Goal: Task Accomplishment & Management: Manage account settings

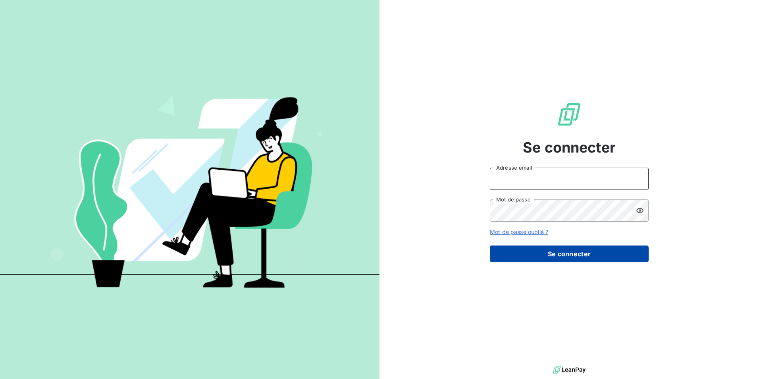
type input "[EMAIL_ADDRESS][DOMAIN_NAME]"
click at [585, 257] on button "Se connecter" at bounding box center [569, 253] width 159 height 17
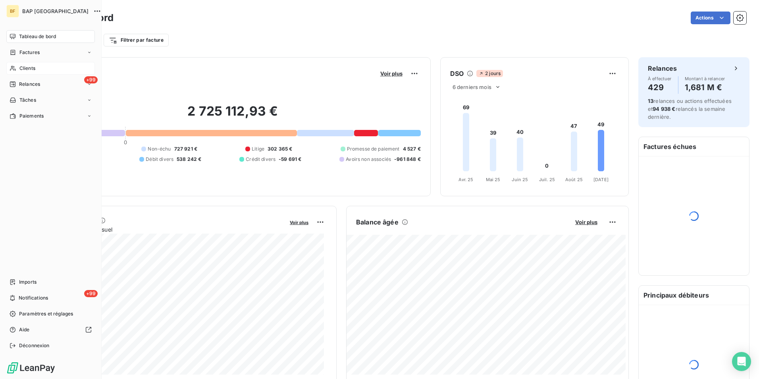
click at [18, 72] on div "Clients" at bounding box center [50, 68] width 89 height 13
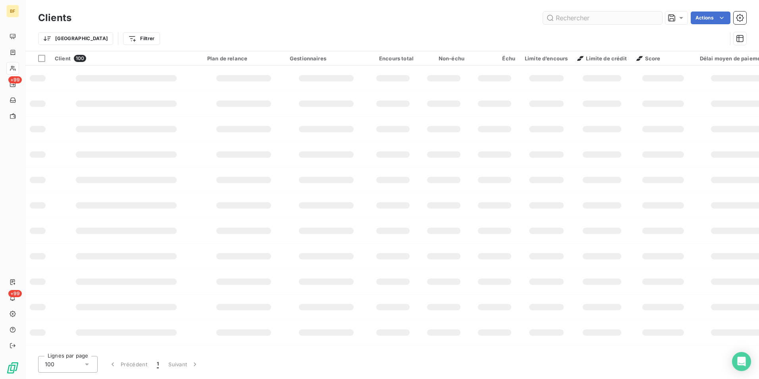
click at [602, 22] on input "text" at bounding box center [602, 18] width 119 height 13
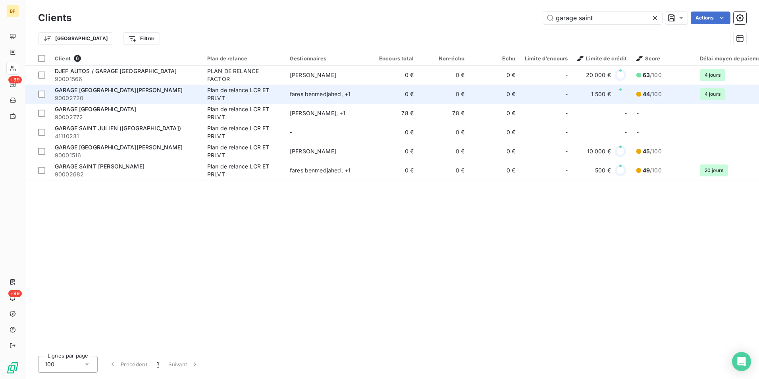
type input "garage saint"
click at [166, 88] on div "GARAGE SAINT CHRISTOPHE" at bounding box center [126, 90] width 143 height 8
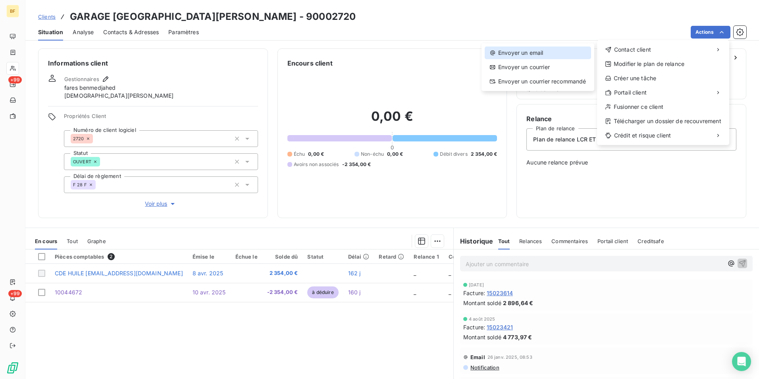
click at [544, 54] on div "Envoyer un email" at bounding box center [538, 52] width 106 height 13
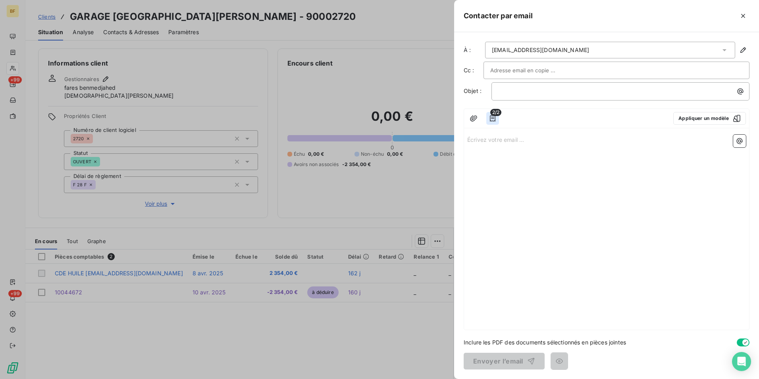
click at [493, 118] on icon "button" at bounding box center [493, 118] width 8 height 8
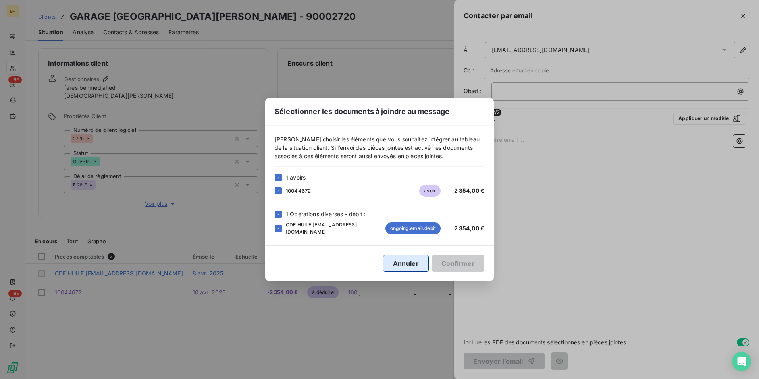
click at [411, 262] on button "Annuler" at bounding box center [406, 263] width 46 height 17
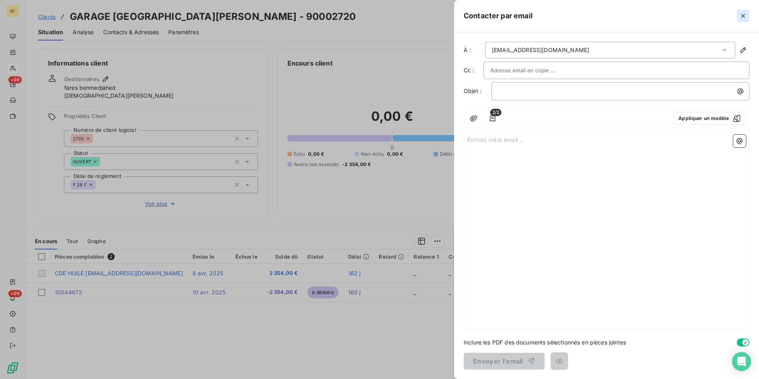
click at [742, 17] on icon "button" at bounding box center [743, 16] width 4 height 4
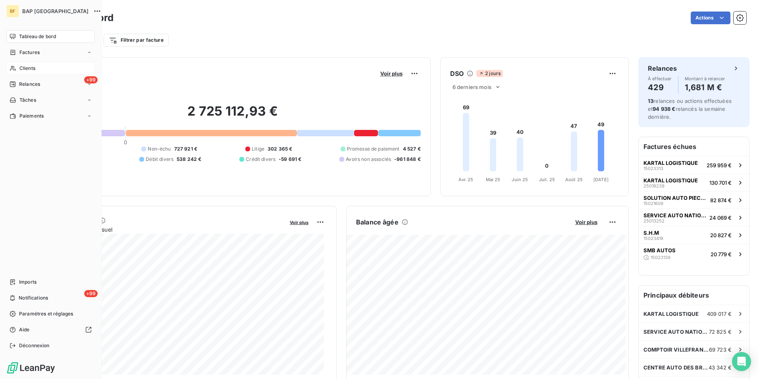
click at [17, 68] on div "Clients" at bounding box center [50, 68] width 89 height 13
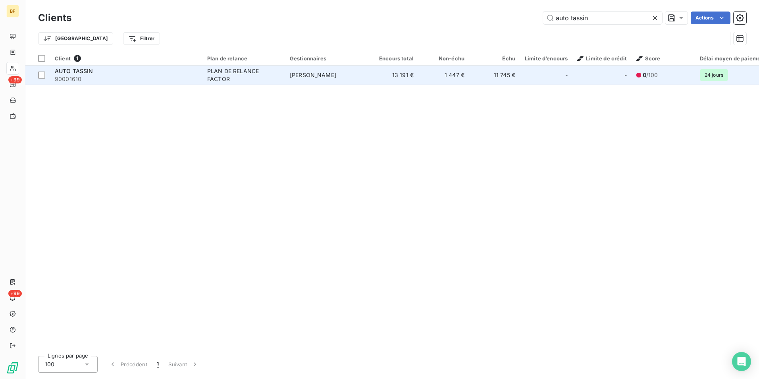
type input "auto tassin"
click at [227, 77] on div "PLAN DE RELANCE FACTOR" at bounding box center [243, 75] width 73 height 16
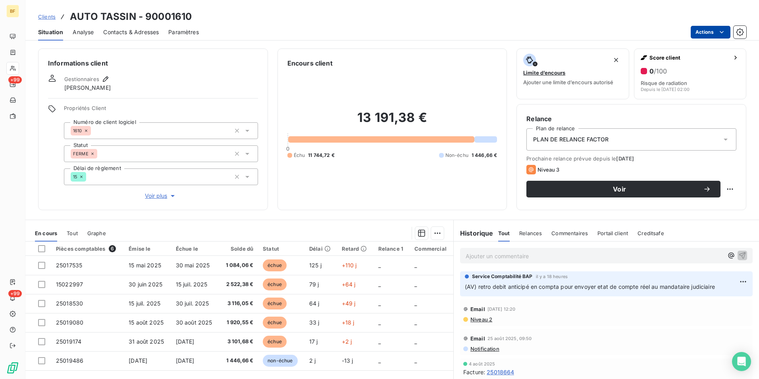
click at [713, 30] on html "BF +99 +99 Clients AUTO TASSIN - 90001610 Situation Analyse Contacts & Adresses…" at bounding box center [379, 189] width 759 height 379
click at [343, 196] on html "BF +99 +99 Clients AUTO TASSIN - 90001610 Situation Analyse Contacts & Adresses…" at bounding box center [379, 189] width 759 height 379
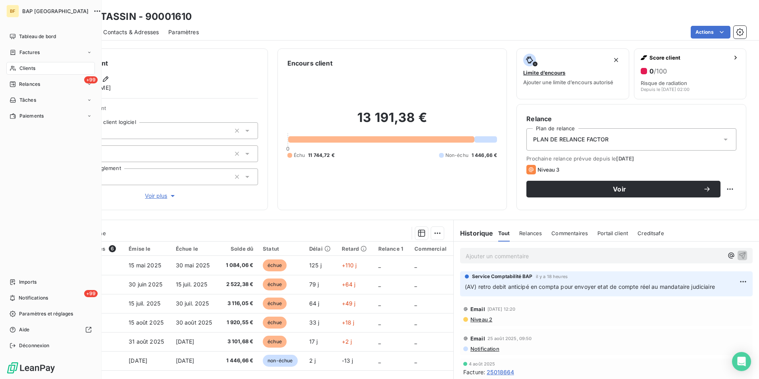
click at [19, 67] on div "Clients" at bounding box center [50, 68] width 89 height 13
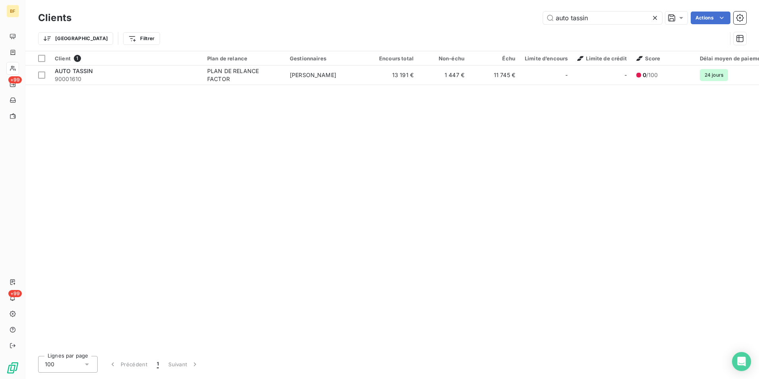
drag, startPoint x: 595, startPoint y: 21, endPoint x: 480, endPoint y: 6, distance: 116.1
click at [480, 6] on div "Clients auto tassin Actions Trier Filtrer" at bounding box center [392, 25] width 734 height 51
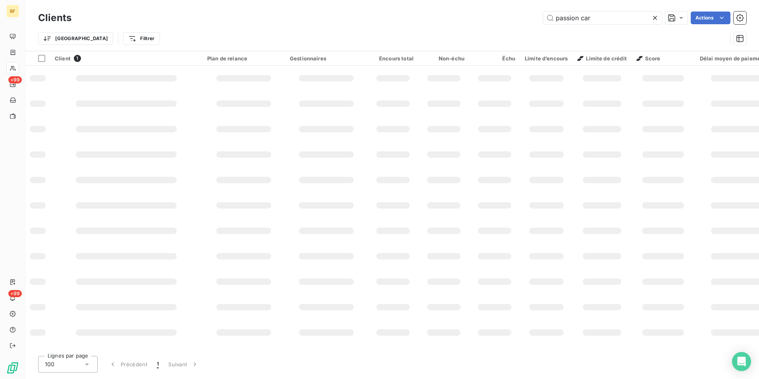
type input "passion car"
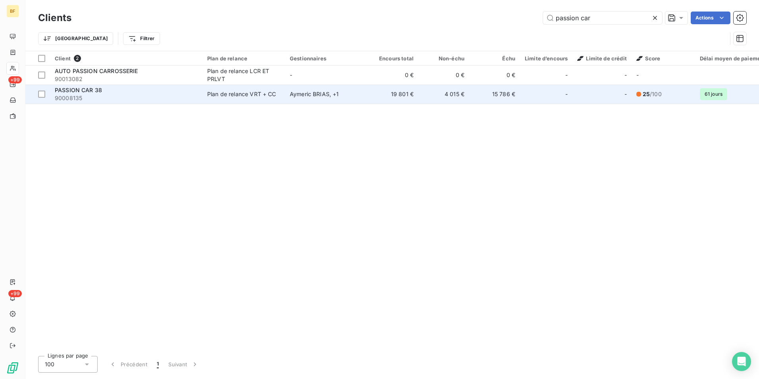
click at [124, 100] on span "90008135" at bounding box center [126, 98] width 143 height 8
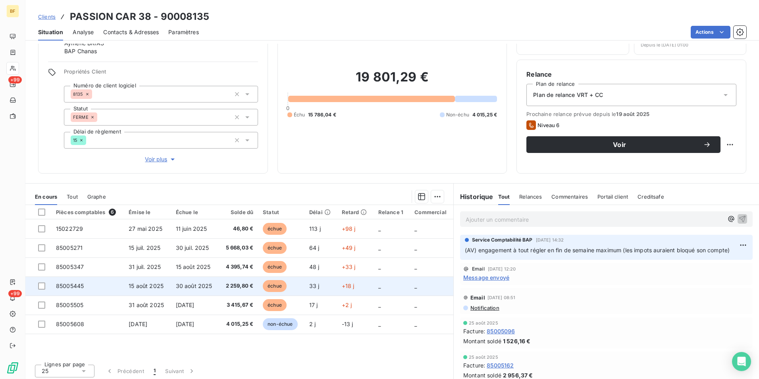
scroll to position [47, 0]
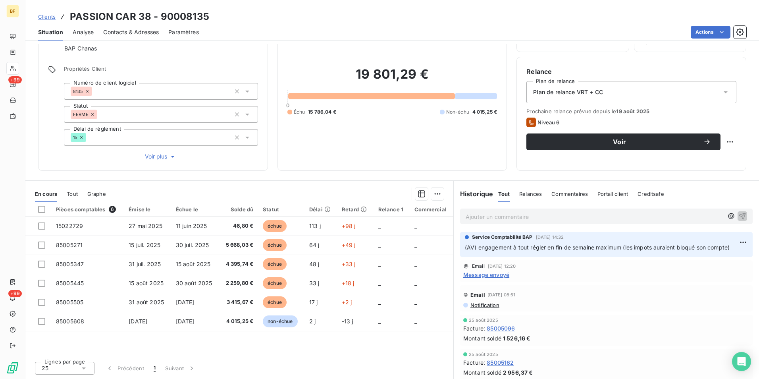
click at [508, 216] on p "Ajouter un commentaire ﻿" at bounding box center [595, 217] width 258 height 10
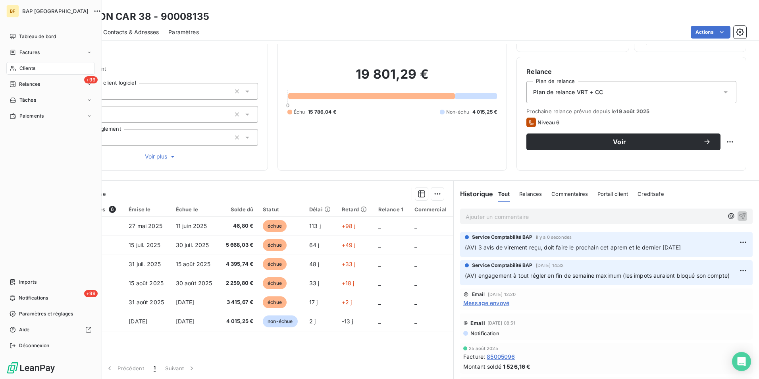
click at [17, 63] on div "Clients" at bounding box center [50, 68] width 89 height 13
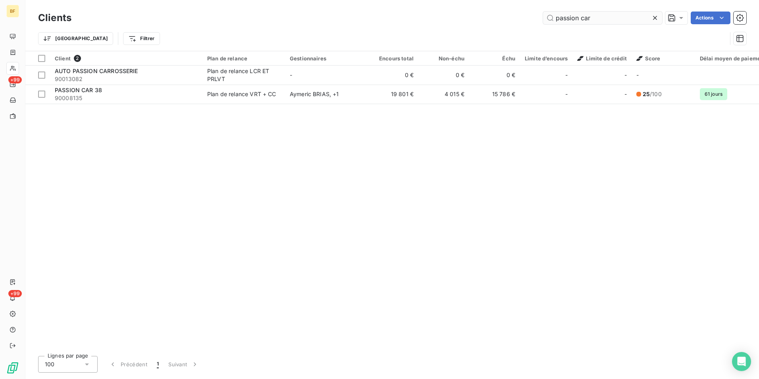
drag, startPoint x: 603, startPoint y: 11, endPoint x: 543, endPoint y: 15, distance: 60.5
click at [543, 15] on div "Clients passion car Actions" at bounding box center [392, 18] width 708 height 17
click at [598, 20] on input "passion car" at bounding box center [602, 18] width 119 height 13
click at [617, 17] on input "passion car" at bounding box center [602, 18] width 119 height 13
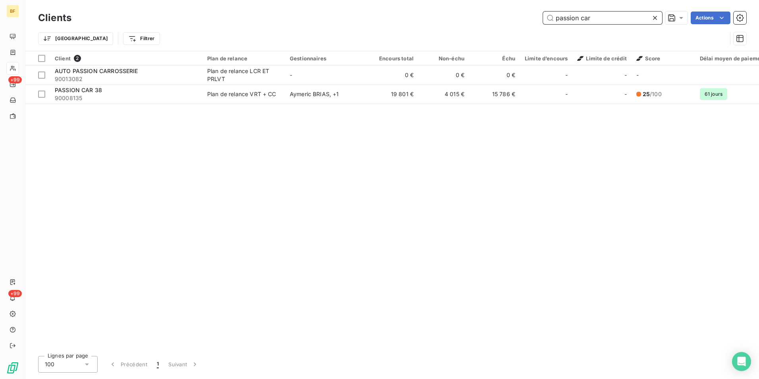
click at [618, 15] on input "passion car" at bounding box center [602, 18] width 119 height 13
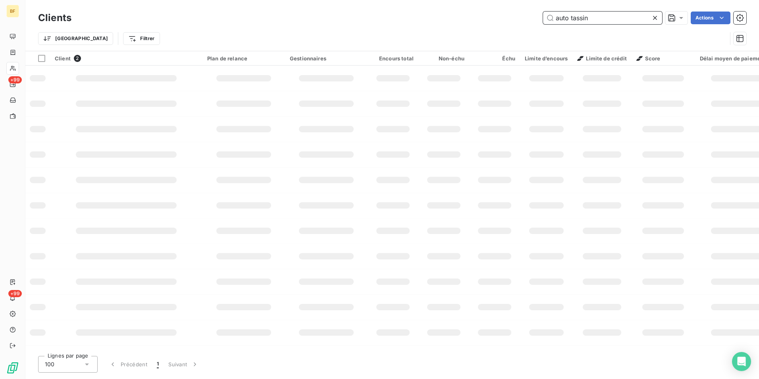
type input "auto tassin"
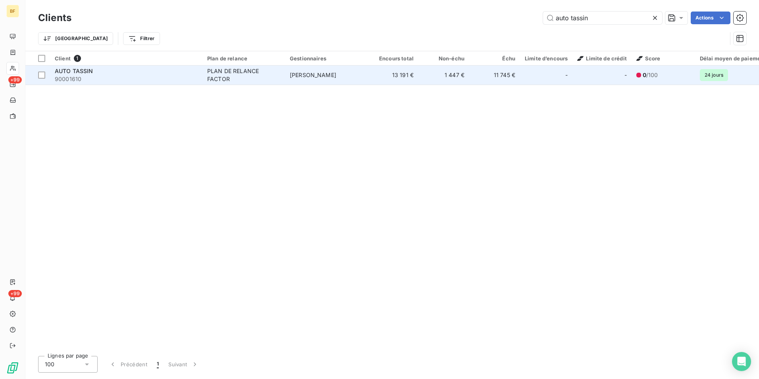
click at [235, 75] on div "PLAN DE RELANCE FACTOR" at bounding box center [243, 75] width 73 height 16
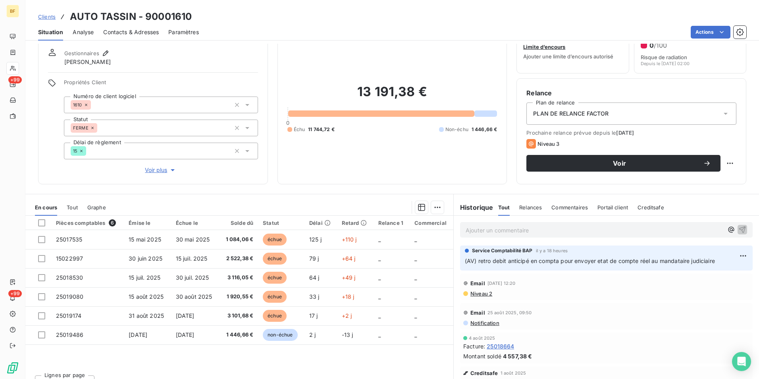
scroll to position [39, 0]
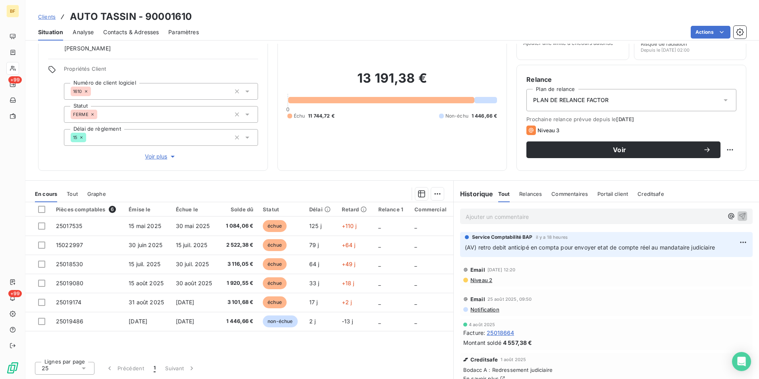
click at [73, 193] on span "Tout" at bounding box center [72, 194] width 11 height 6
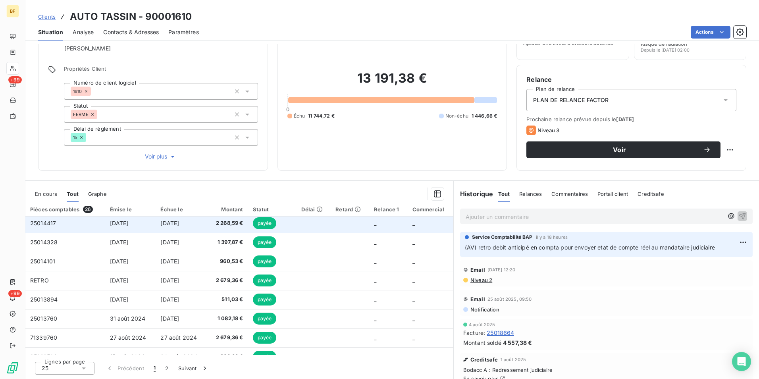
scroll to position [179, 0]
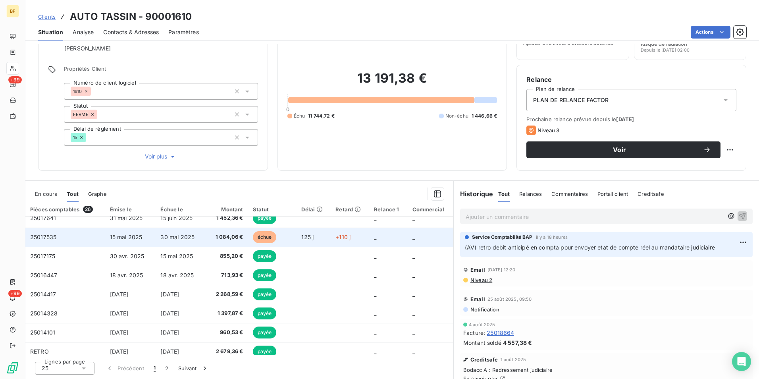
click at [204, 237] on td "30 mai 2025" at bounding box center [181, 236] width 51 height 19
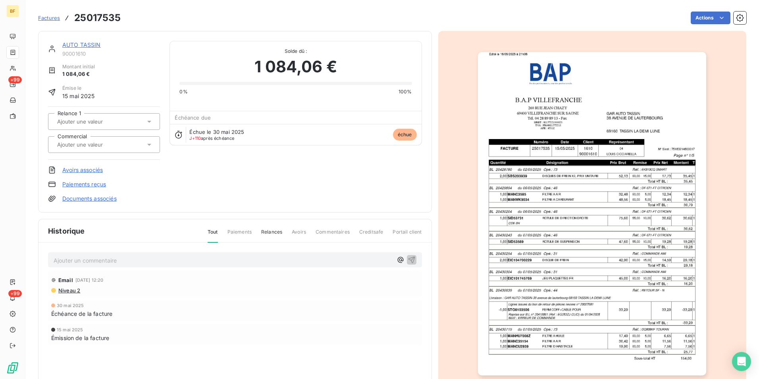
click at [515, 168] on img "button" at bounding box center [592, 213] width 228 height 323
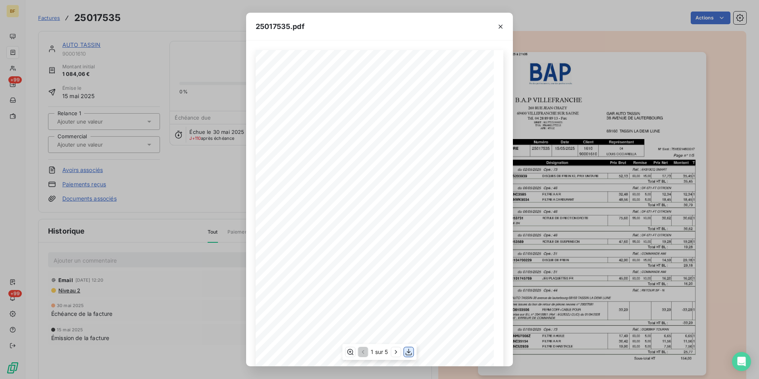
click at [405, 348] on icon "button" at bounding box center [409, 352] width 8 height 8
drag, startPoint x: 498, startPoint y: 23, endPoint x: 279, endPoint y: 17, distance: 219.6
click at [498, 23] on icon "button" at bounding box center [501, 27] width 8 height 8
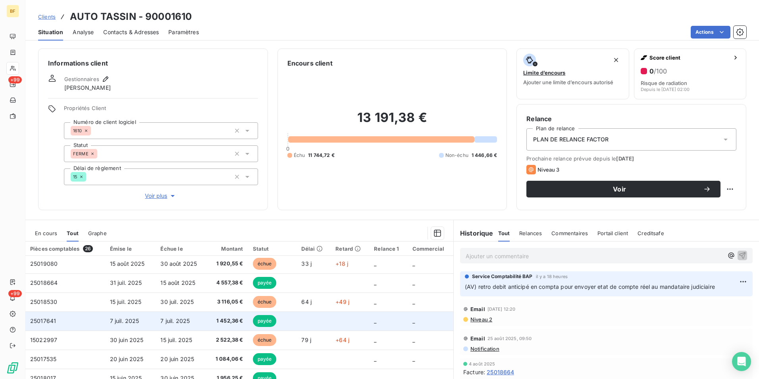
scroll to position [79, 0]
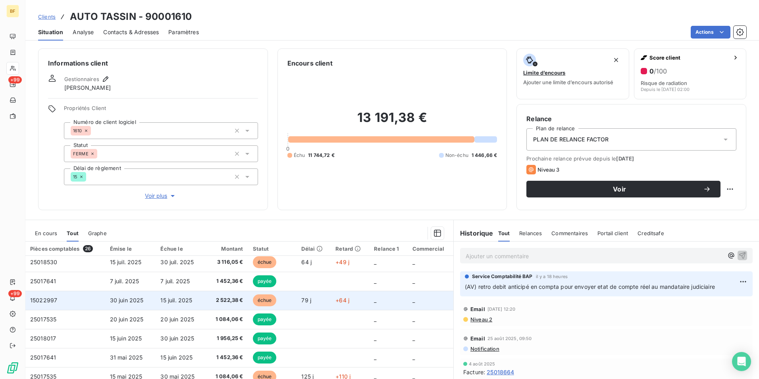
click at [232, 301] on span "2 522,38 €" at bounding box center [227, 300] width 31 height 8
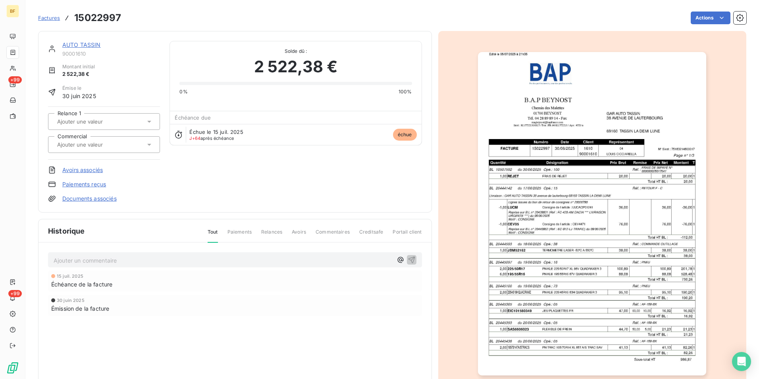
click at [574, 193] on img "button" at bounding box center [592, 213] width 228 height 323
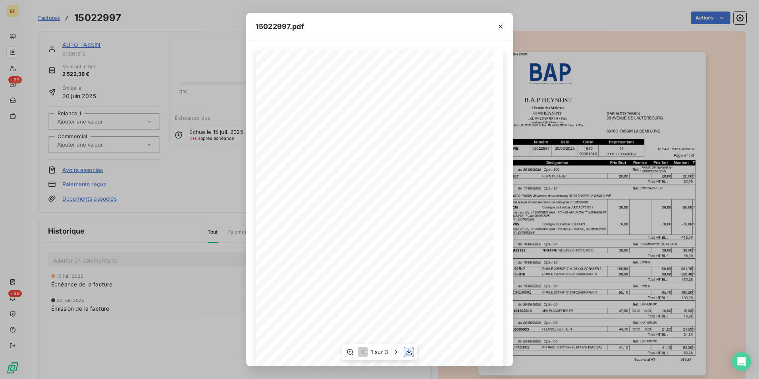
click at [412, 350] on icon "button" at bounding box center [409, 352] width 8 height 8
click at [202, 25] on div "15022997.pdf B.A.P BEYNOST GAR AUTO TASSIN Chemin des Malettes [STREET_ADDRESS]…" at bounding box center [379, 189] width 759 height 379
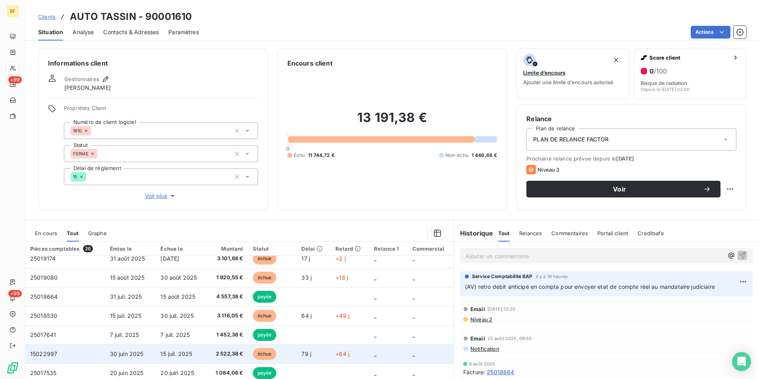
scroll to position [40, 0]
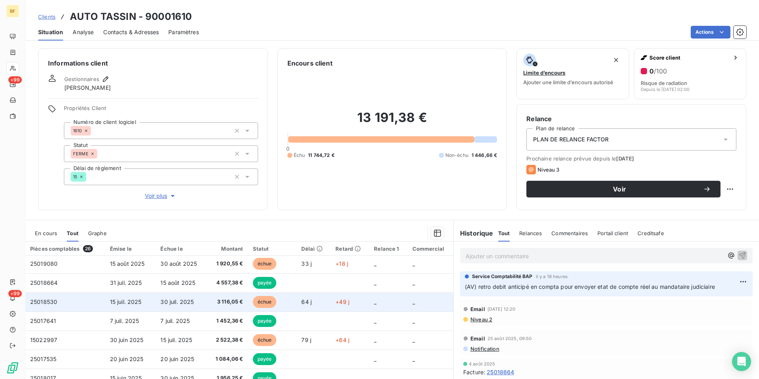
click at [214, 306] on td "3 116,05 €" at bounding box center [227, 301] width 41 height 19
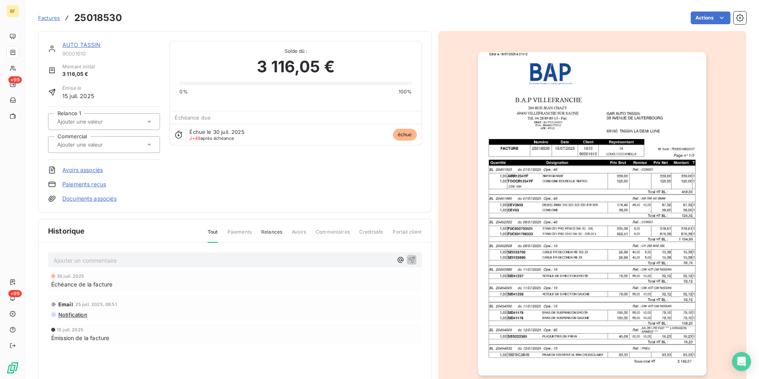
click at [509, 185] on img "button" at bounding box center [592, 213] width 228 height 323
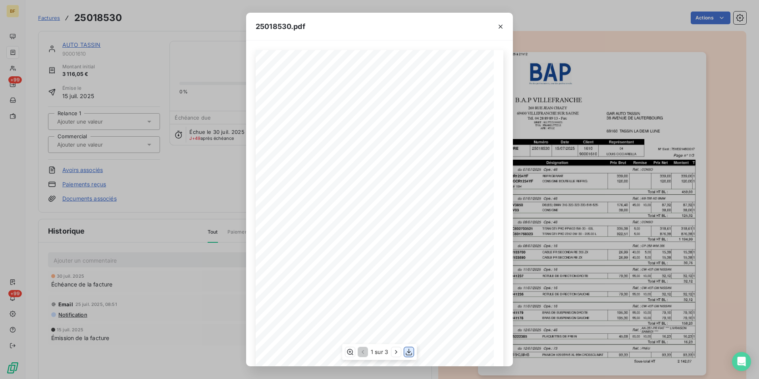
click at [409, 351] on icon "button" at bounding box center [409, 352] width 8 height 8
drag, startPoint x: 188, startPoint y: 29, endPoint x: 104, endPoint y: 3, distance: 87.9
click at [187, 29] on div "25018530.pdf B.A.P VILLEFRANCHE GAR AUTO TASSIN 260 RUE [PERSON_NAME] [STREET_A…" at bounding box center [379, 189] width 759 height 379
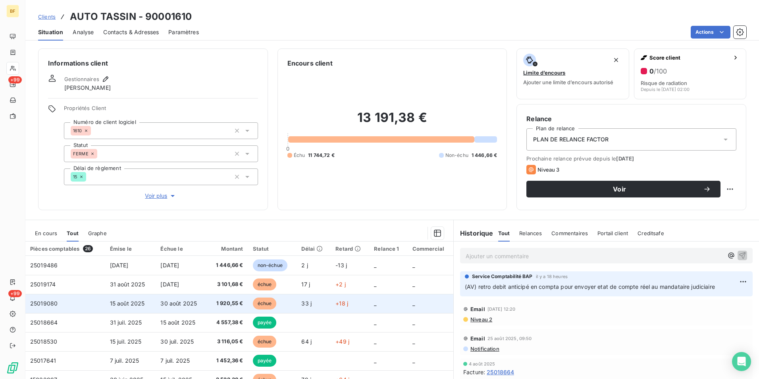
click at [229, 297] on td "1 920,55 €" at bounding box center [227, 303] width 41 height 19
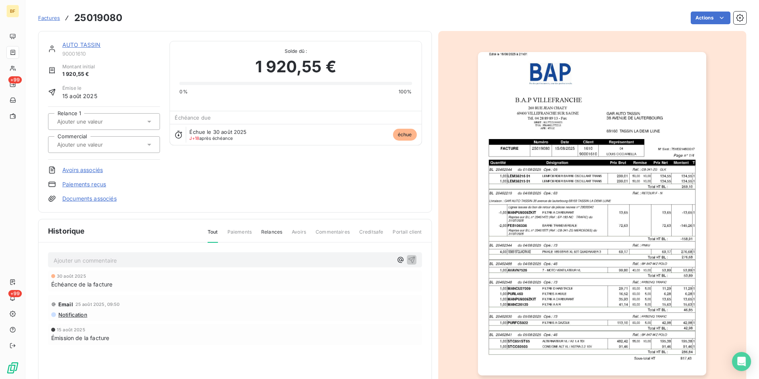
click at [523, 185] on img "button" at bounding box center [592, 213] width 228 height 323
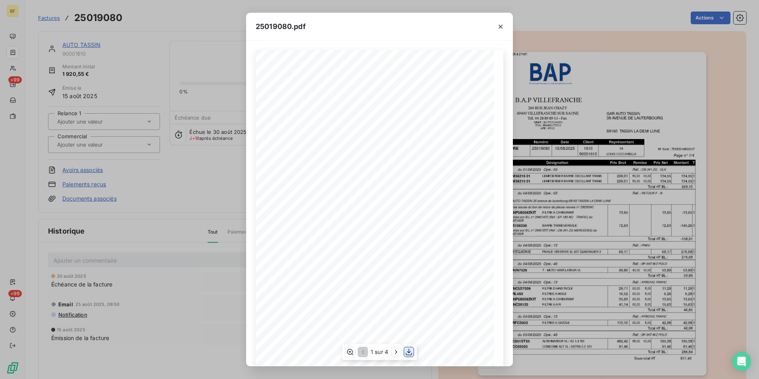
click at [412, 348] on icon "button" at bounding box center [409, 352] width 8 height 8
drag, startPoint x: 168, startPoint y: 22, endPoint x: 134, endPoint y: 16, distance: 34.7
click at [165, 21] on div "25019080.pdf B.A.P VILLEFRANCHE GAR AUTO TASSIN 260 RUE [PERSON_NAME] [STREET_A…" at bounding box center [379, 189] width 759 height 379
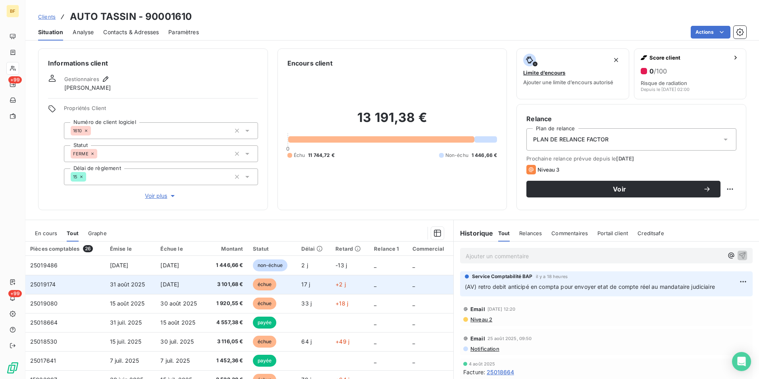
click at [226, 285] on span "3 101,68 €" at bounding box center [227, 284] width 31 height 8
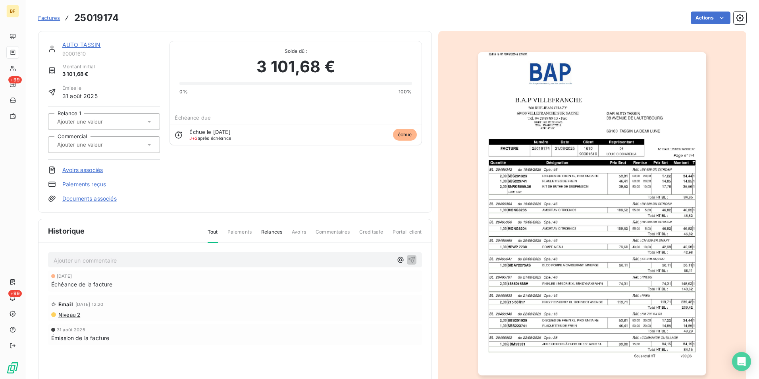
click at [538, 205] on img "button" at bounding box center [592, 213] width 228 height 323
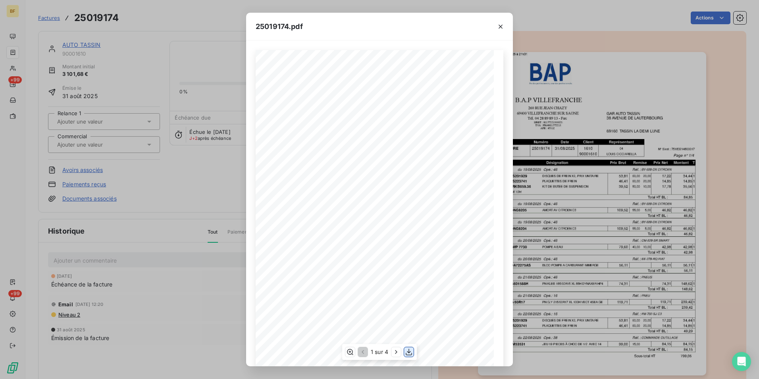
click at [408, 351] on icon "button" at bounding box center [409, 352] width 8 height 8
drag, startPoint x: 164, startPoint y: 21, endPoint x: 143, endPoint y: 18, distance: 21.6
click at [164, 21] on div "25019174.pdf B.A.P VILLEFRANCHE GAR AUTO TASSIN 260 RUE [PERSON_NAME] [STREET_A…" at bounding box center [379, 189] width 759 height 379
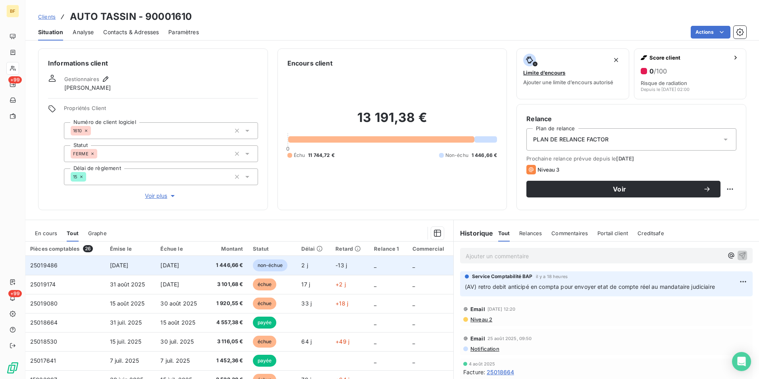
click at [226, 268] on span "1 446,66 €" at bounding box center [227, 265] width 31 height 8
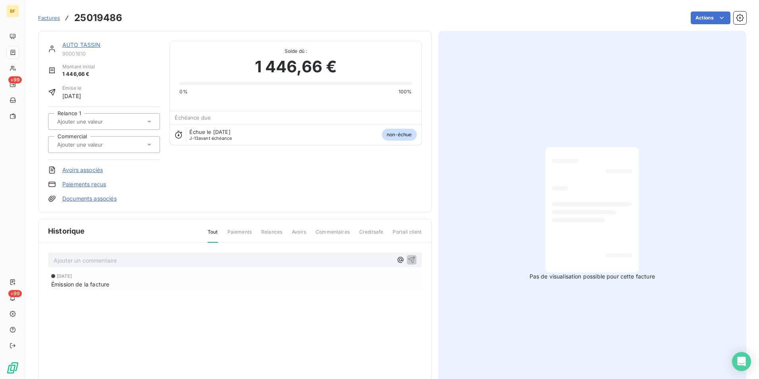
click at [567, 216] on div at bounding box center [592, 209] width 81 height 113
click at [116, 17] on h3 "25019486" at bounding box center [98, 18] width 48 height 14
copy h3 "25019486"
click at [54, 23] on div "Factures 25019486" at bounding box center [80, 18] width 84 height 14
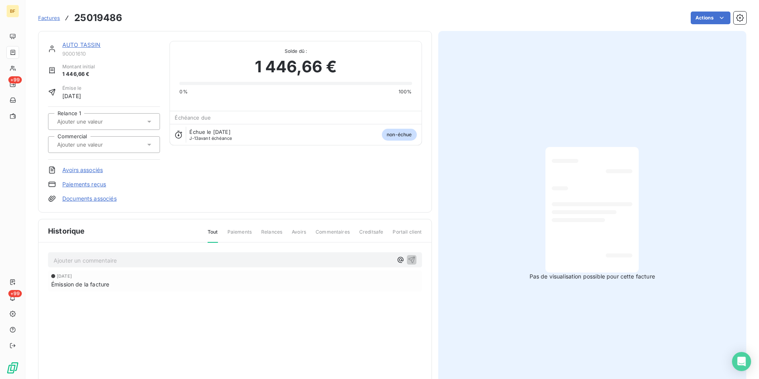
click at [54, 19] on span "Factures" at bounding box center [49, 18] width 22 height 6
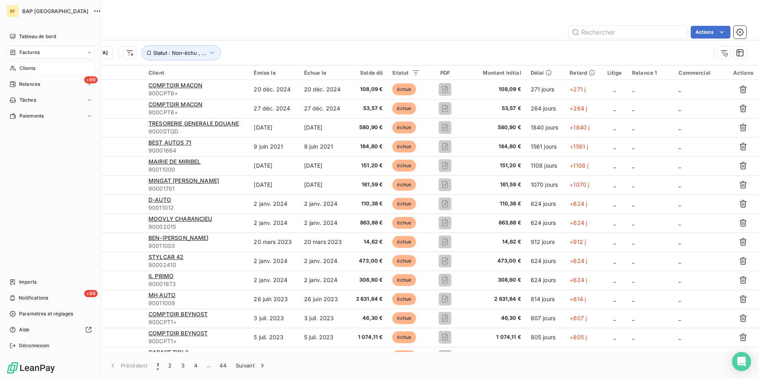
click at [14, 71] on div "Clients" at bounding box center [50, 68] width 89 height 13
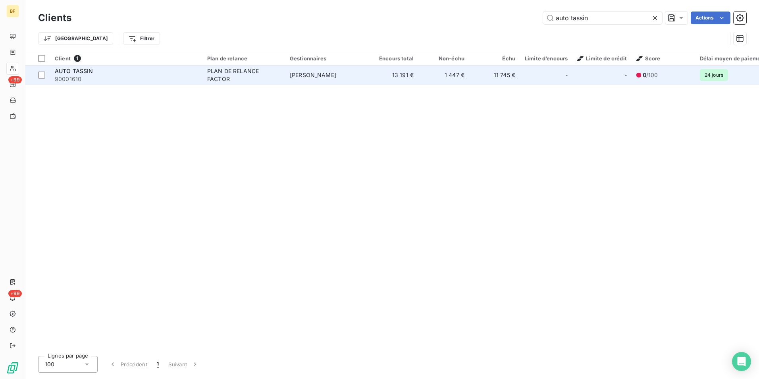
click at [262, 73] on div "PLAN DE RELANCE FACTOR" at bounding box center [243, 75] width 73 height 16
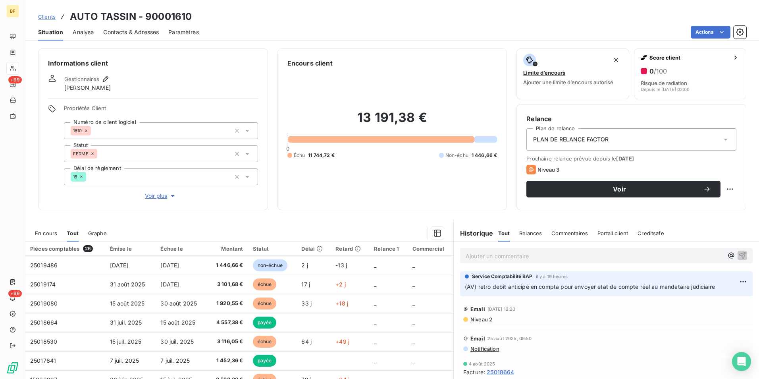
click at [504, 256] on p "Ajouter un commentaire ﻿" at bounding box center [595, 256] width 258 height 10
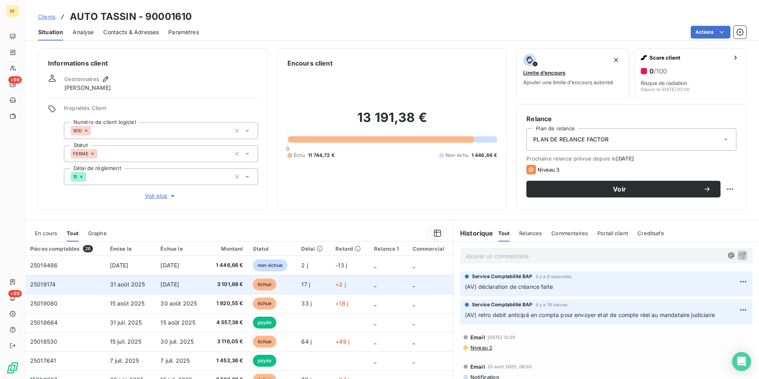
click at [214, 281] on span "3 101,68 €" at bounding box center [227, 284] width 31 height 8
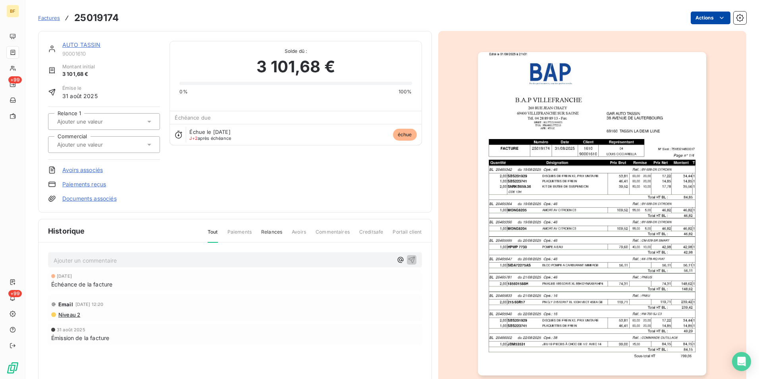
click at [696, 19] on html "BF +99 +99 Factures 25019174 Actions AUTO TASSIN 90001610 Montant initial 3 101…" at bounding box center [379, 189] width 759 height 379
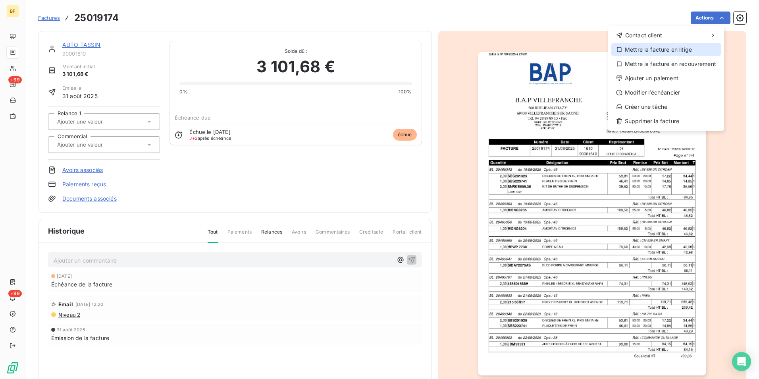
click at [678, 51] on div "Mettre la facture en litige" at bounding box center [666, 49] width 110 height 13
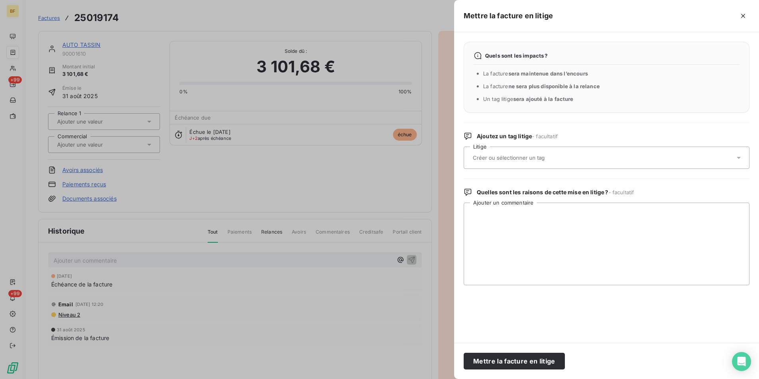
drag, startPoint x: 535, startPoint y: 358, endPoint x: 317, endPoint y: 232, distance: 252.0
click at [534, 358] on button "Mettre la facture en litige" at bounding box center [514, 361] width 101 height 17
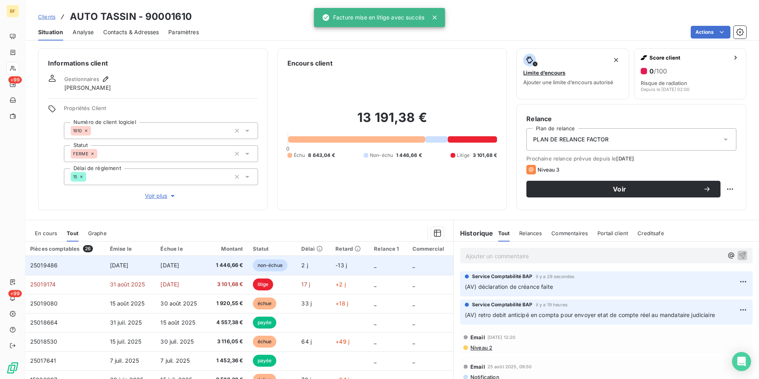
click at [230, 269] on span "1 446,66 €" at bounding box center [227, 265] width 31 height 8
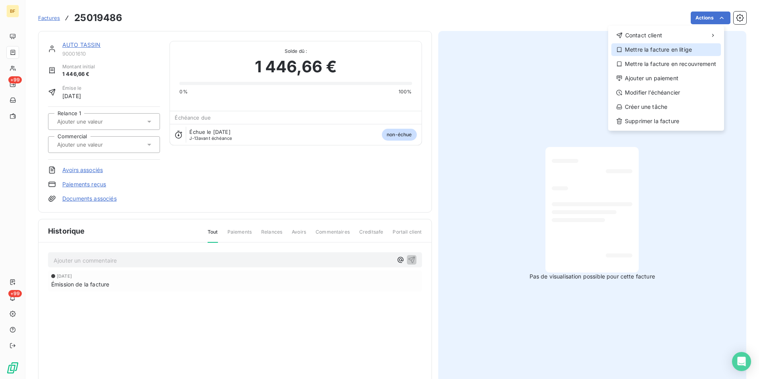
click at [663, 50] on div "Mettre la facture en litige" at bounding box center [666, 49] width 110 height 13
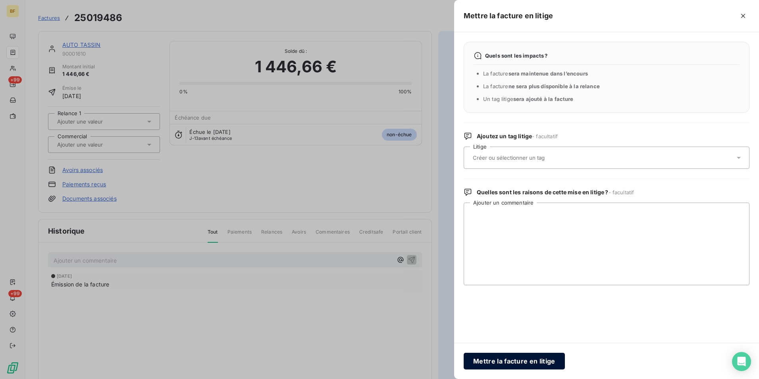
click at [525, 360] on button "Mettre la facture en litige" at bounding box center [514, 361] width 101 height 17
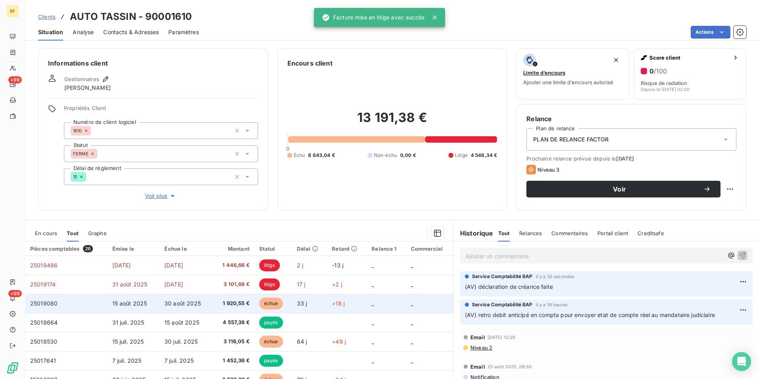
click at [231, 301] on span "1 920,55 €" at bounding box center [233, 303] width 33 height 8
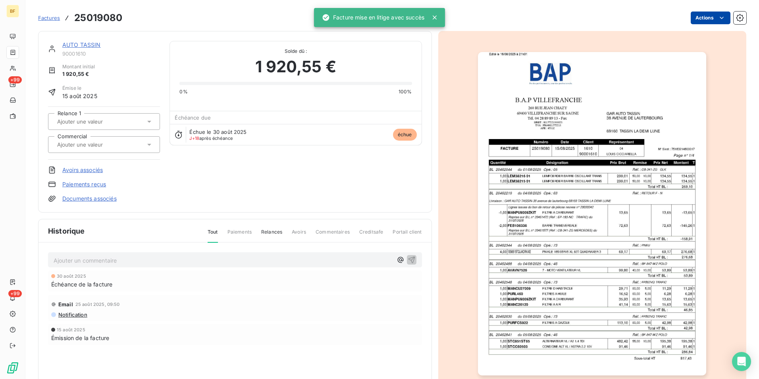
drag, startPoint x: 701, startPoint y: 6, endPoint x: 699, endPoint y: 17, distance: 11.7
click at [701, 7] on div "Factures 25019080 Actions" at bounding box center [392, 13] width 708 height 26
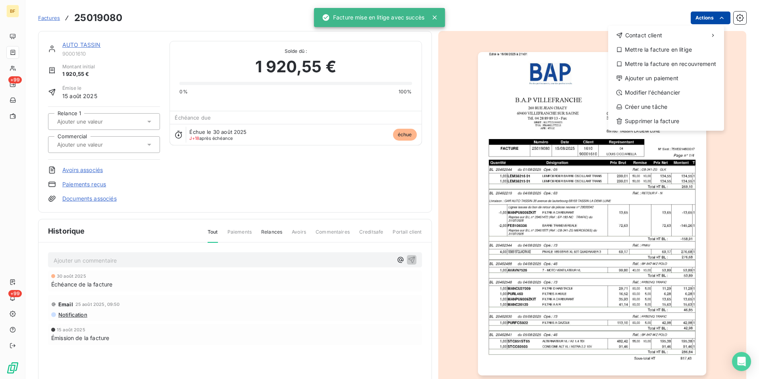
click at [699, 17] on html "BF +99 +99 Factures 25019080 Actions Contact client Mettre la facture en litige…" at bounding box center [379, 189] width 759 height 379
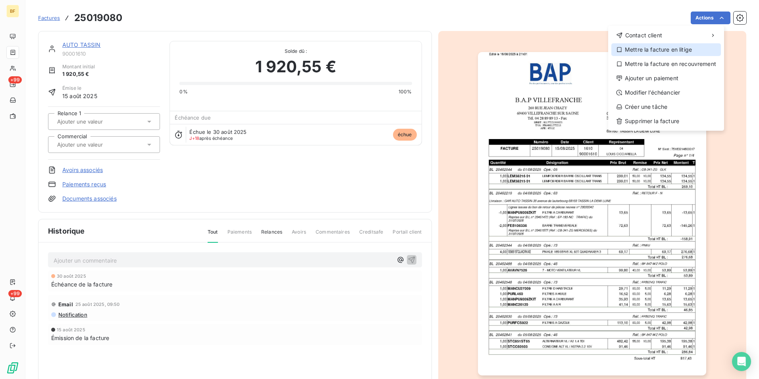
click at [667, 48] on div "Mettre la facture en litige" at bounding box center [666, 49] width 110 height 13
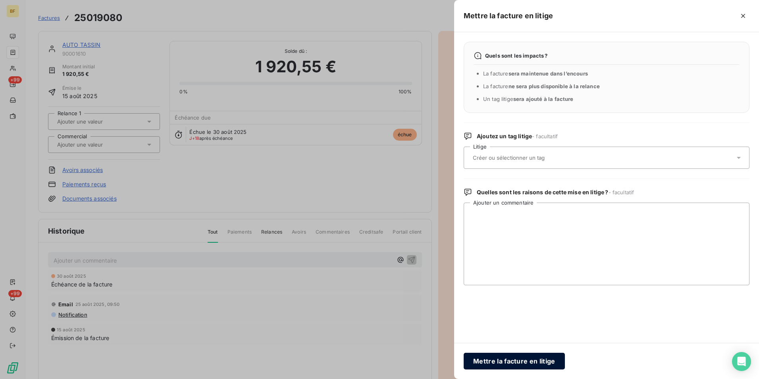
click at [543, 360] on button "Mettre la facture en litige" at bounding box center [514, 361] width 101 height 17
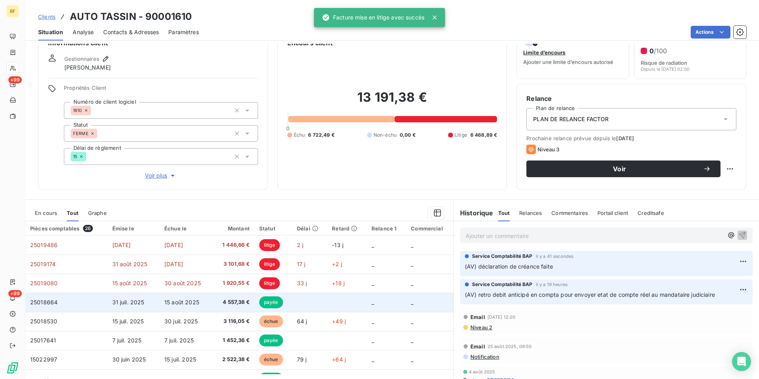
scroll to position [39, 0]
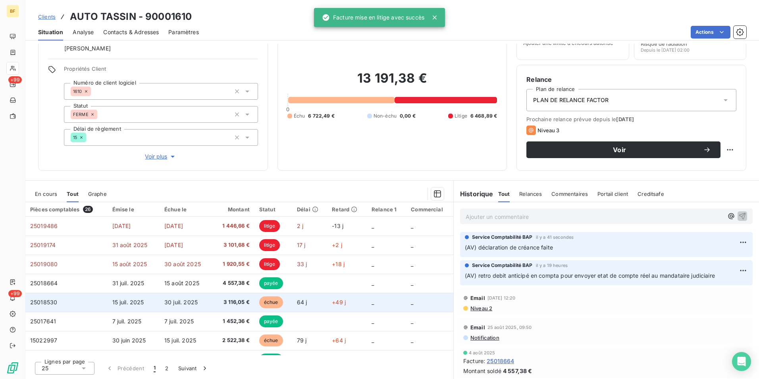
click at [217, 299] on span "3 116,05 €" at bounding box center [233, 302] width 33 height 8
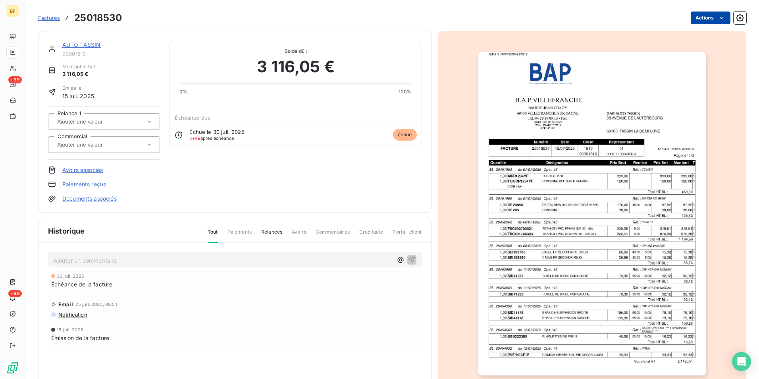
click at [699, 17] on html "BF +99 +99 Factures 25018530 Actions AUTO TASSIN 90001610 Montant initial 3 116…" at bounding box center [379, 189] width 759 height 379
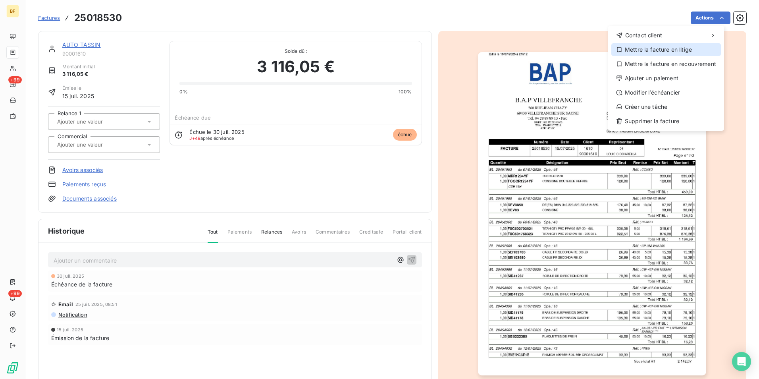
click at [670, 49] on div "Mettre la facture en litige" at bounding box center [666, 49] width 110 height 13
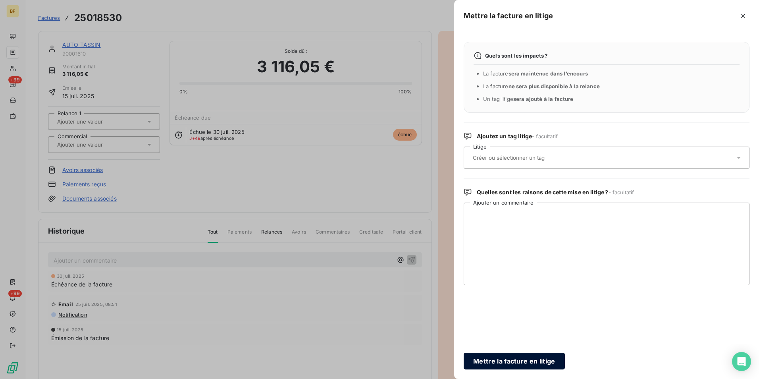
click at [531, 360] on button "Mettre la facture en litige" at bounding box center [514, 361] width 101 height 17
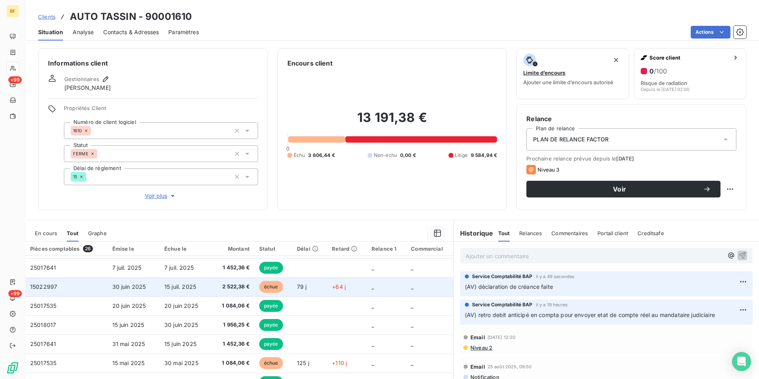
scroll to position [79, 0]
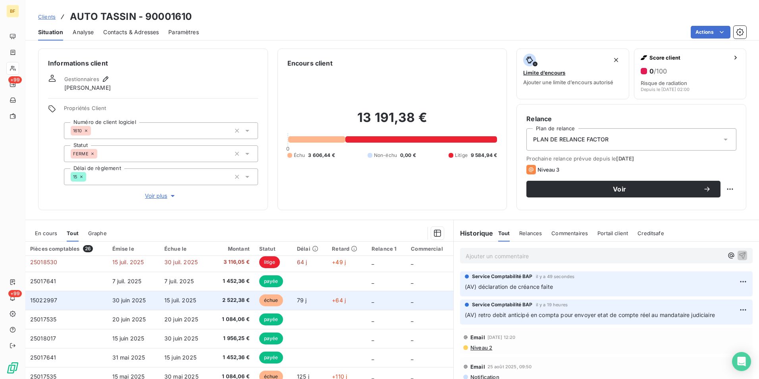
click at [239, 302] on span "2 522,38 €" at bounding box center [233, 300] width 33 height 8
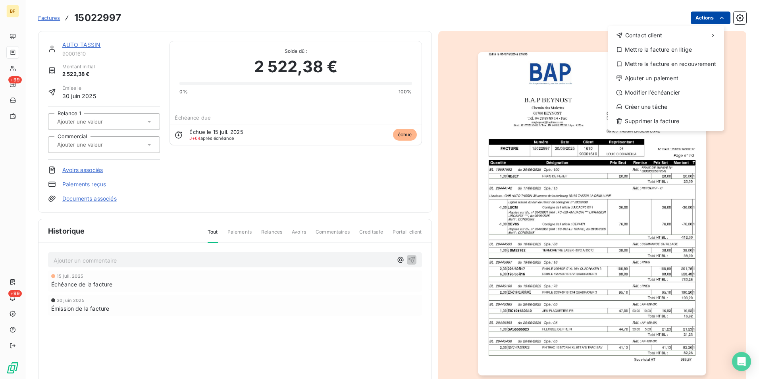
click at [693, 21] on html "BF +99 +99 Factures 15022997 Actions Contact client Mettre la facture en litige…" at bounding box center [379, 189] width 759 height 379
click at [662, 46] on div "Mettre la facture en litige" at bounding box center [666, 49] width 110 height 13
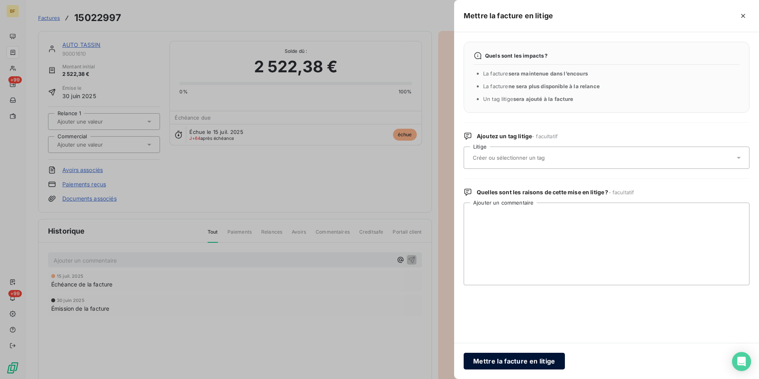
click at [489, 364] on button "Mettre la facture en litige" at bounding box center [514, 361] width 101 height 17
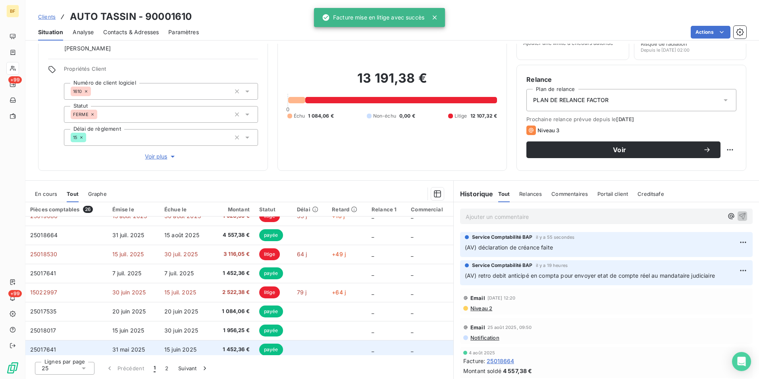
scroll to position [79, 0]
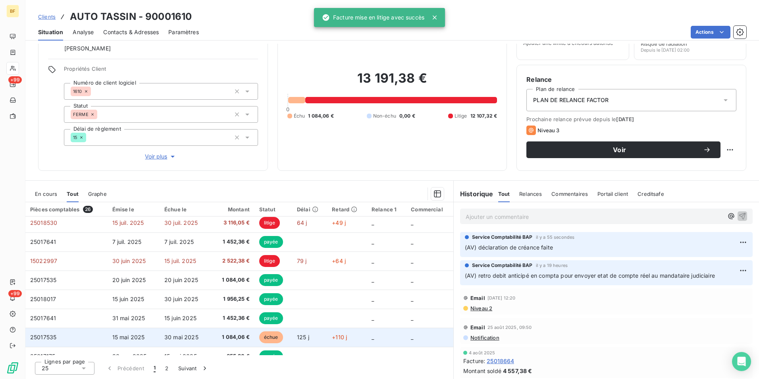
click at [237, 332] on td "1 084,06 €" at bounding box center [233, 337] width 42 height 19
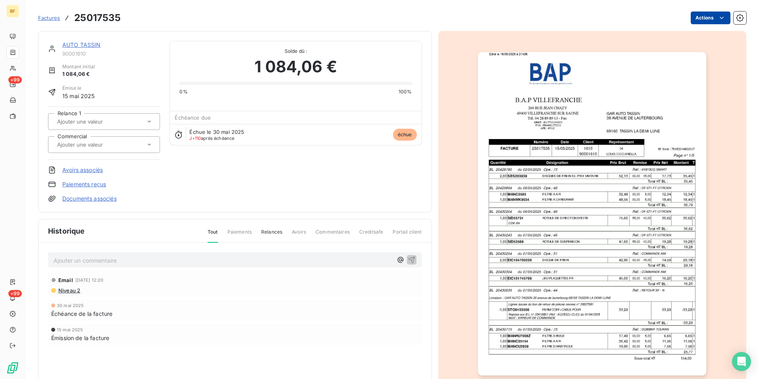
click at [698, 15] on html "BF +99 +99 Factures 25017535 Actions AUTO TASSIN 90001610 Montant initial 1 084…" at bounding box center [379, 189] width 759 height 379
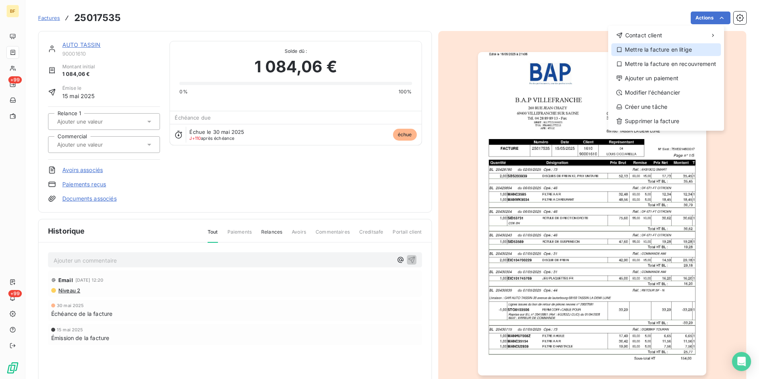
click at [634, 47] on div "Mettre la facture en litige" at bounding box center [666, 49] width 110 height 13
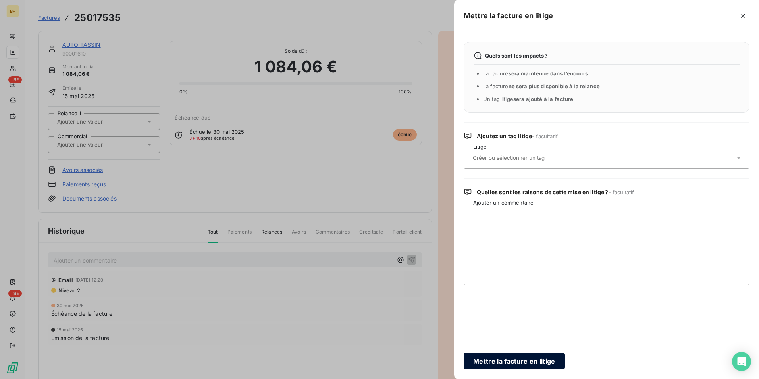
click at [497, 356] on button "Mettre la facture en litige" at bounding box center [514, 361] width 101 height 17
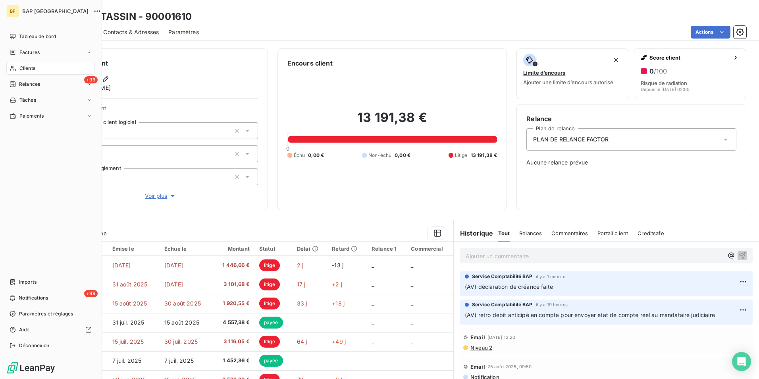
click at [16, 67] on div "Clients" at bounding box center [50, 68] width 89 height 13
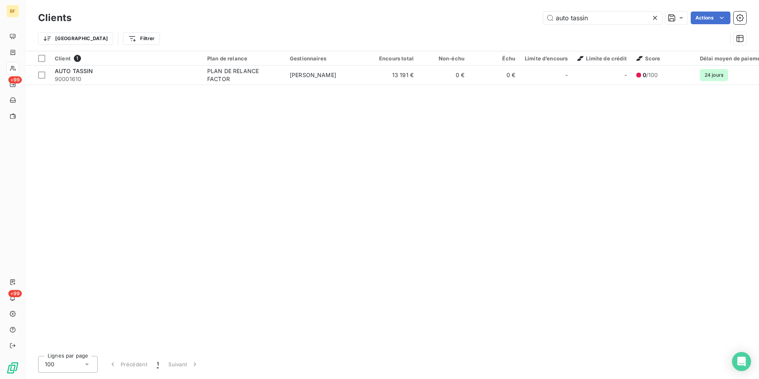
drag, startPoint x: 612, startPoint y: 20, endPoint x: 548, endPoint y: 11, distance: 64.9
click at [548, 11] on div "Clients auto tassin Actions" at bounding box center [392, 18] width 708 height 17
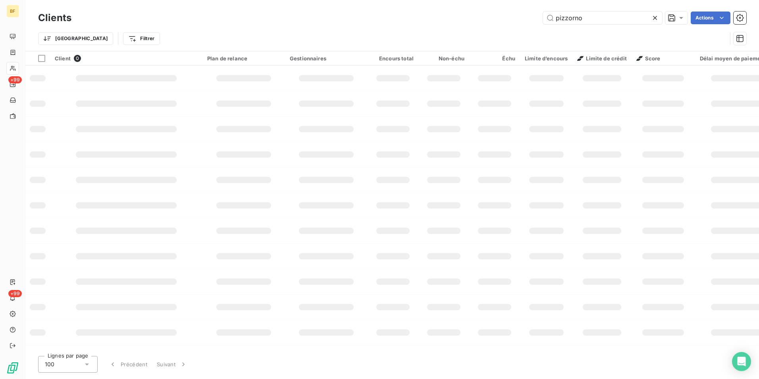
type input "pizzorno"
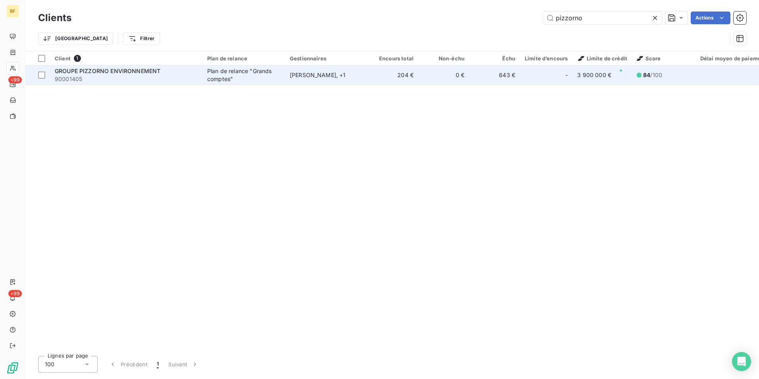
click at [131, 71] on span "GROUPE PIZZORNO ENVIRONNEMENT" at bounding box center [108, 70] width 106 height 7
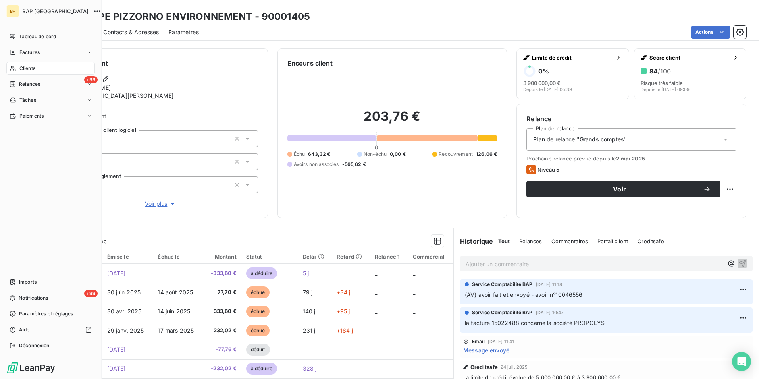
click at [29, 66] on span "Clients" at bounding box center [27, 68] width 16 height 7
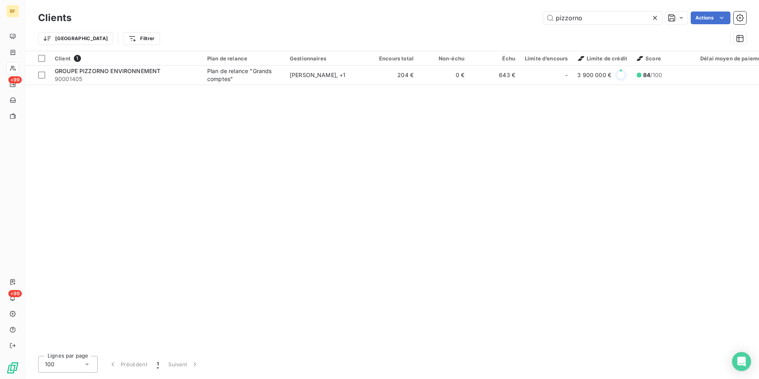
drag, startPoint x: 584, startPoint y: 18, endPoint x: 529, endPoint y: 8, distance: 56.1
click at [529, 8] on div "Clients pizzorno Actions Trier Filtrer" at bounding box center [392, 25] width 734 height 51
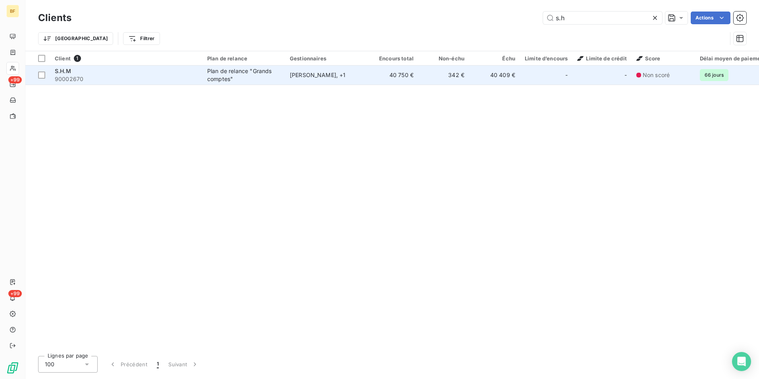
type input "s.h"
click at [181, 75] on span "90002670" at bounding box center [126, 79] width 143 height 8
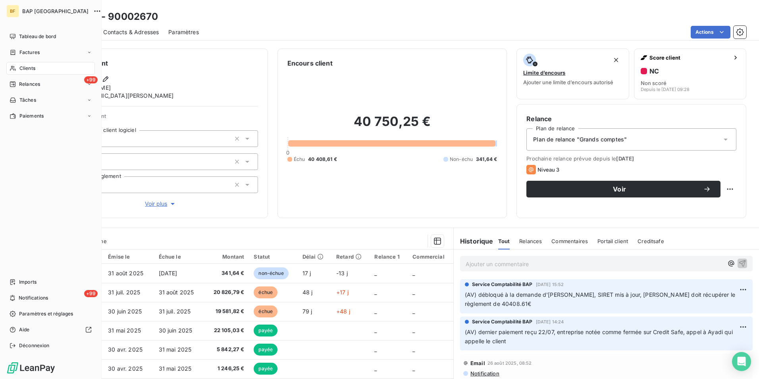
drag, startPoint x: 22, startPoint y: 73, endPoint x: 77, endPoint y: 59, distance: 56.2
click at [19, 69] on span "Clients" at bounding box center [27, 68] width 16 height 7
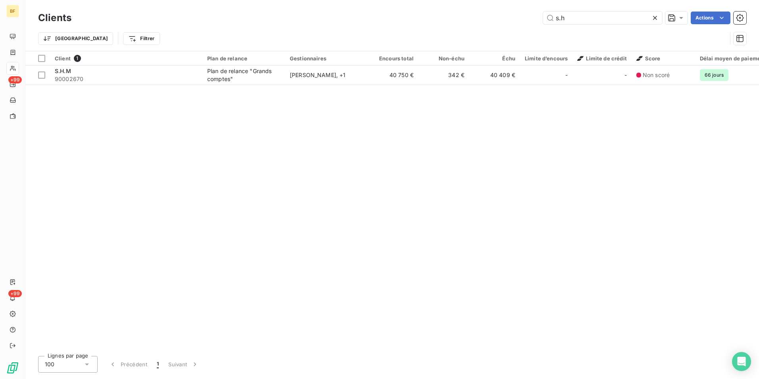
drag, startPoint x: 575, startPoint y: 20, endPoint x: 503, endPoint y: 16, distance: 71.9
click at [503, 16] on div "s.h Actions" at bounding box center [413, 18] width 665 height 13
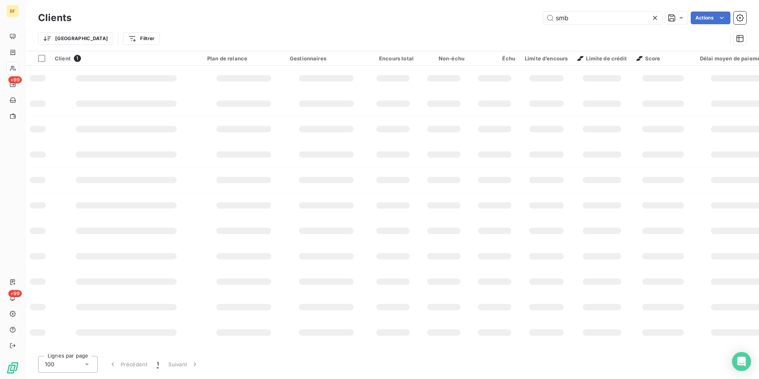
type input "smb"
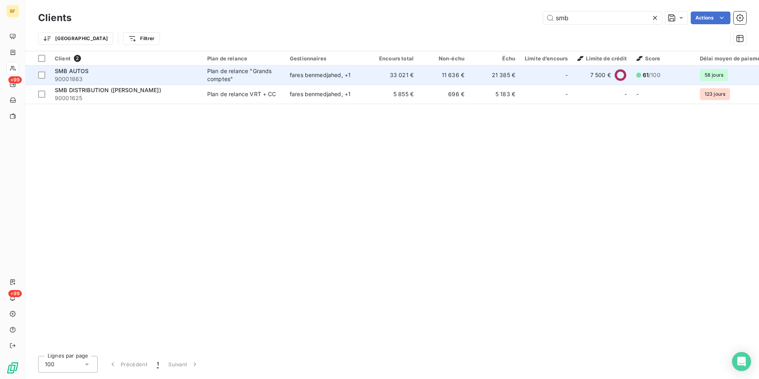
click at [102, 70] on div "SMB AUTOS" at bounding box center [126, 71] width 143 height 8
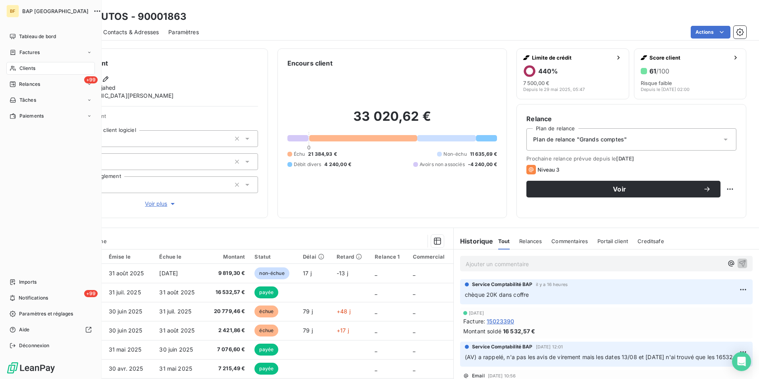
click at [22, 67] on span "Clients" at bounding box center [27, 68] width 16 height 7
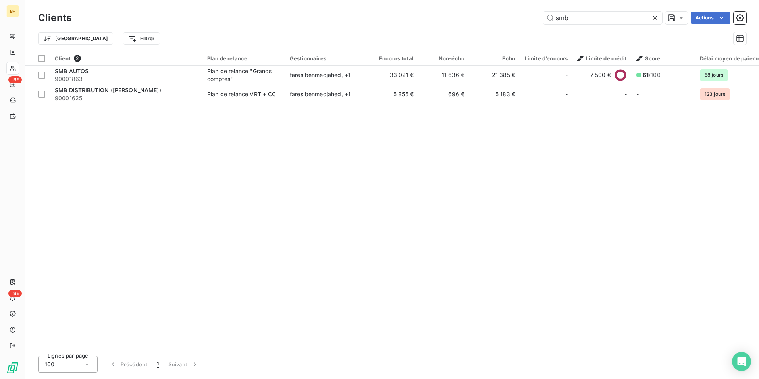
drag, startPoint x: 545, startPoint y: 24, endPoint x: 539, endPoint y: 24, distance: 6.4
click at [540, 24] on div "smb Actions" at bounding box center [413, 18] width 665 height 13
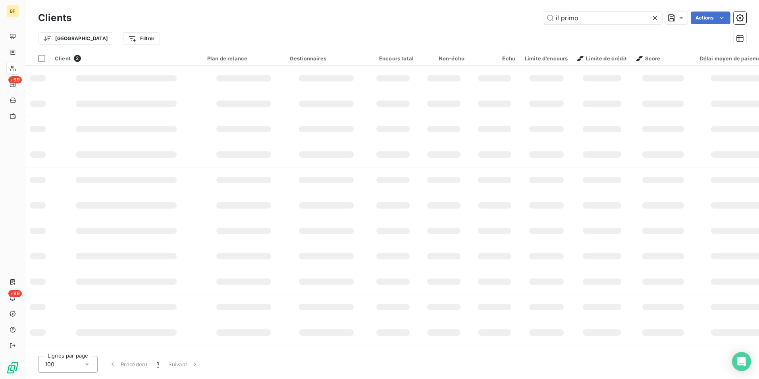
type input "il primo"
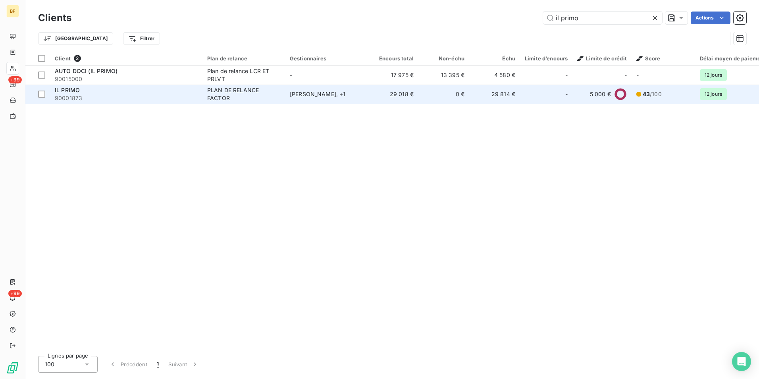
click at [273, 94] on div "PLAN DE RELANCE FACTOR" at bounding box center [243, 94] width 73 height 16
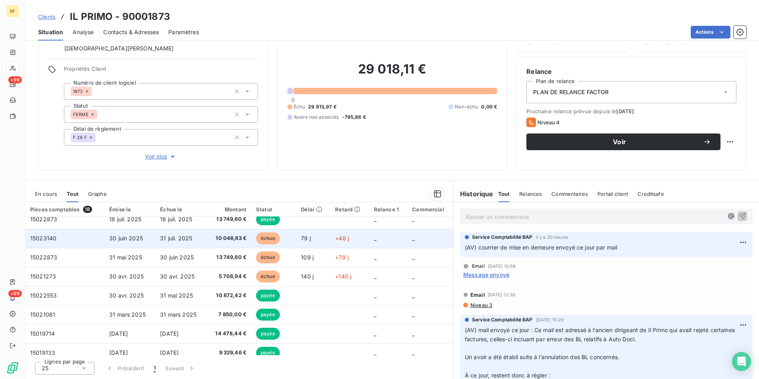
scroll to position [40, 0]
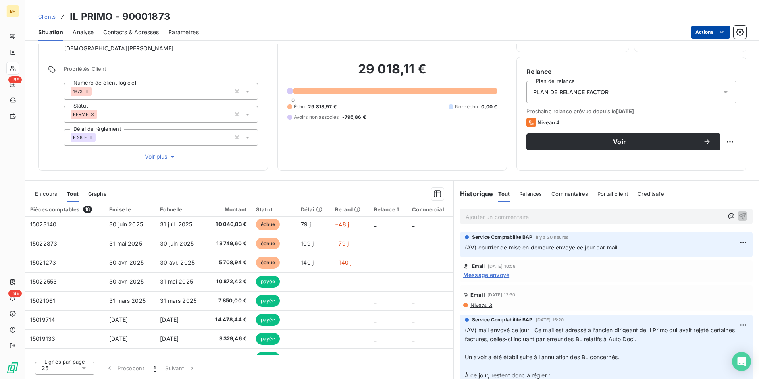
click at [699, 33] on html "BF +99 +99 Clients IL PRIMO - 90001873 Situation Analyse Contacts & Adresses Pa…" at bounding box center [379, 189] width 759 height 379
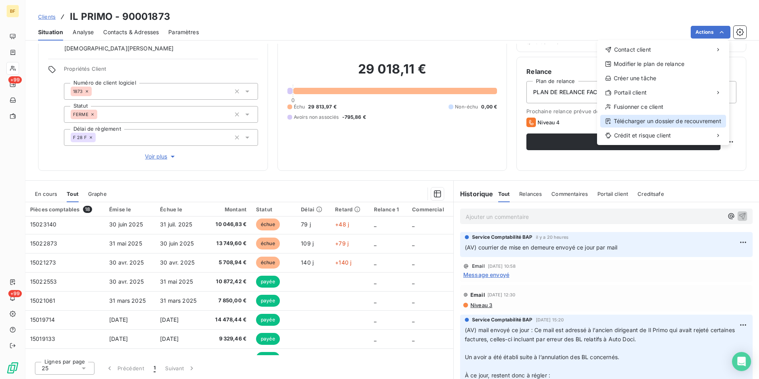
click at [647, 120] on div "Télécharger un dossier de recouvrement" at bounding box center [663, 121] width 126 height 13
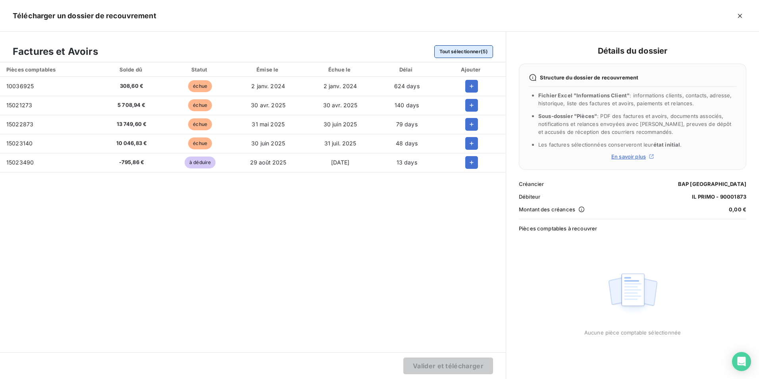
click at [466, 48] on button "Tout sélectionner (5)" at bounding box center [463, 51] width 59 height 13
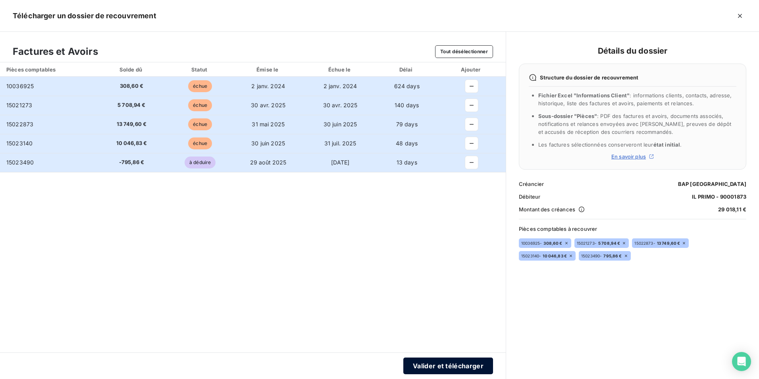
click at [449, 361] on button "Valider et télécharger" at bounding box center [448, 365] width 90 height 17
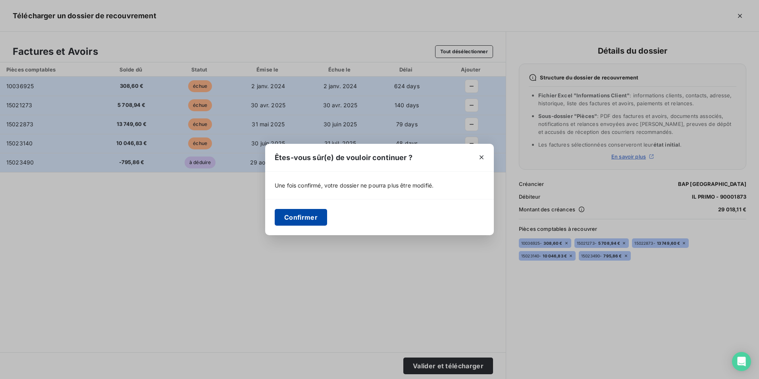
click at [306, 218] on button "Confirmer" at bounding box center [301, 217] width 52 height 17
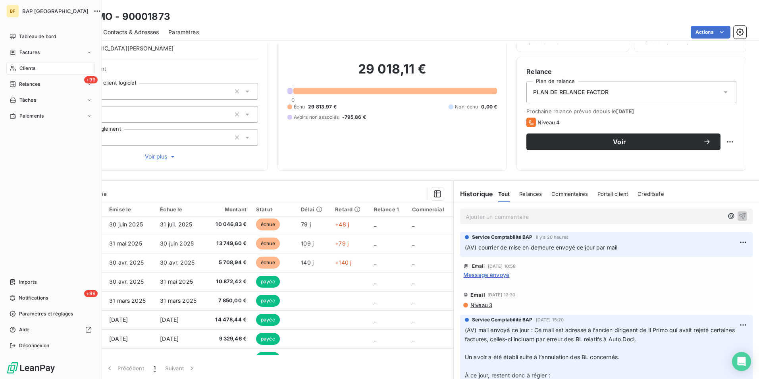
click at [31, 67] on span "Clients" at bounding box center [27, 68] width 16 height 7
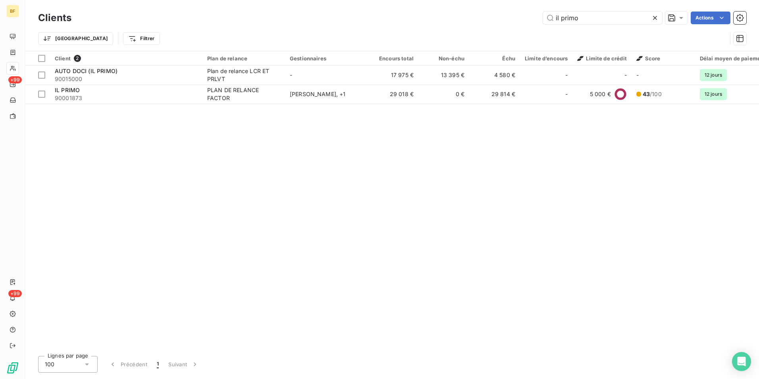
drag, startPoint x: 586, startPoint y: 19, endPoint x: 527, endPoint y: 9, distance: 59.9
click at [527, 9] on div "Clients il primo Actions Trier Filtrer" at bounding box center [392, 25] width 734 height 51
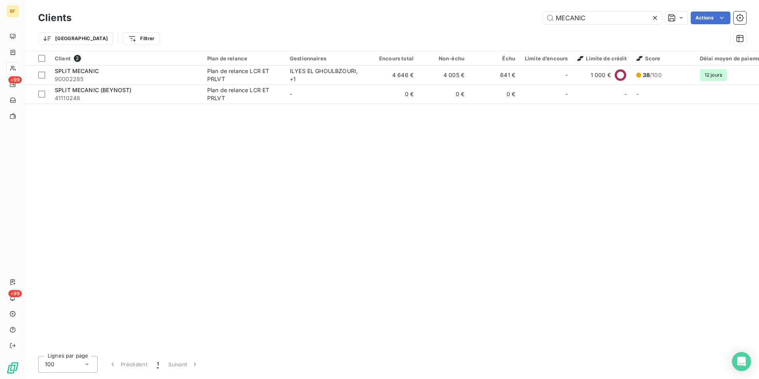
drag, startPoint x: 605, startPoint y: 16, endPoint x: 505, endPoint y: 19, distance: 99.7
click at [505, 19] on div "MECANIC Actions" at bounding box center [413, 18] width 665 height 13
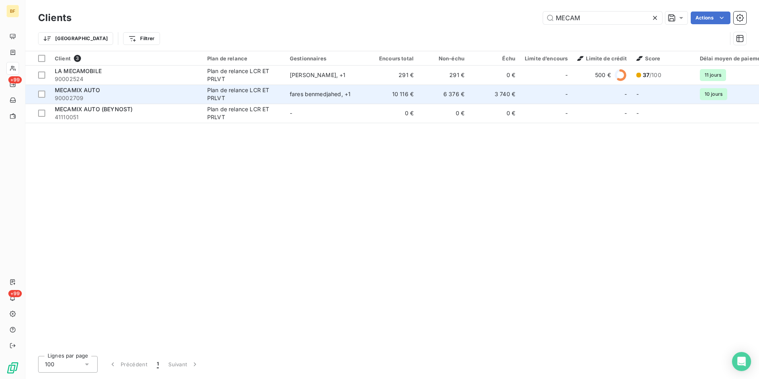
type input "MECAM"
click at [107, 92] on div "MECAMIX AUTO" at bounding box center [126, 90] width 143 height 8
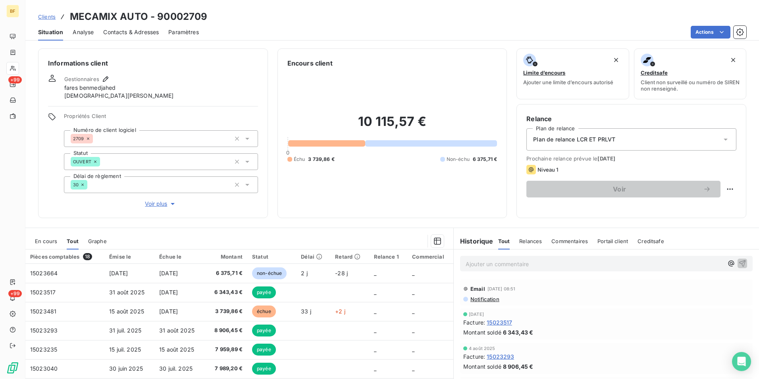
click at [137, 36] on div "Contacts & Adresses" at bounding box center [131, 32] width 56 height 17
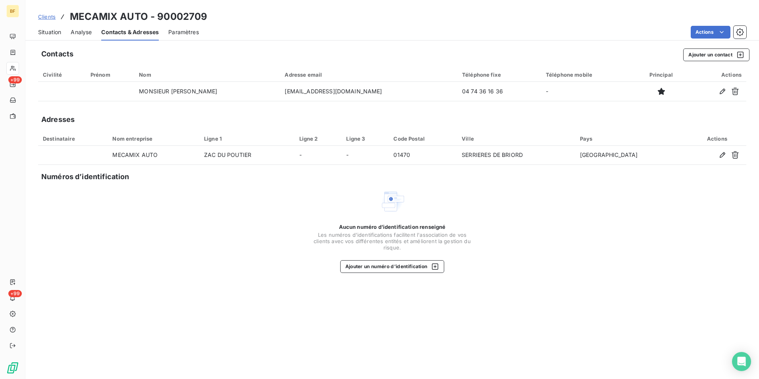
click at [49, 33] on span "Situation" at bounding box center [49, 32] width 23 height 8
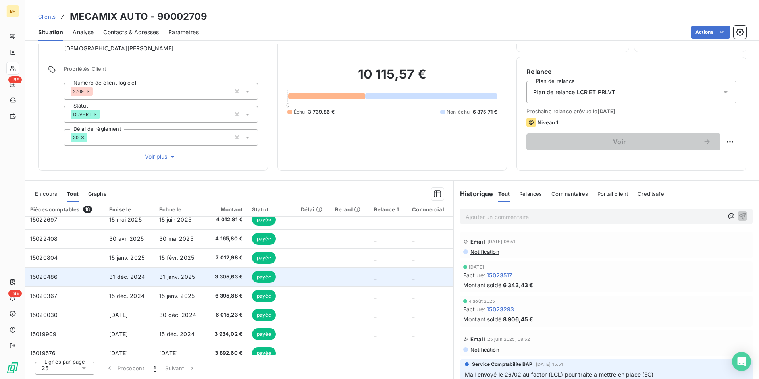
scroll to position [205, 0]
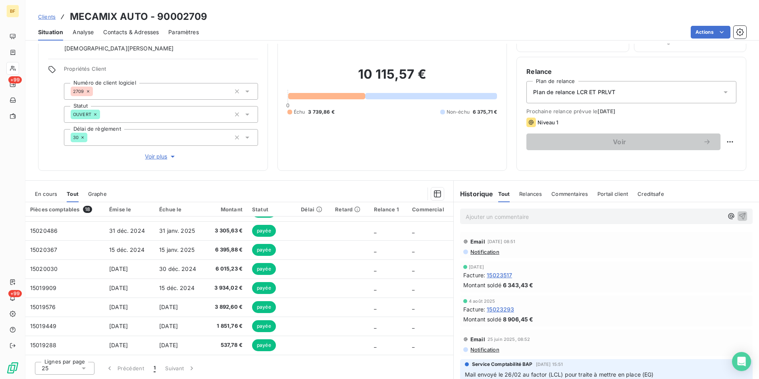
click at [143, 32] on span "Contacts & Adresses" at bounding box center [131, 32] width 56 height 8
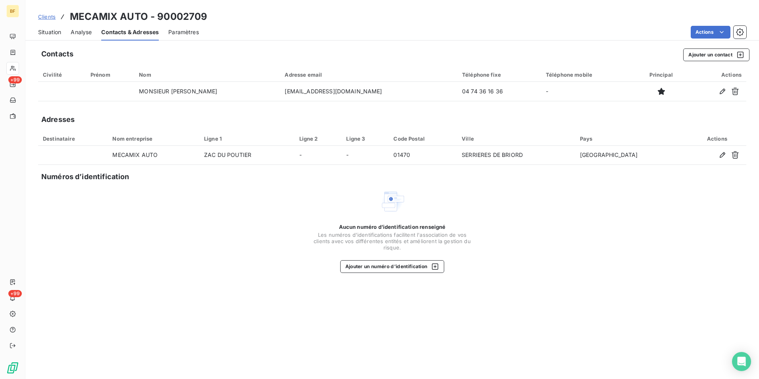
click at [51, 30] on span "Situation" at bounding box center [49, 32] width 23 height 8
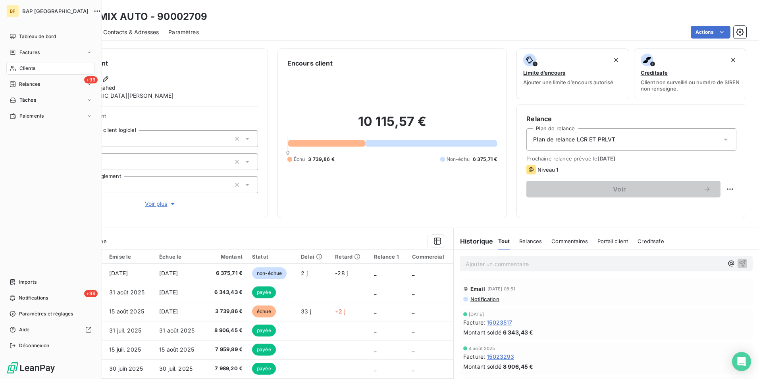
click at [22, 69] on span "Clients" at bounding box center [27, 68] width 16 height 7
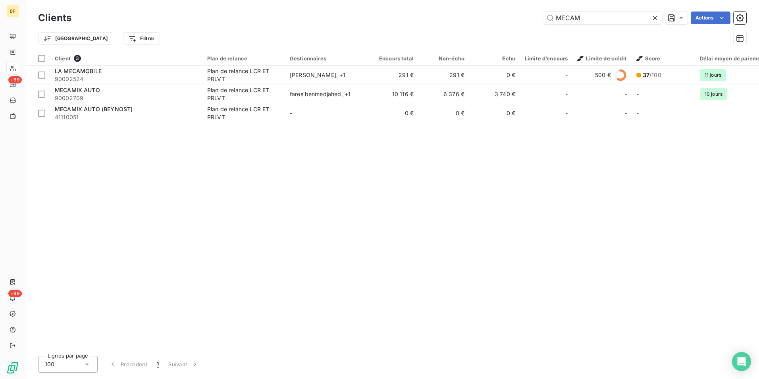
drag, startPoint x: 591, startPoint y: 19, endPoint x: 520, endPoint y: 10, distance: 70.8
click at [520, 10] on div "Clients MECAM Actions" at bounding box center [392, 18] width 708 height 17
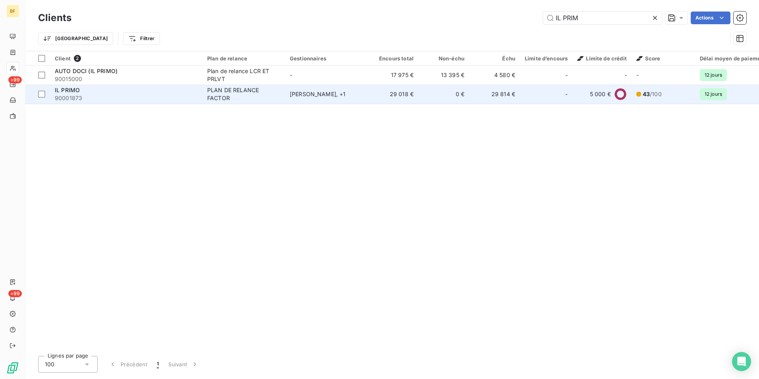
type input "IL PRIM"
click at [225, 97] on div "PLAN DE RELANCE FACTOR" at bounding box center [243, 94] width 73 height 16
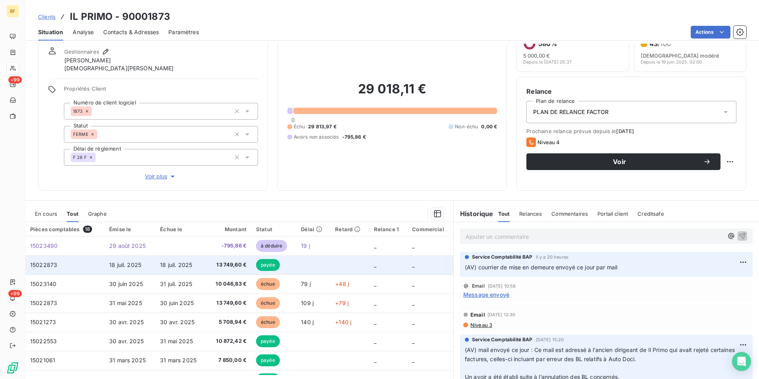
scroll to position [47, 0]
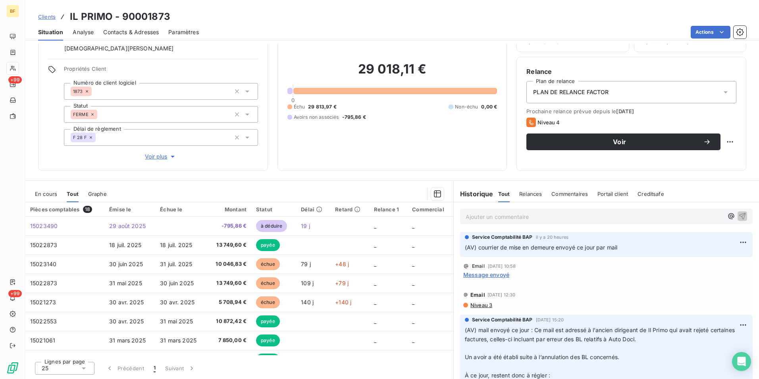
drag, startPoint x: 130, startPoint y: 31, endPoint x: 158, endPoint y: 40, distance: 29.9
click at [131, 31] on span "Contacts & Adresses" at bounding box center [131, 32] width 56 height 8
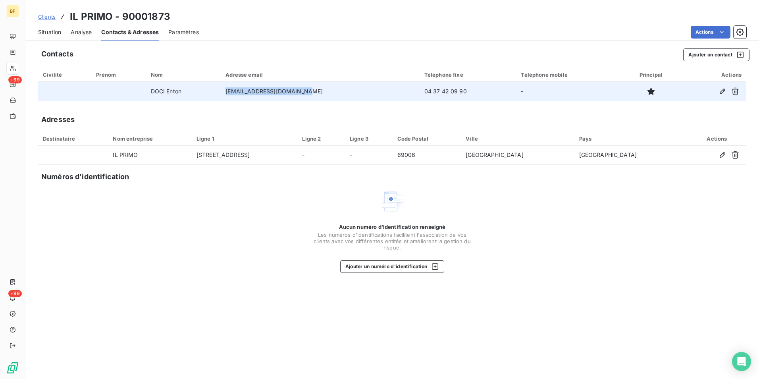
drag, startPoint x: 313, startPoint y: 91, endPoint x: 233, endPoint y: 91, distance: 79.4
click at [233, 91] on tr "DOCI Enton [EMAIL_ADDRESS][DOMAIN_NAME] 04 37 42 09 90 -" at bounding box center [392, 91] width 708 height 19
copy tr "[EMAIL_ADDRESS][DOMAIN_NAME]"
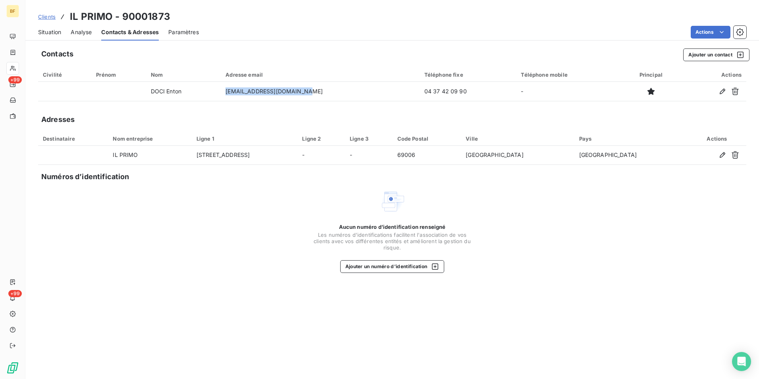
click at [53, 35] on span "Situation" at bounding box center [49, 32] width 23 height 8
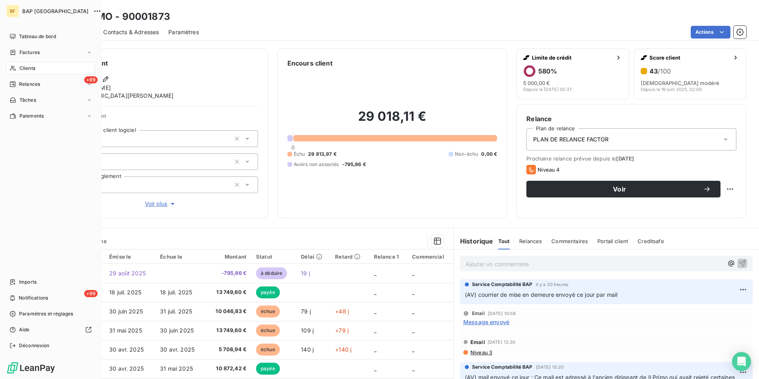
drag, startPoint x: 32, startPoint y: 66, endPoint x: 60, endPoint y: 60, distance: 28.4
click at [32, 66] on span "Clients" at bounding box center [27, 68] width 16 height 7
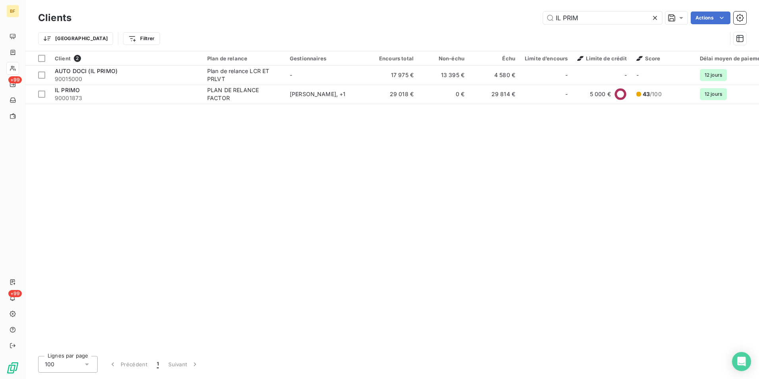
drag, startPoint x: 588, startPoint y: 18, endPoint x: 528, endPoint y: 12, distance: 60.7
click at [528, 12] on div "IL PRIM Actions" at bounding box center [413, 18] width 665 height 13
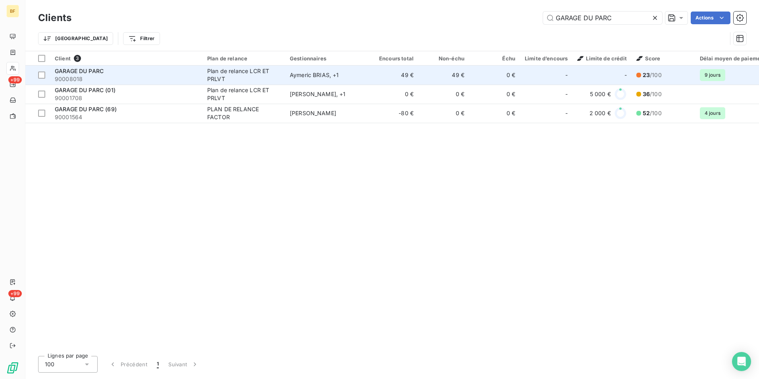
type input "GARAGE DU PARC"
click at [114, 76] on span "90008018" at bounding box center [126, 79] width 143 height 8
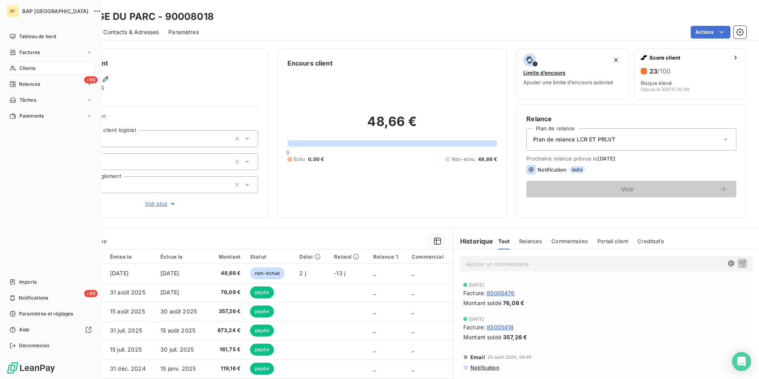
click at [29, 68] on span "Clients" at bounding box center [27, 68] width 16 height 7
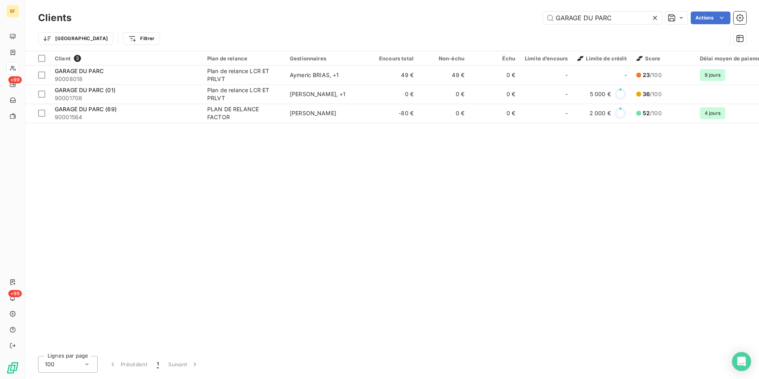
drag, startPoint x: 616, startPoint y: 18, endPoint x: 526, endPoint y: 2, distance: 91.3
click at [528, 1] on div "Clients GARAGE DU PARC Actions Trier Filtrer" at bounding box center [392, 25] width 734 height 51
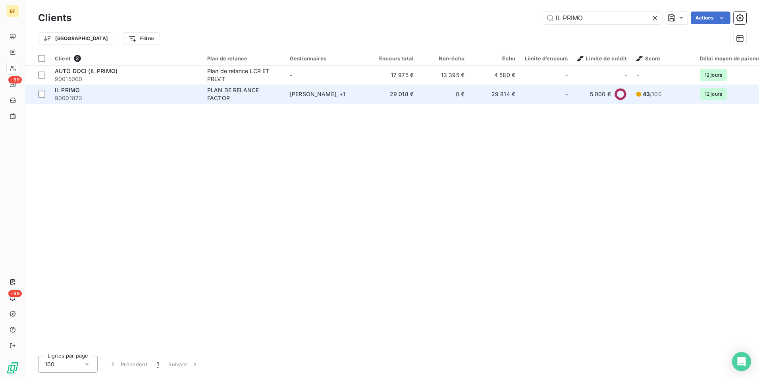
type input "IL PRIMO"
click at [114, 93] on div "IL PRIMO" at bounding box center [126, 90] width 143 height 8
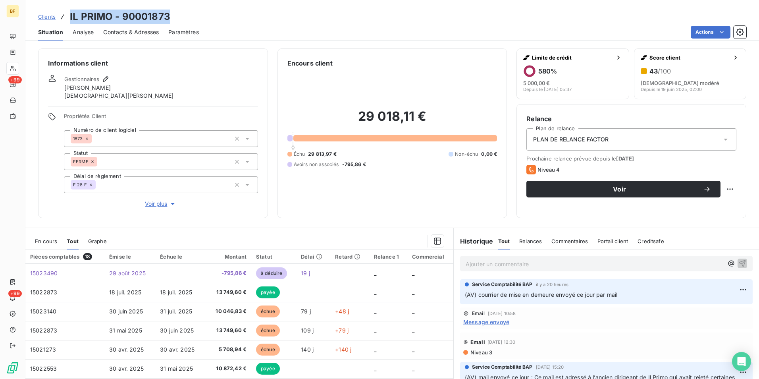
drag, startPoint x: 175, startPoint y: 17, endPoint x: 69, endPoint y: 19, distance: 106.0
click at [69, 19] on div "Clients IL PRIMO - 90001873" at bounding box center [392, 17] width 734 height 14
copy h3 "IL PRIMO - 90001873"
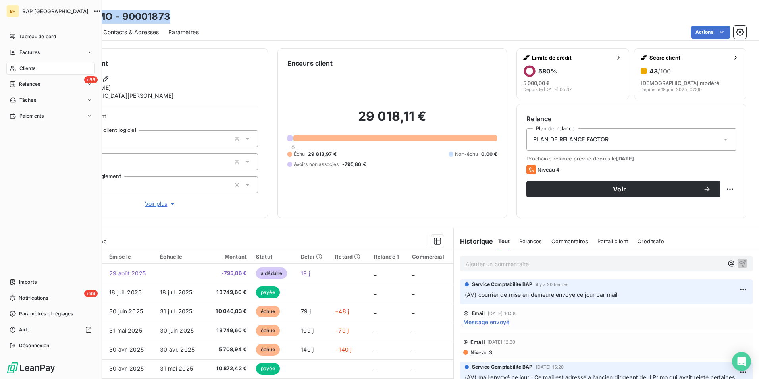
click at [21, 67] on span "Clients" at bounding box center [27, 68] width 16 height 7
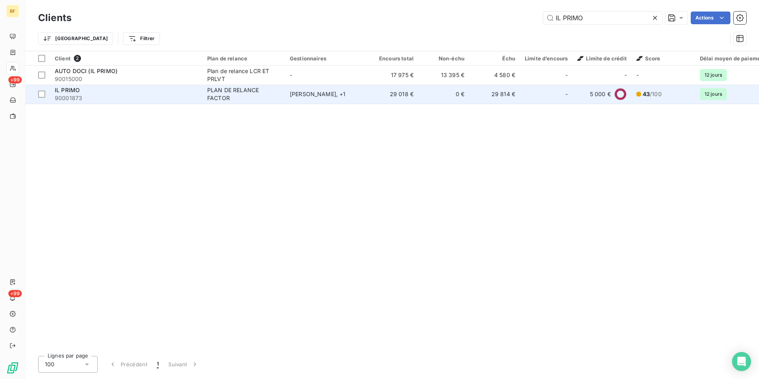
click at [164, 94] on div "IL PRIMO" at bounding box center [126, 90] width 143 height 8
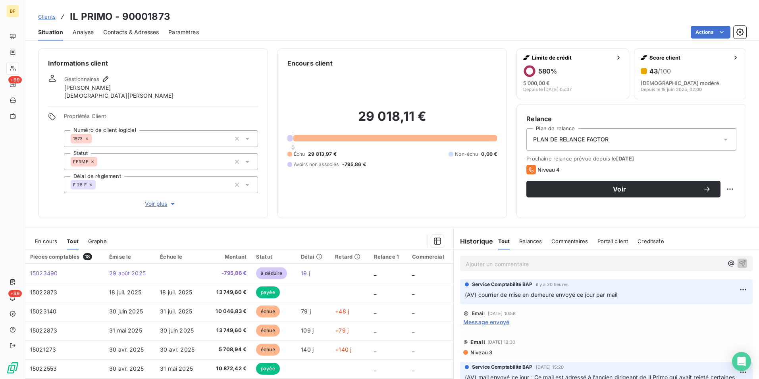
click at [507, 271] on div "Ajouter un commentaire ﻿" at bounding box center [606, 263] width 293 height 15
click at [506, 263] on p "Ajouter un commentaire ﻿" at bounding box center [595, 264] width 258 height 10
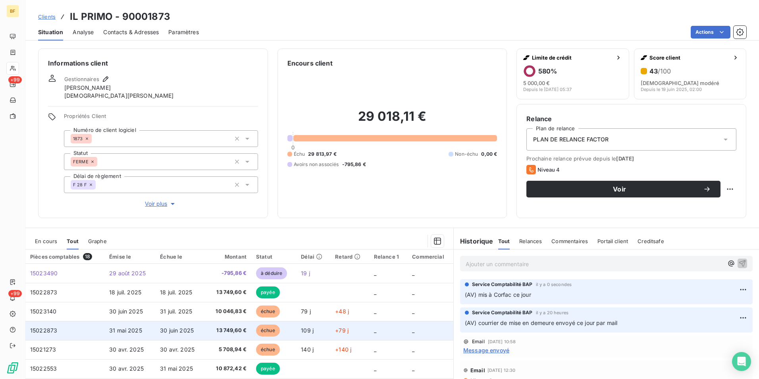
scroll to position [40, 0]
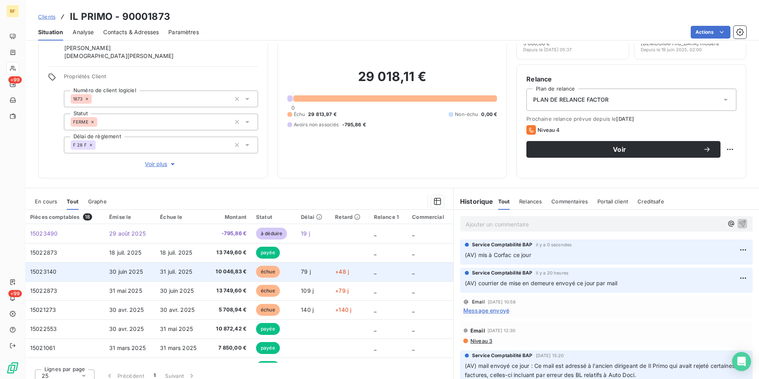
click at [227, 275] on span "10 046,83 €" at bounding box center [229, 272] width 36 height 8
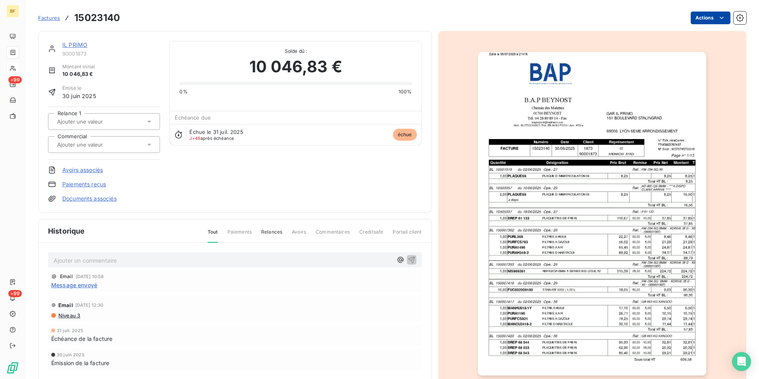
click at [697, 23] on html "BF +99 +99 Factures 15023140 Actions IL PRIMO 90001873 Montant initial 10 046,8…" at bounding box center [379, 189] width 759 height 379
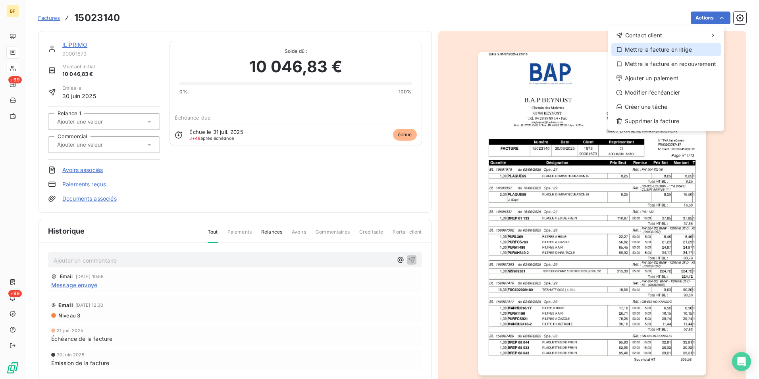
click at [660, 50] on div "Mettre la facture en litige" at bounding box center [666, 49] width 110 height 13
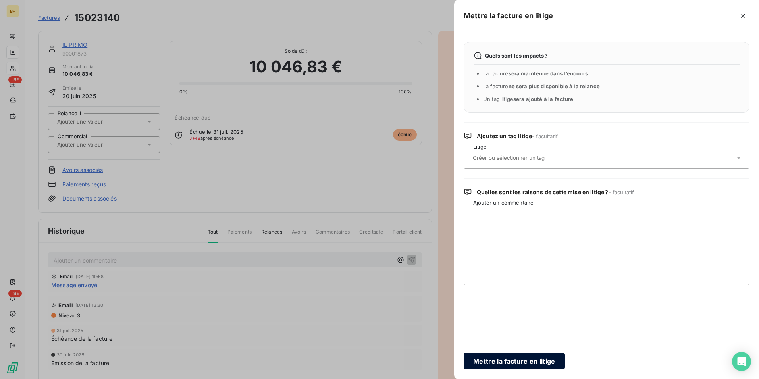
click at [509, 357] on button "Mettre la facture en litige" at bounding box center [514, 361] width 101 height 17
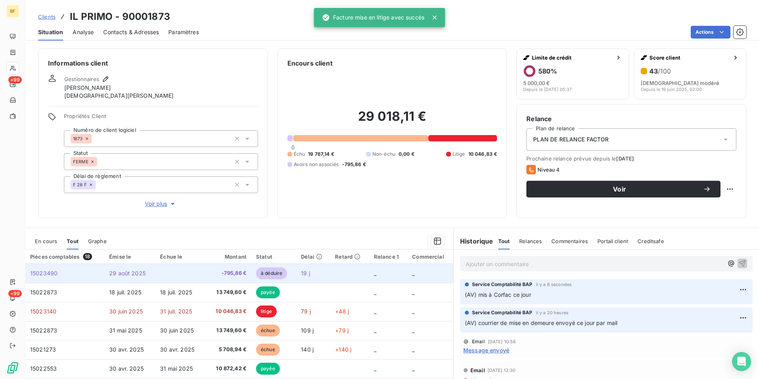
scroll to position [47, 0]
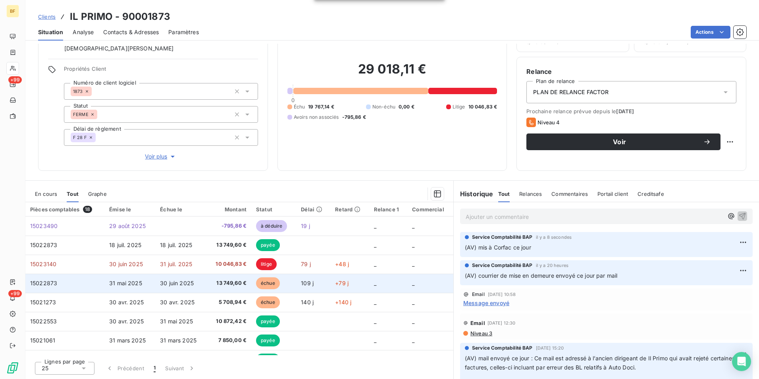
click at [235, 277] on td "13 749,60 €" at bounding box center [228, 283] width 45 height 19
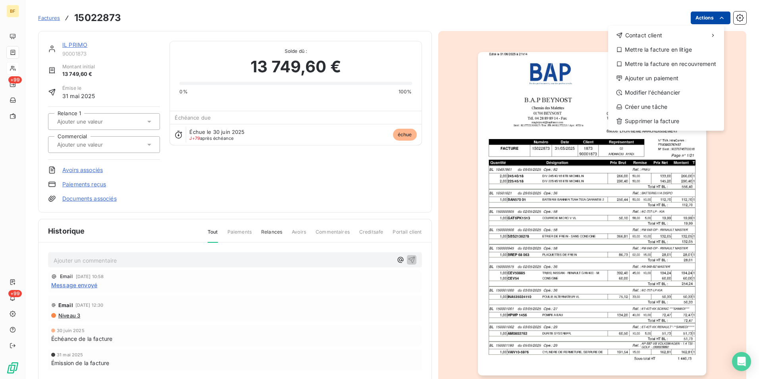
click at [711, 19] on html "BF +99 +99 Factures 15022873 Actions Contact client Mettre la facture en litige…" at bounding box center [379, 189] width 759 height 379
click at [663, 51] on div "Mettre la facture en litige" at bounding box center [666, 49] width 110 height 13
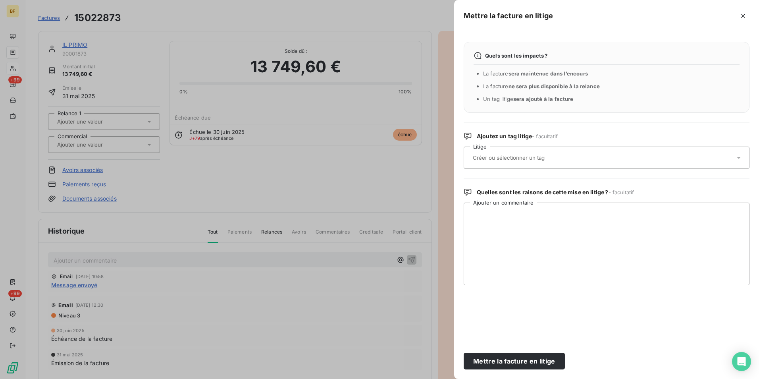
drag, startPoint x: 540, startPoint y: 362, endPoint x: 426, endPoint y: 276, distance: 143.0
click at [539, 362] on button "Mettre la facture en litige" at bounding box center [514, 361] width 101 height 17
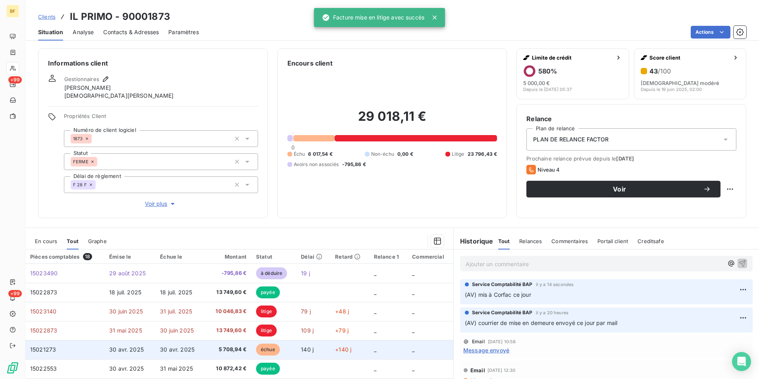
click at [221, 355] on td "5 708,94 €" at bounding box center [228, 349] width 45 height 19
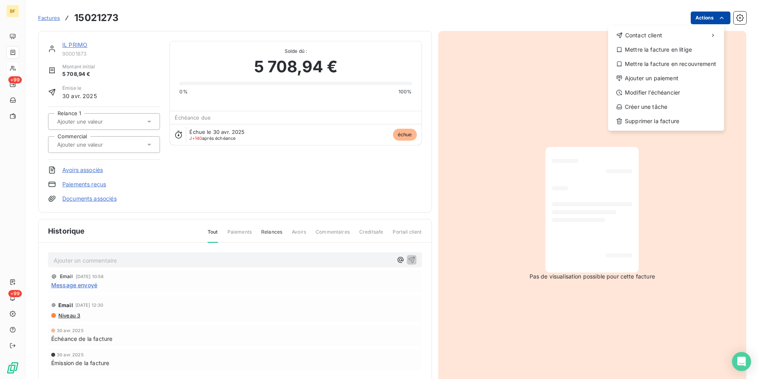
click at [696, 14] on html "BF +99 +99 Factures 15021273 Actions Contact client Mettre la facture en litige…" at bounding box center [379, 189] width 759 height 379
click at [657, 52] on div "Mettre la facture en litige" at bounding box center [666, 49] width 110 height 13
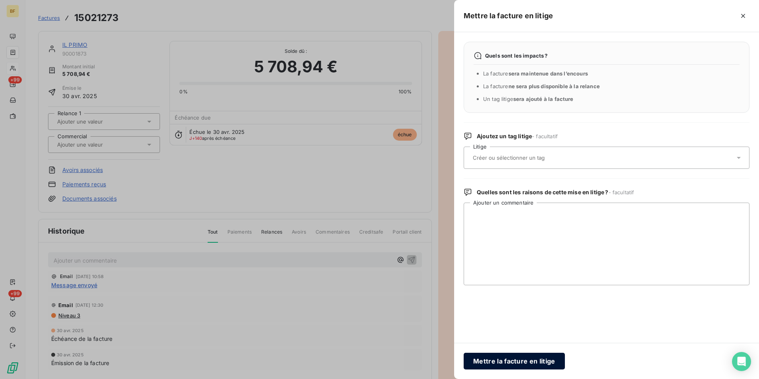
click at [511, 366] on button "Mettre la facture en litige" at bounding box center [514, 361] width 101 height 17
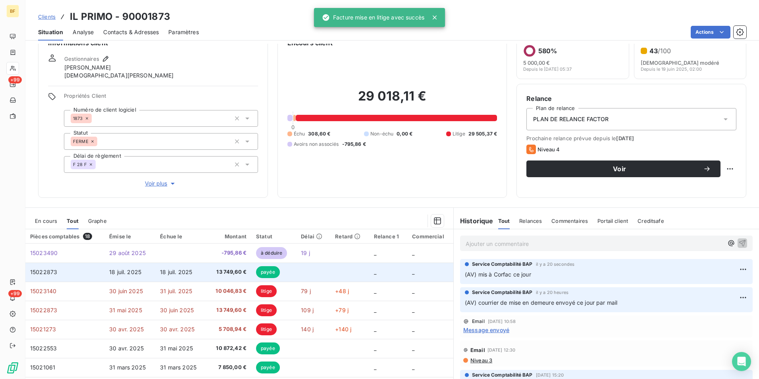
scroll to position [40, 0]
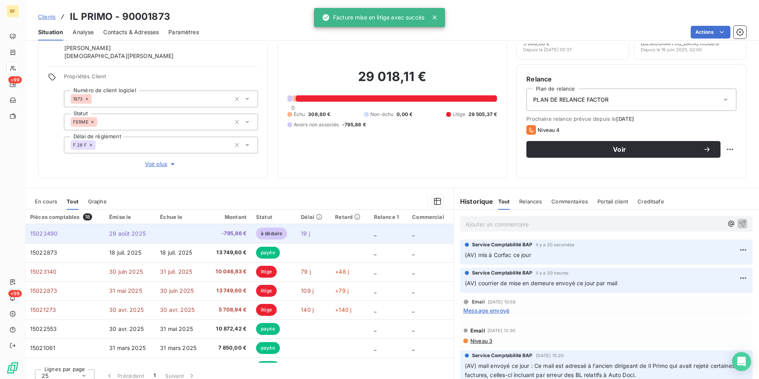
click at [220, 229] on span "-795,86 €" at bounding box center [229, 233] width 36 height 8
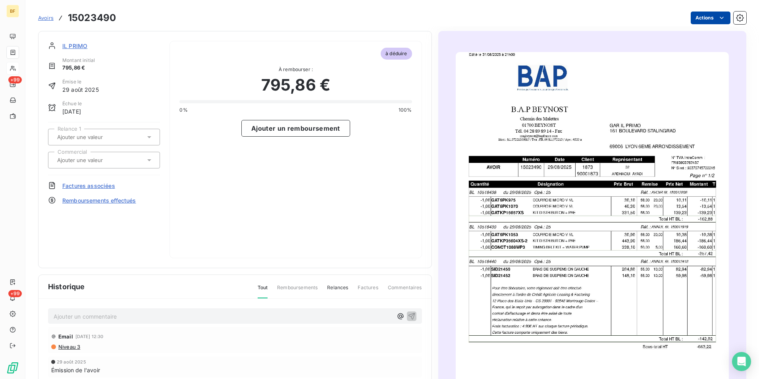
click at [701, 20] on html "BF +99 +99 Avoirs 15023490 Actions IL PRIMO Montant initial 795,86 € Émise le […" at bounding box center [379, 189] width 759 height 379
click at [676, 37] on div "Mettre l'avoir en litige" at bounding box center [671, 35] width 100 height 13
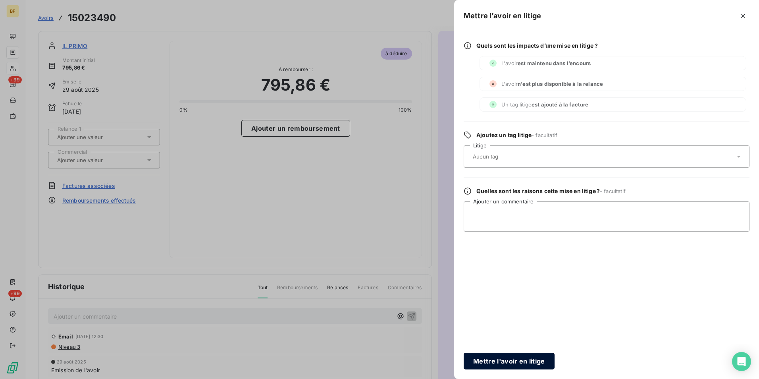
click at [505, 361] on button "Mettre l'avoir en litige" at bounding box center [509, 361] width 91 height 17
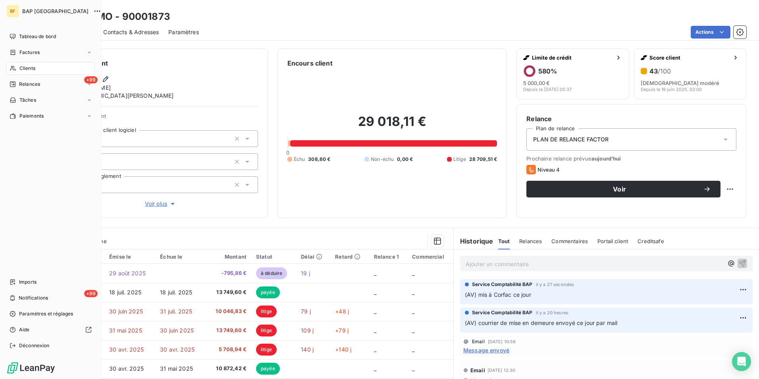
drag, startPoint x: 10, startPoint y: 69, endPoint x: 38, endPoint y: 67, distance: 27.8
click at [10, 69] on icon at bounding box center [13, 68] width 7 height 6
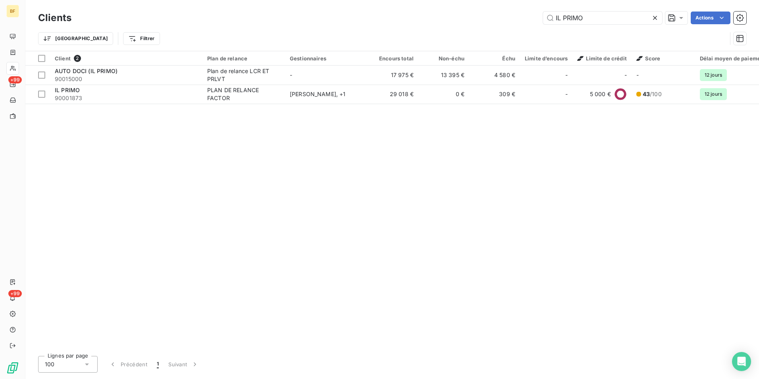
drag, startPoint x: 599, startPoint y: 16, endPoint x: 478, endPoint y: 18, distance: 121.1
click at [478, 18] on div "IL PRIMO Actions" at bounding box center [413, 18] width 665 height 13
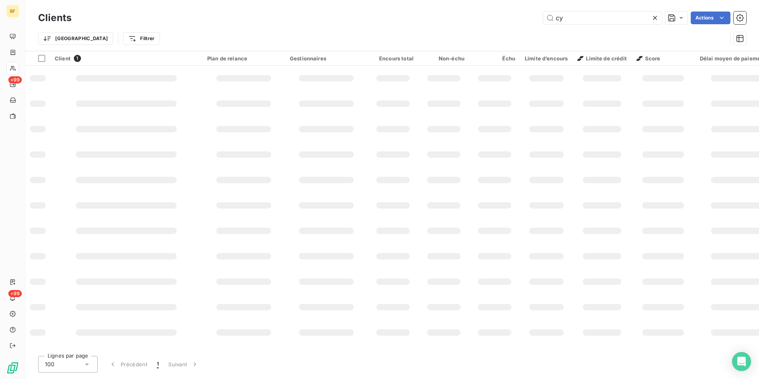
type input "c"
type input "s"
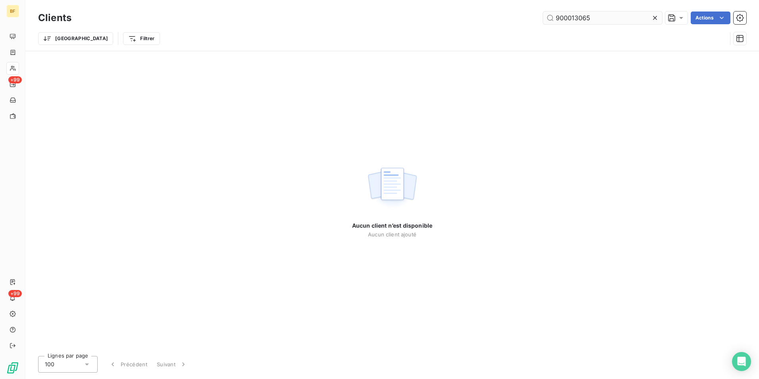
click at [565, 17] on input "900013065" at bounding box center [602, 18] width 119 height 13
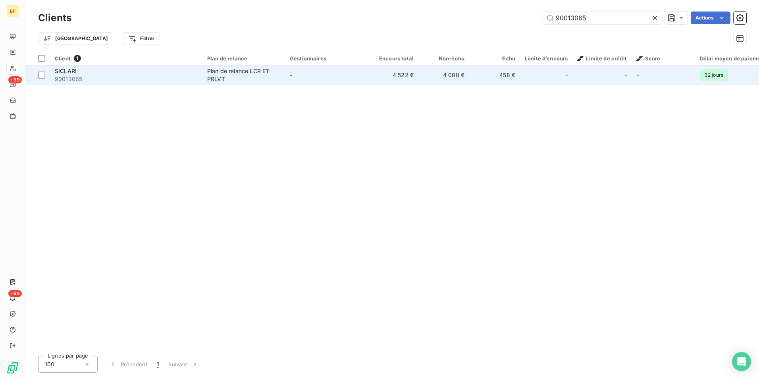
type input "90013065"
click at [91, 79] on span "90013065" at bounding box center [126, 79] width 143 height 8
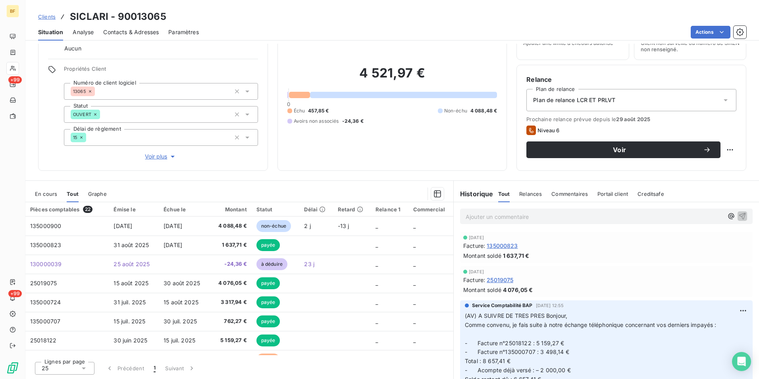
click at [131, 30] on span "Contacts & Adresses" at bounding box center [131, 32] width 56 height 8
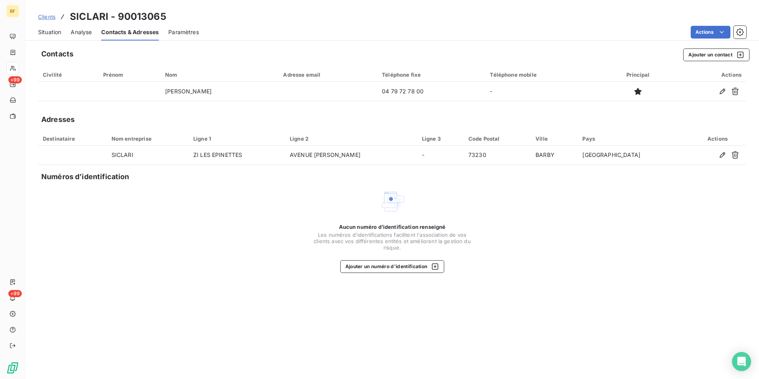
click at [52, 37] on div "Situation" at bounding box center [49, 32] width 23 height 17
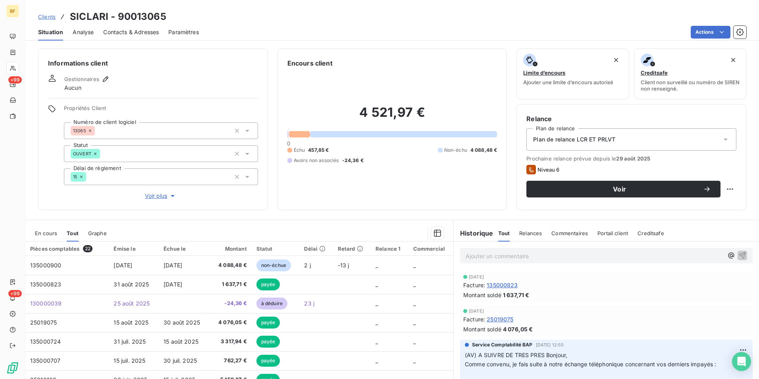
click at [130, 33] on span "Contacts & Adresses" at bounding box center [131, 32] width 56 height 8
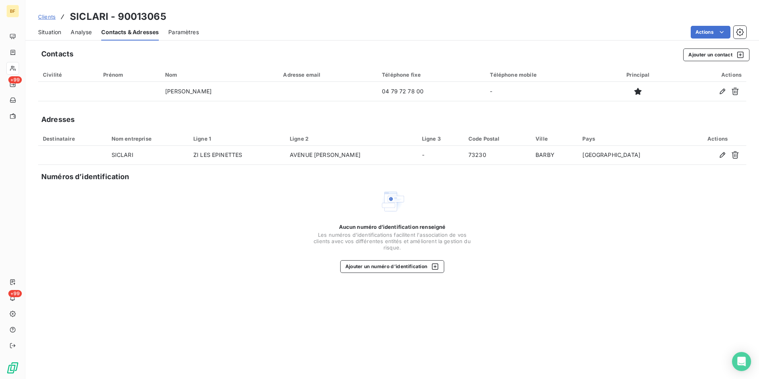
click at [56, 34] on span "Situation" at bounding box center [49, 32] width 23 height 8
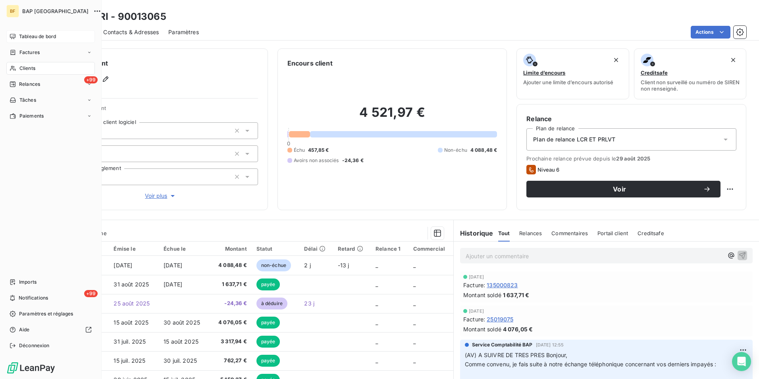
click at [26, 32] on div "Tableau de bord" at bounding box center [50, 36] width 89 height 13
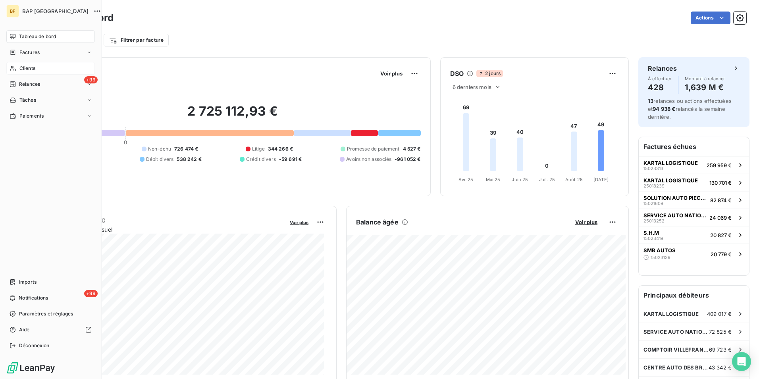
click at [12, 70] on icon at bounding box center [13, 68] width 7 height 6
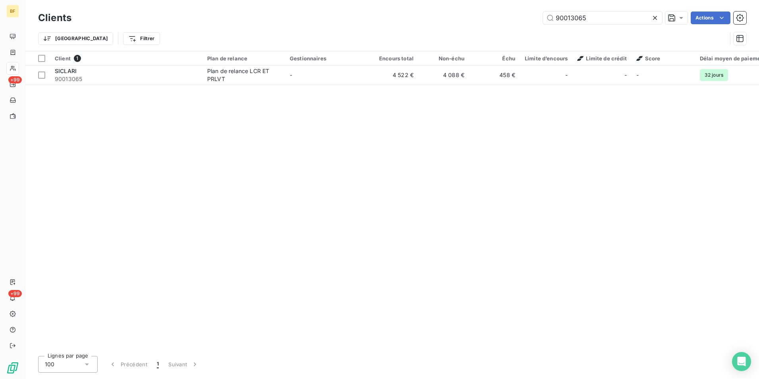
drag, startPoint x: 594, startPoint y: 14, endPoint x: 489, endPoint y: 13, distance: 104.8
click at [489, 13] on div "90013065 Actions" at bounding box center [413, 18] width 665 height 13
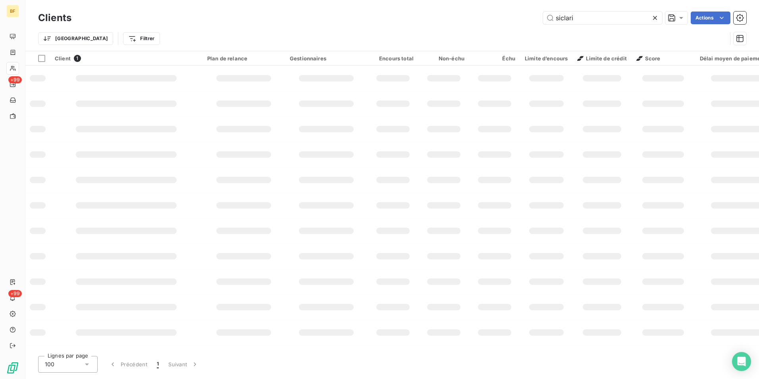
type input "siclari"
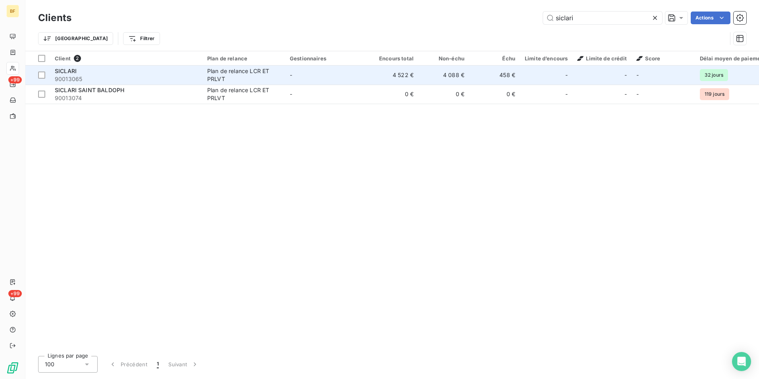
click at [195, 77] on span "90013065" at bounding box center [126, 79] width 143 height 8
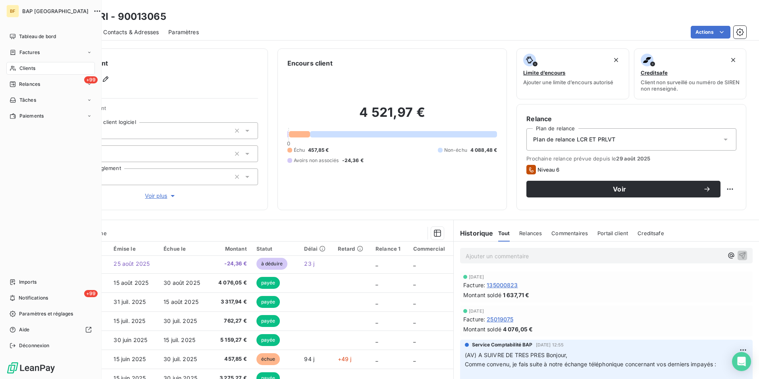
click at [19, 68] on span "Clients" at bounding box center [27, 68] width 16 height 7
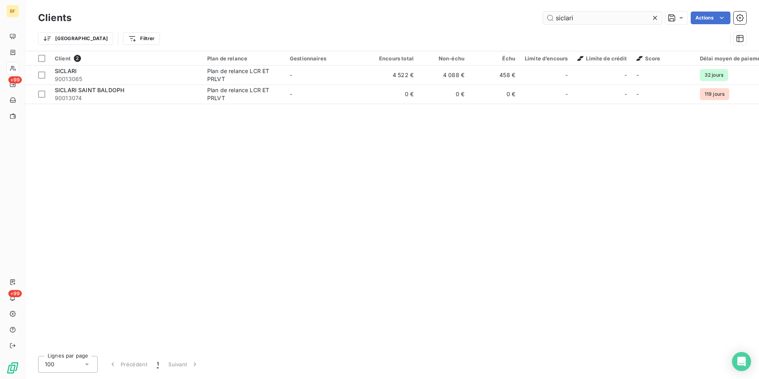
drag, startPoint x: 583, startPoint y: 19, endPoint x: 557, endPoint y: 18, distance: 25.8
click at [557, 18] on input "siclari" at bounding box center [602, 18] width 119 height 13
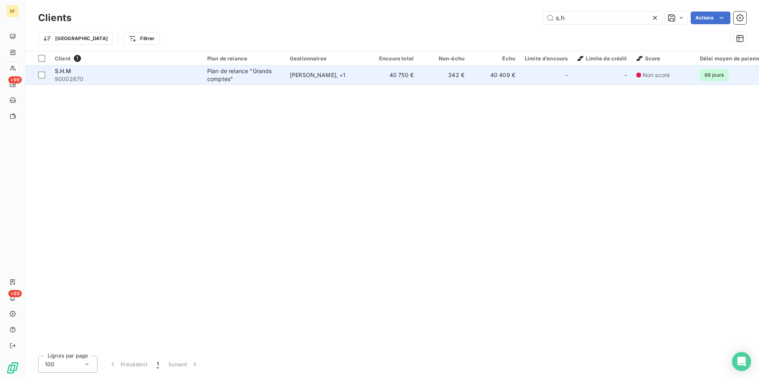
type input "s.h"
click at [233, 74] on div "Plan de relance "Grands comptes"" at bounding box center [243, 75] width 73 height 16
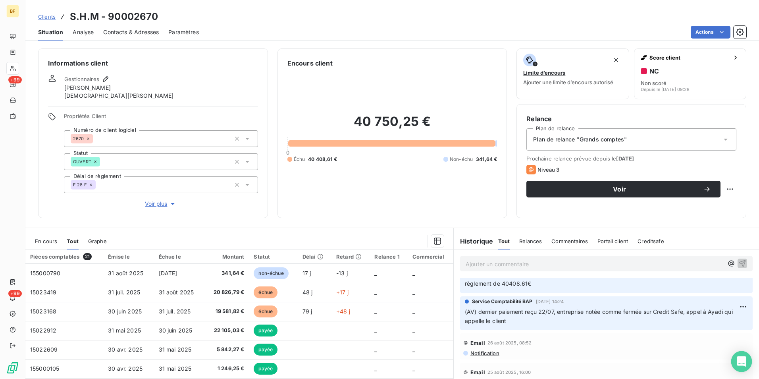
scroll to position [40, 0]
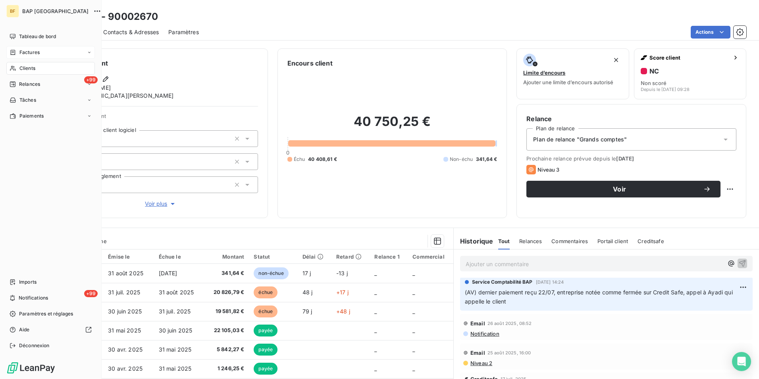
drag, startPoint x: 25, startPoint y: 72, endPoint x: 52, endPoint y: 56, distance: 31.7
click at [27, 65] on span "Clients" at bounding box center [27, 68] width 16 height 7
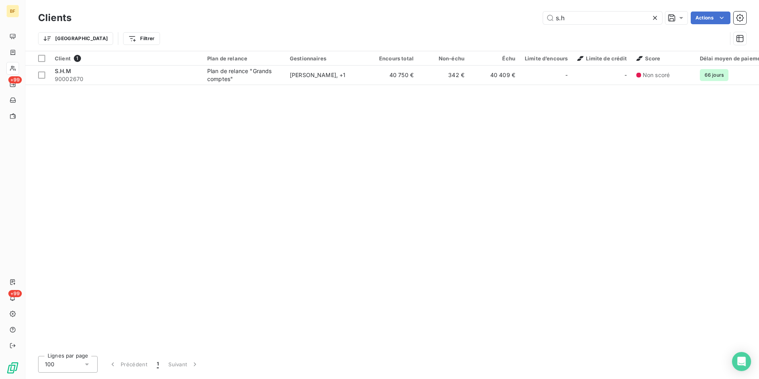
drag, startPoint x: 587, startPoint y: 21, endPoint x: 483, endPoint y: 16, distance: 104.2
click at [536, 20] on div "s.h Actions" at bounding box center [413, 18] width 665 height 13
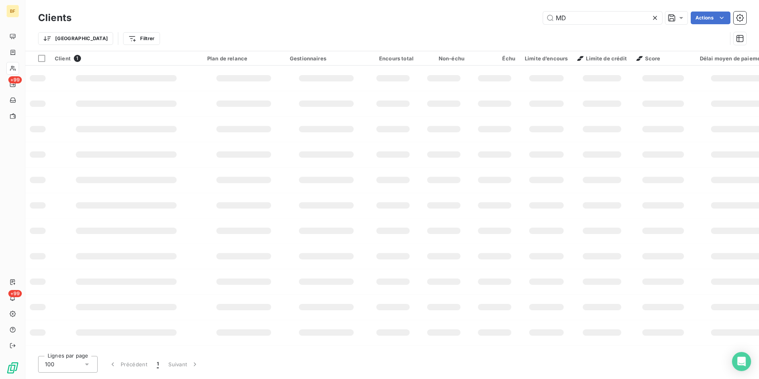
type input "M"
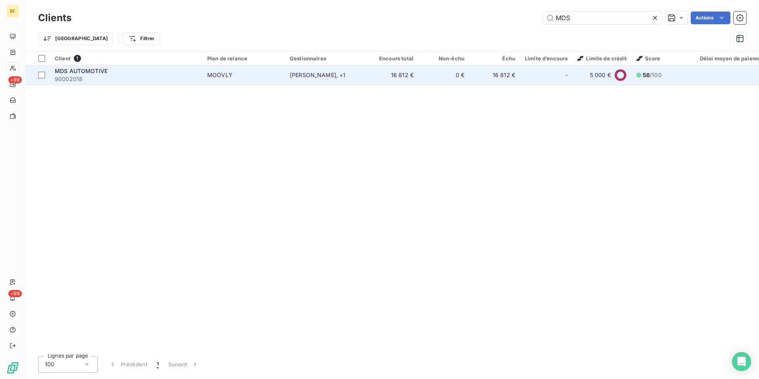
type input "MDS"
click at [169, 74] on div "MDS AUTOMOTIVE" at bounding box center [126, 71] width 143 height 8
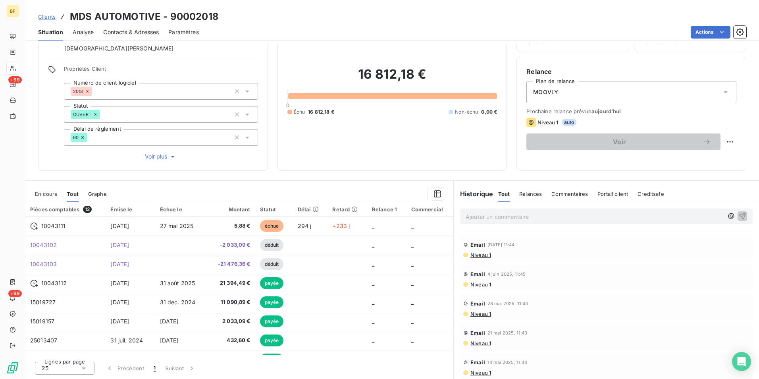
scroll to position [364, 0]
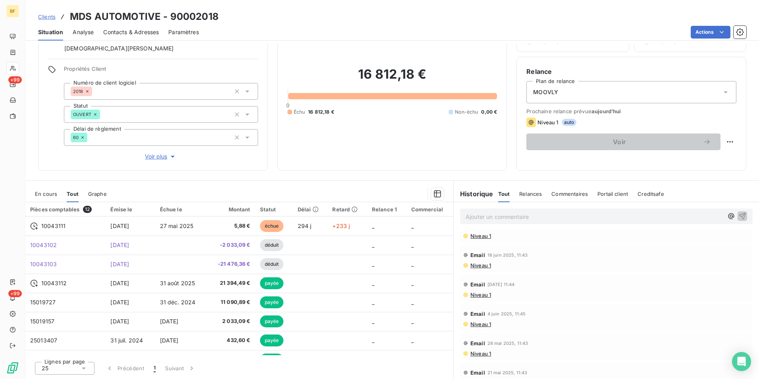
click at [477, 323] on span "Niveau 1" at bounding box center [480, 324] width 21 height 6
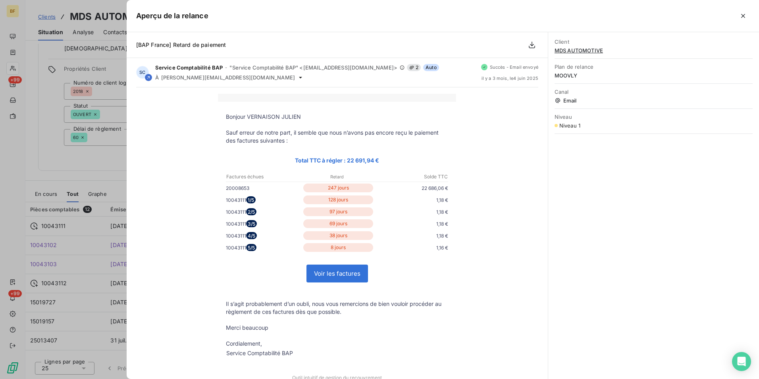
scroll to position [0, 0]
click at [35, 181] on div at bounding box center [379, 189] width 759 height 379
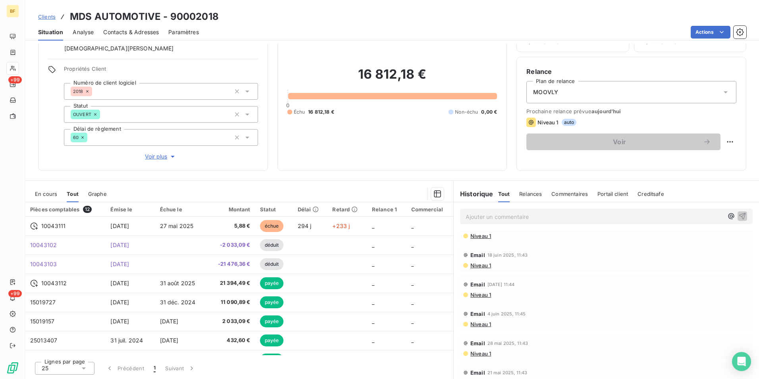
scroll to position [245, 0]
click at [476, 269] on span "Niveau 1" at bounding box center [480, 267] width 21 height 6
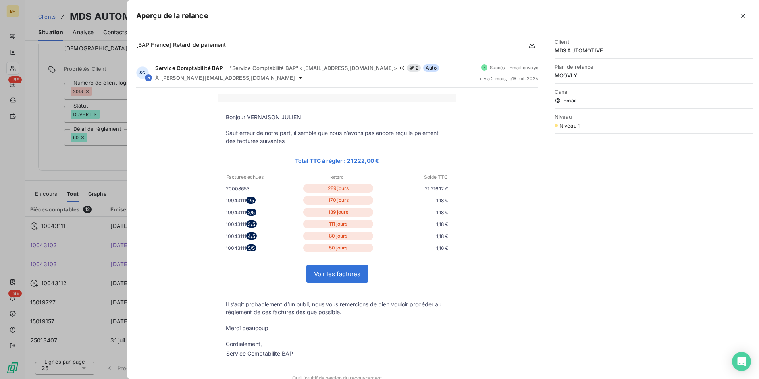
click at [23, 179] on div at bounding box center [379, 189] width 759 height 379
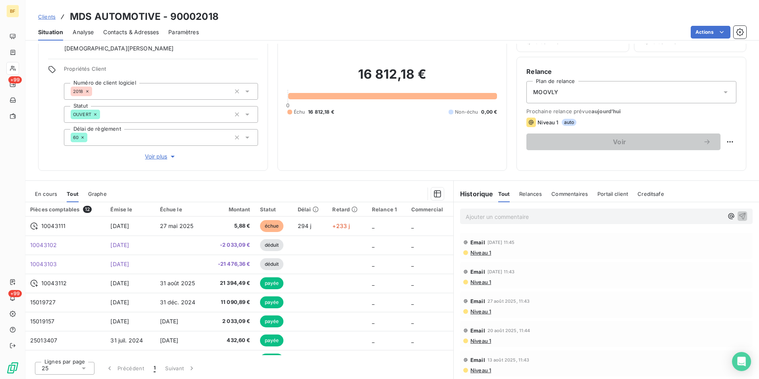
scroll to position [7, 0]
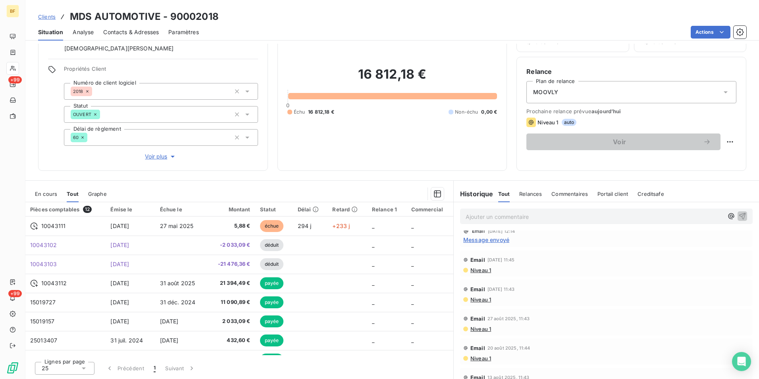
click at [473, 270] on span "Niveau 1" at bounding box center [480, 270] width 21 height 6
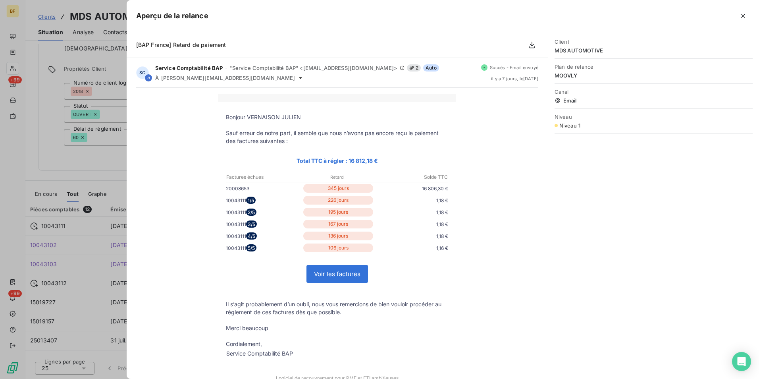
click at [10, 235] on div at bounding box center [379, 189] width 759 height 379
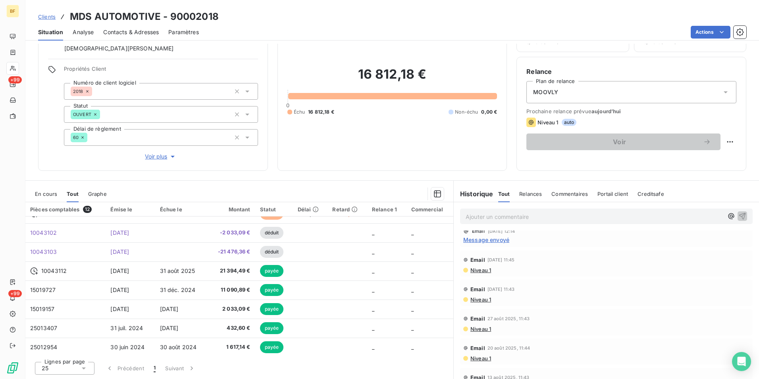
scroll to position [0, 0]
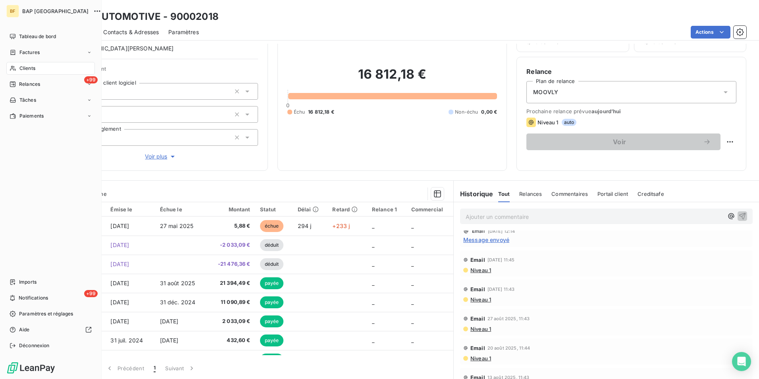
click at [23, 72] on div "Clients" at bounding box center [50, 68] width 89 height 13
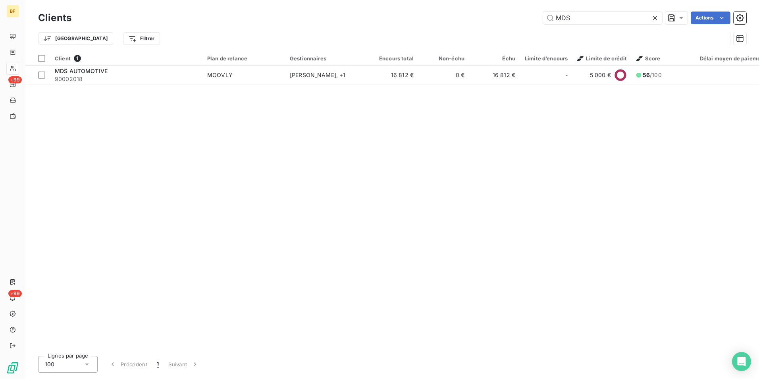
drag, startPoint x: 580, startPoint y: 20, endPoint x: 506, endPoint y: 6, distance: 75.8
click at [517, 10] on div "Clients MDS Actions" at bounding box center [392, 18] width 708 height 17
click at [506, 6] on div "Clients MDS Actions Trier Filtrer" at bounding box center [392, 25] width 734 height 51
click at [599, 18] on input "MDS" at bounding box center [602, 18] width 119 height 13
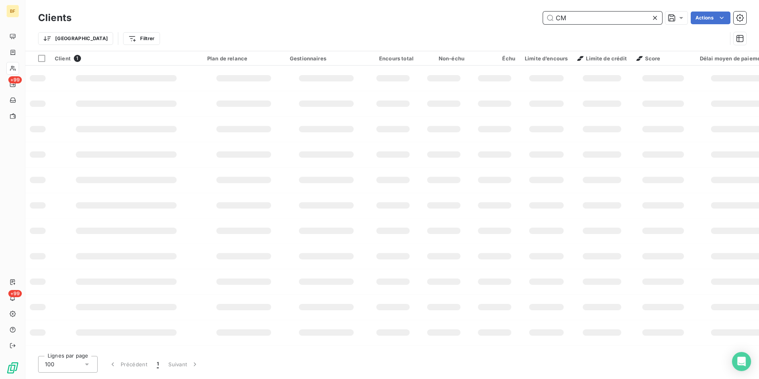
type input "CM"
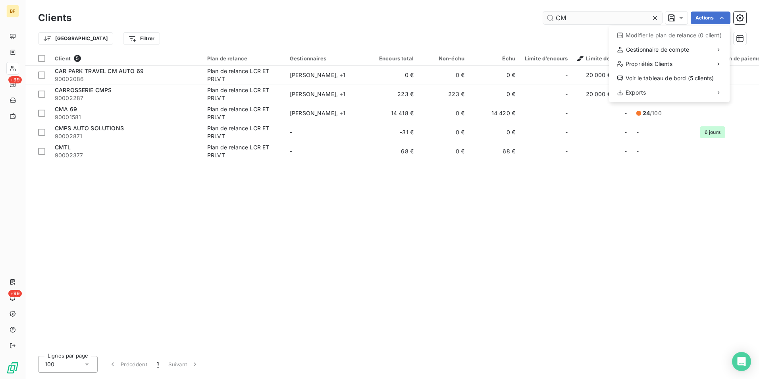
click at [599, 18] on html "BF +99 +99 Clients CM Actions Modifier le plan de relance (0 client) Gestionnai…" at bounding box center [379, 189] width 759 height 379
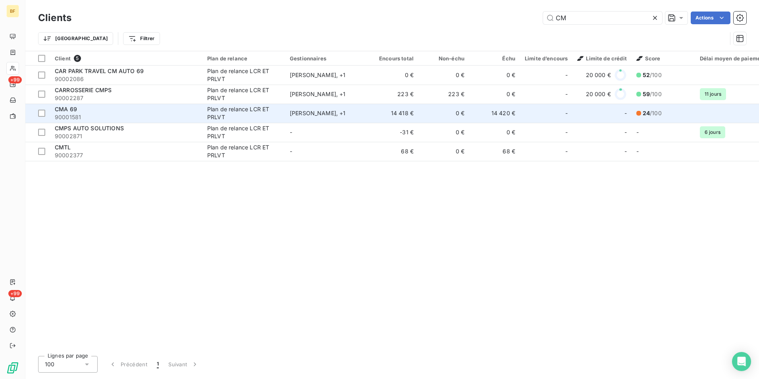
click at [133, 106] on div "CMA 69" at bounding box center [126, 109] width 143 height 8
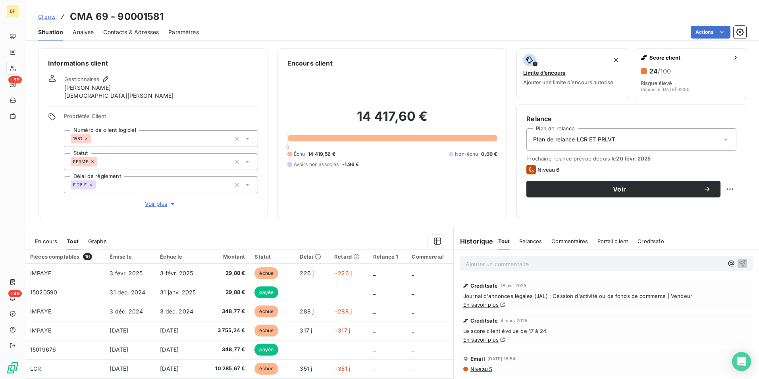
drag, startPoint x: 133, startPoint y: 40, endPoint x: 132, endPoint y: 36, distance: 4.4
click at [132, 37] on div "Contacts & Adresses" at bounding box center [131, 32] width 56 height 17
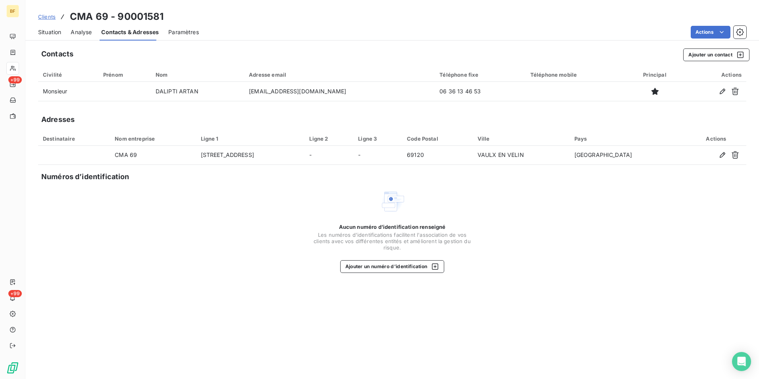
click at [133, 33] on span "Contacts & Adresses" at bounding box center [130, 32] width 58 height 8
drag, startPoint x: 53, startPoint y: 30, endPoint x: 61, endPoint y: 34, distance: 8.7
click at [53, 30] on span "Situation" at bounding box center [49, 32] width 23 height 8
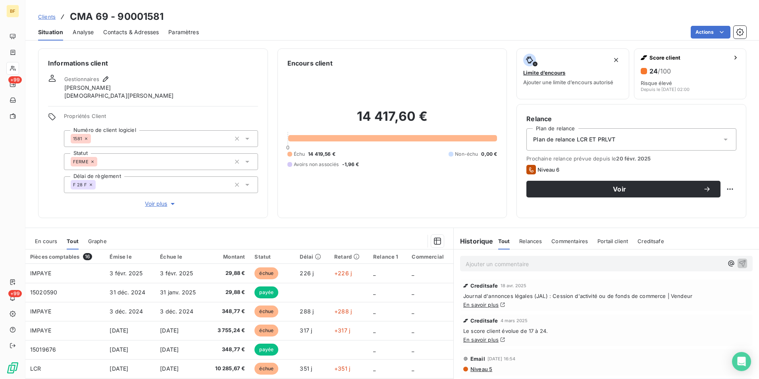
click at [117, 32] on span "Contacts & Adresses" at bounding box center [131, 32] width 56 height 8
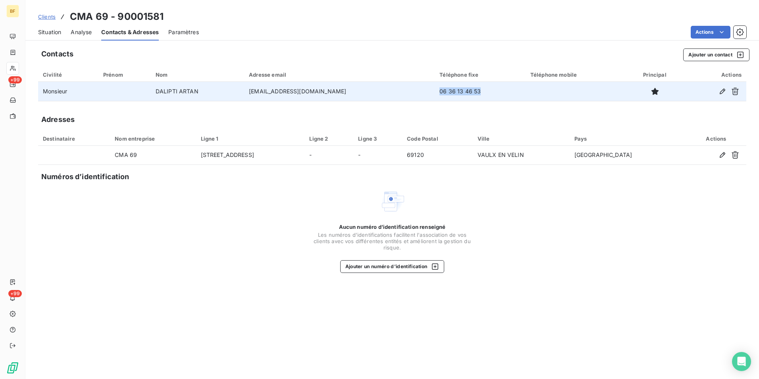
drag, startPoint x: 472, startPoint y: 91, endPoint x: 429, endPoint y: 89, distance: 42.9
click at [435, 89] on td "06 36 13 46 53" at bounding box center [480, 91] width 91 height 19
copy td "06 36 13 46 53"
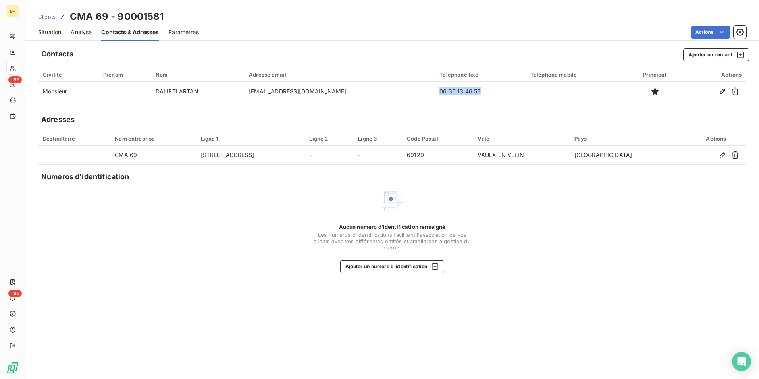
click at [37, 33] on div "Situation Analyse Contacts & Adresses Paramètres Actions" at bounding box center [392, 32] width 734 height 17
click at [39, 33] on span "Situation" at bounding box center [49, 32] width 23 height 8
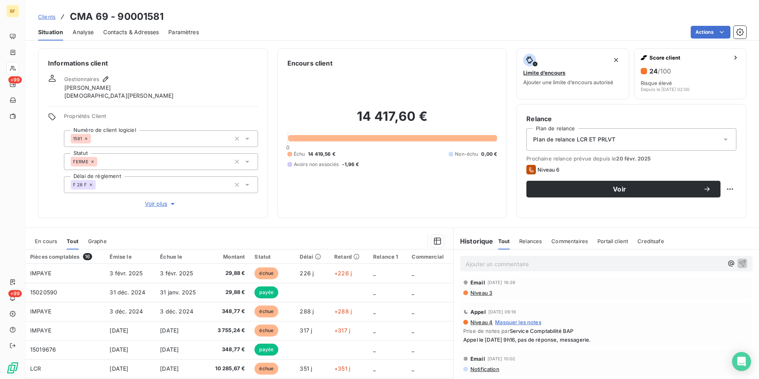
scroll to position [198, 0]
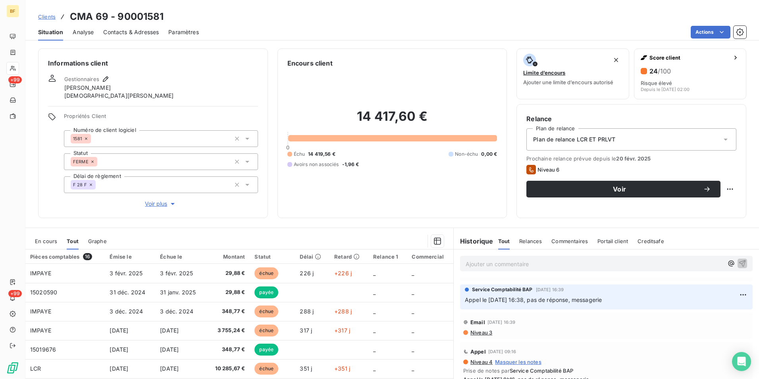
click at [120, 32] on span "Contacts & Adresses" at bounding box center [131, 32] width 56 height 8
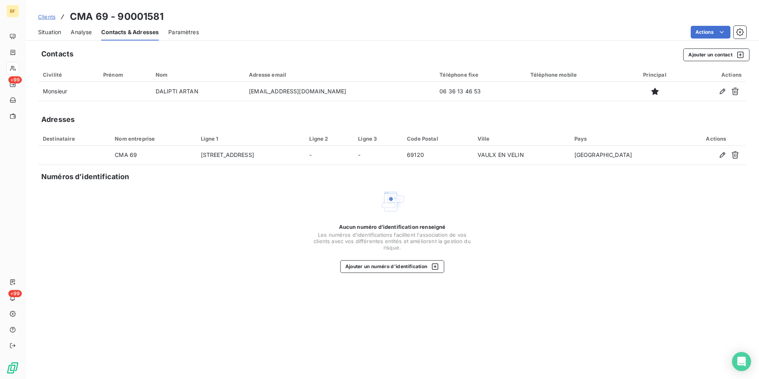
click at [51, 35] on span "Situation" at bounding box center [49, 32] width 23 height 8
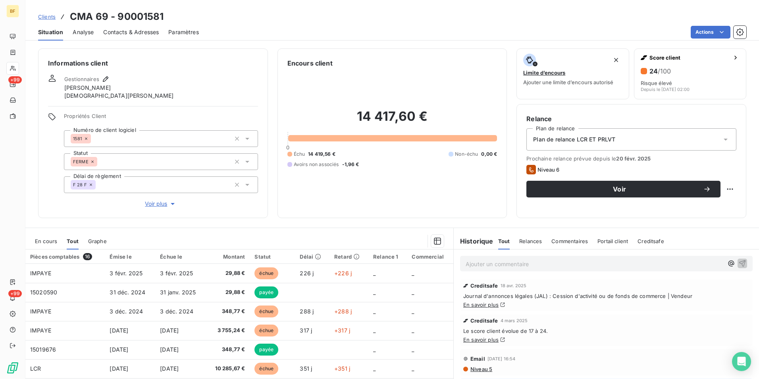
click at [463, 215] on div "Encours client 14 417,60 € 0 Échu 14 419,56 € Non-échu 0,00 € Avoirs non associ…" at bounding box center [392, 133] width 230 height 170
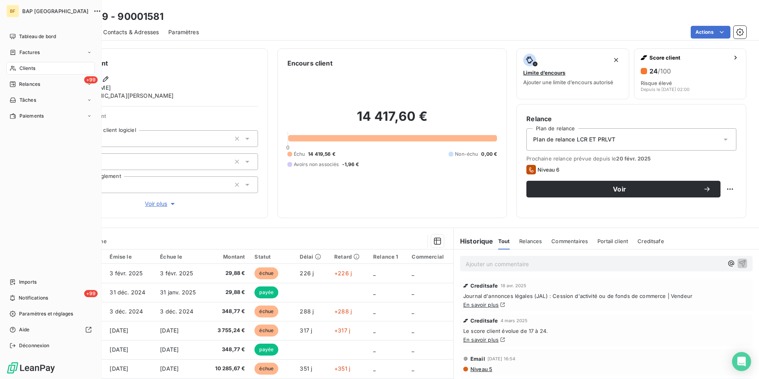
click at [18, 67] on div "Clients" at bounding box center [50, 68] width 89 height 13
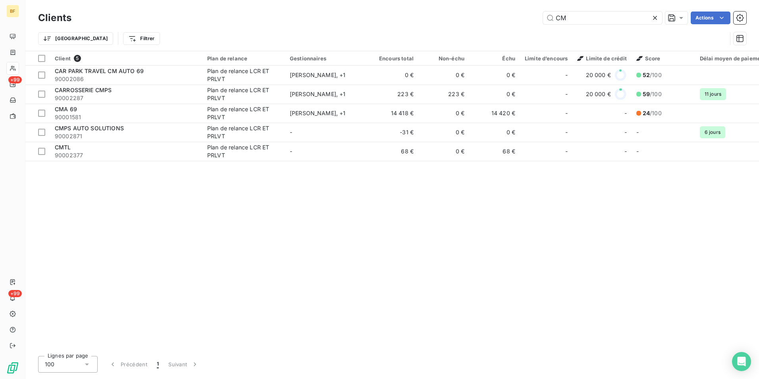
drag, startPoint x: 534, startPoint y: 21, endPoint x: 528, endPoint y: 19, distance: 5.8
click at [528, 19] on div "CM Actions" at bounding box center [413, 18] width 665 height 13
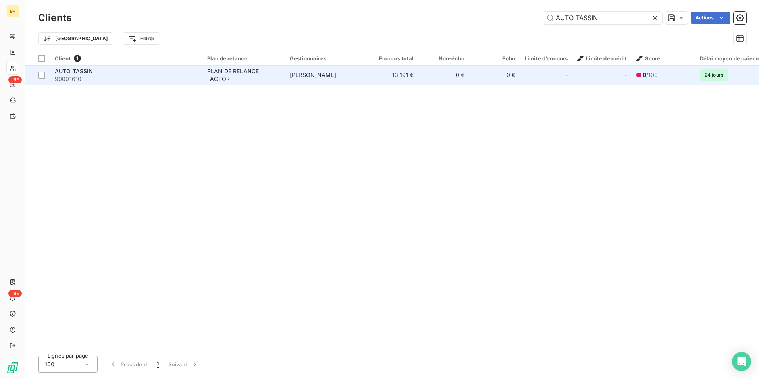
type input "AUTO TASSIN"
click at [178, 77] on span "90001610" at bounding box center [126, 79] width 143 height 8
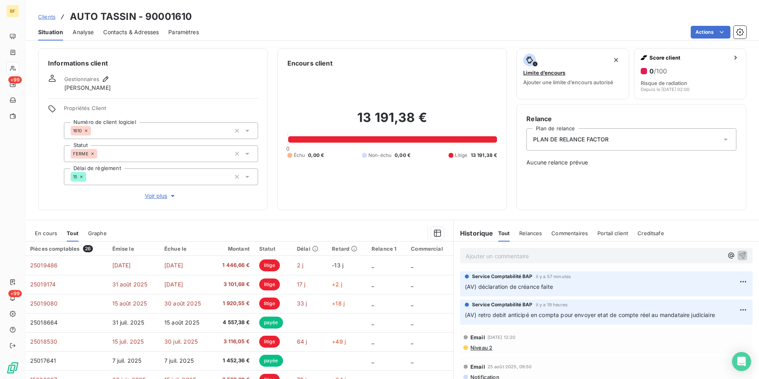
click at [135, 35] on span "Contacts & Adresses" at bounding box center [131, 32] width 56 height 8
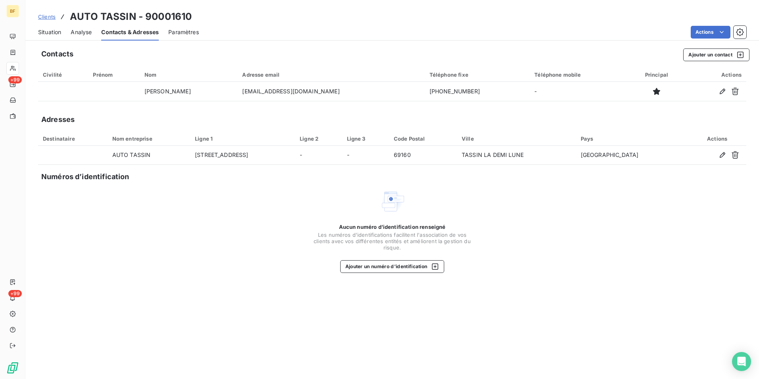
click at [56, 35] on span "Situation" at bounding box center [49, 32] width 23 height 8
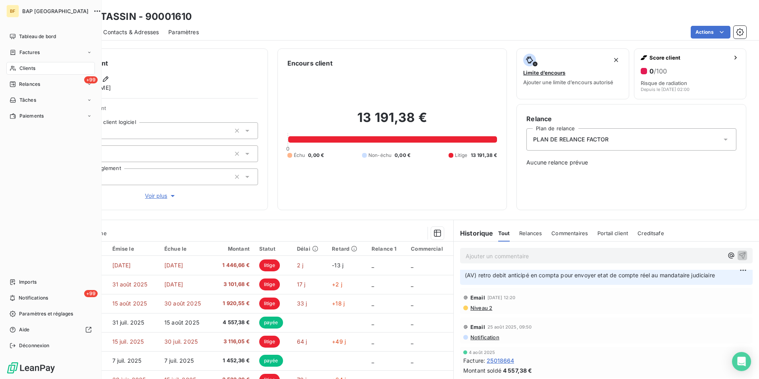
click at [21, 37] on span "Tableau de bord" at bounding box center [37, 36] width 37 height 7
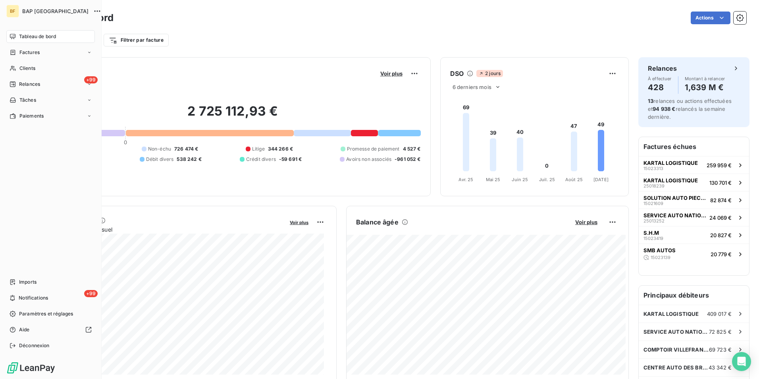
drag, startPoint x: 16, startPoint y: 71, endPoint x: 98, endPoint y: 50, distance: 84.8
click at [18, 69] on div "Clients" at bounding box center [50, 68] width 89 height 13
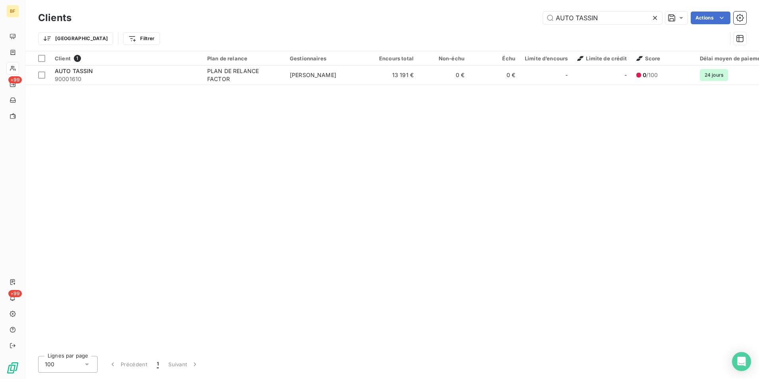
drag, startPoint x: 607, startPoint y: 15, endPoint x: 506, endPoint y: 1, distance: 102.6
click at [506, 1] on div "Clients AUTO TASSIN Actions Trier Filtrer" at bounding box center [392, 25] width 734 height 51
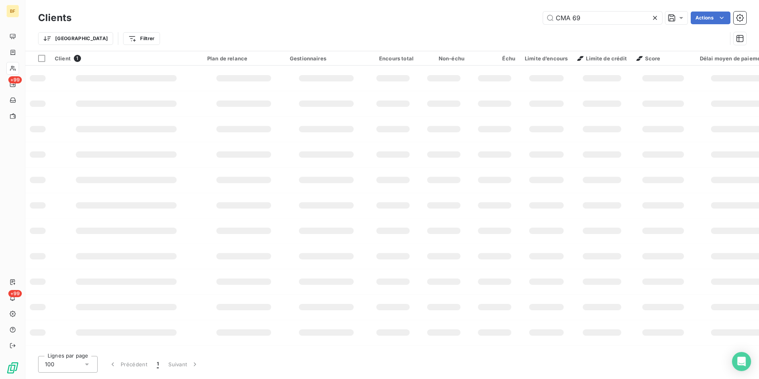
type input "CMA 69"
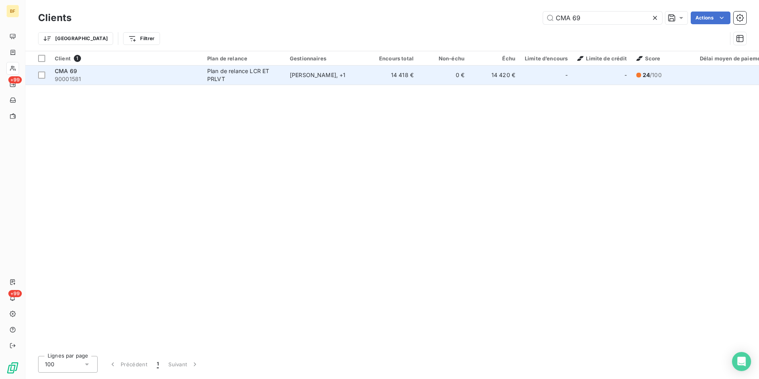
click at [243, 76] on div "Plan de relance LCR ET PRLVT" at bounding box center [243, 75] width 73 height 16
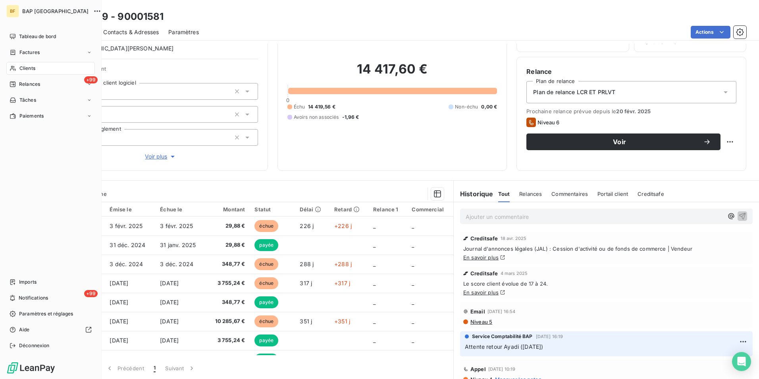
drag, startPoint x: 21, startPoint y: 64, endPoint x: 36, endPoint y: 62, distance: 14.8
click at [21, 64] on div "Clients" at bounding box center [50, 68] width 89 height 13
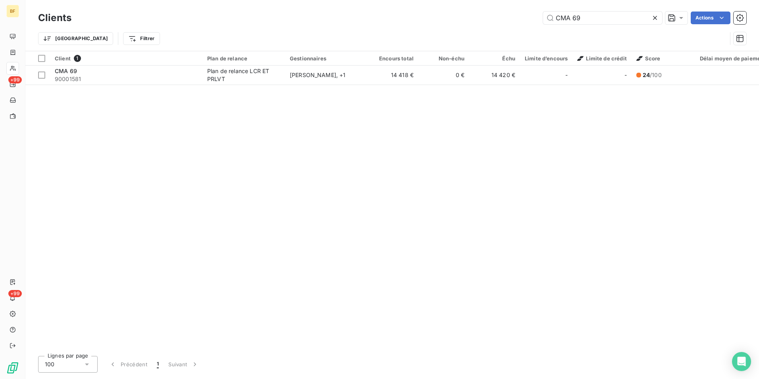
drag, startPoint x: 584, startPoint y: 19, endPoint x: 517, endPoint y: 15, distance: 67.2
click at [517, 15] on div "CMA 69 Actions" at bounding box center [413, 18] width 665 height 13
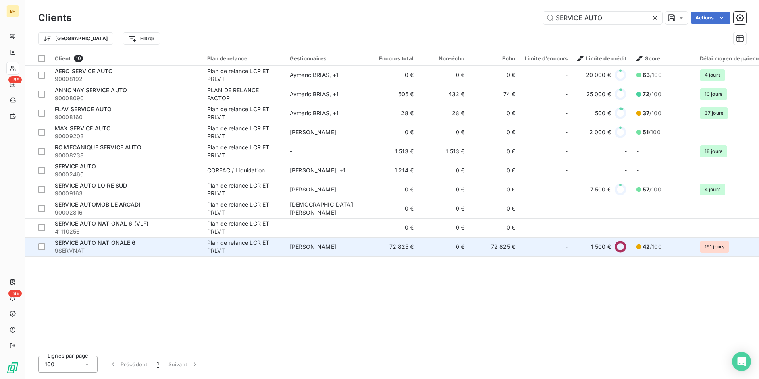
type input "SERVICE AUTO"
click at [152, 245] on div "SERVICE AUTO NATIONALE 6" at bounding box center [126, 243] width 143 height 8
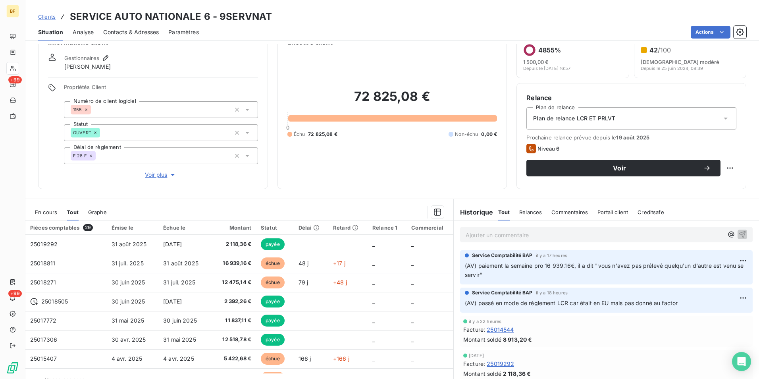
scroll to position [39, 0]
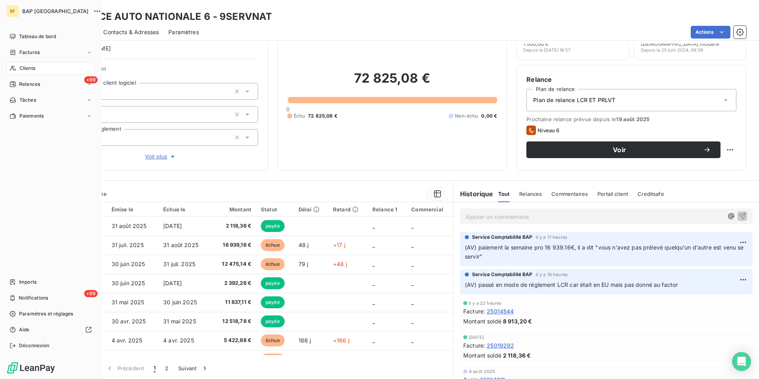
click at [26, 69] on span "Clients" at bounding box center [27, 68] width 16 height 7
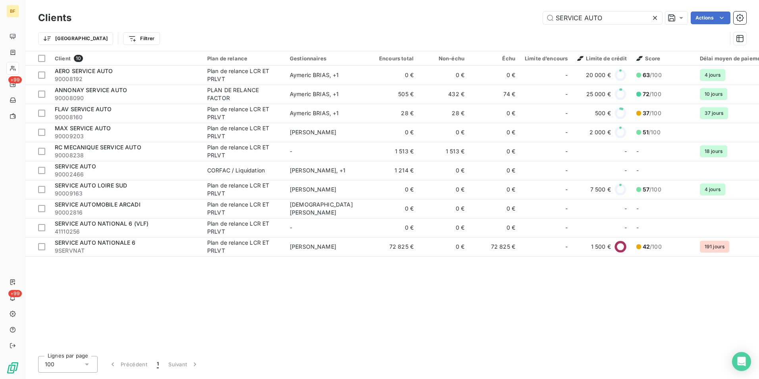
drag, startPoint x: 609, startPoint y: 20, endPoint x: 453, endPoint y: 0, distance: 158.1
click at [453, 0] on div "Clients SERVICE AUTO Actions Trier Filtrer" at bounding box center [392, 25] width 734 height 51
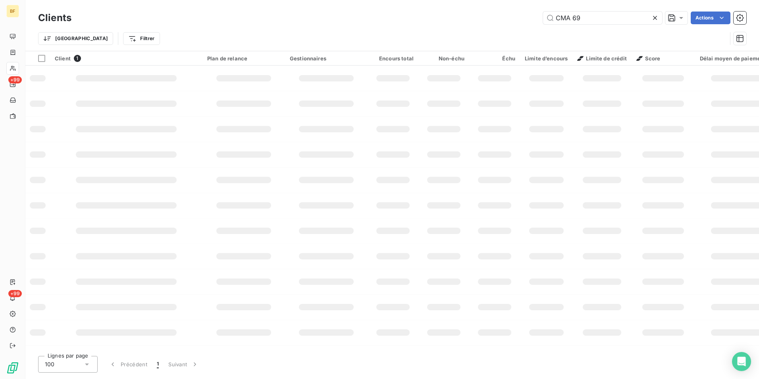
type input "CMA 69"
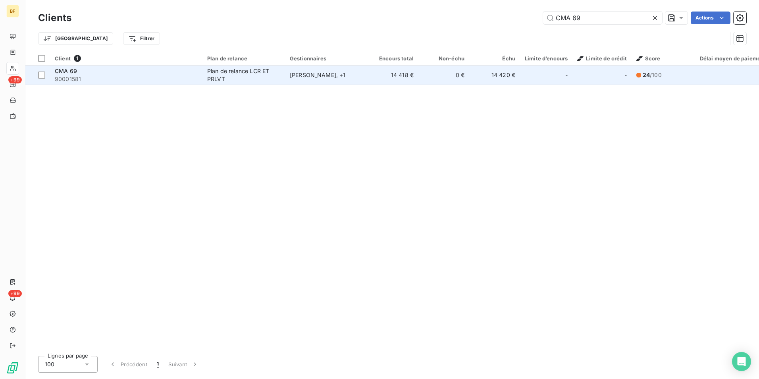
click at [570, 81] on td "-" at bounding box center [546, 75] width 52 height 19
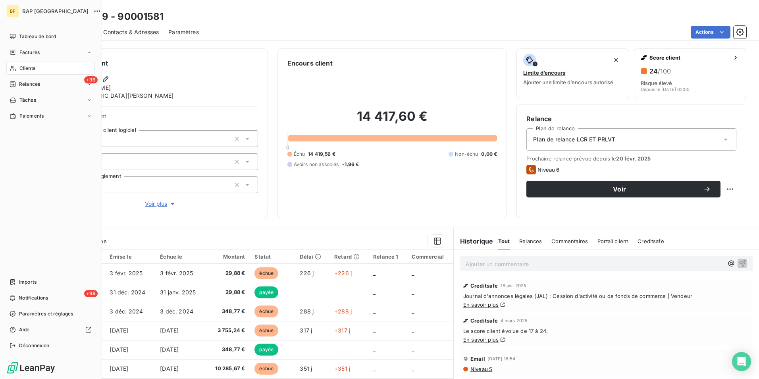
click at [19, 68] on div "Clients" at bounding box center [50, 68] width 89 height 13
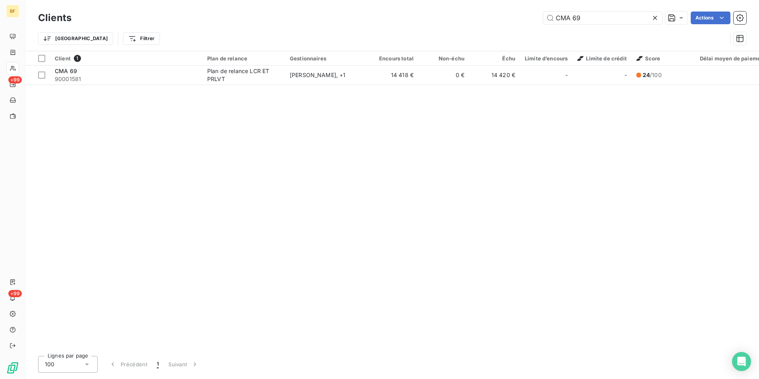
drag, startPoint x: 596, startPoint y: 19, endPoint x: 482, endPoint y: 10, distance: 114.3
click at [482, 10] on div "Clients CMA 69 Actions" at bounding box center [392, 18] width 708 height 17
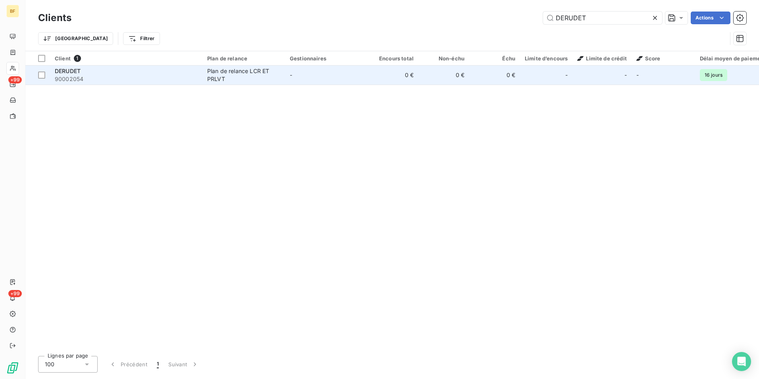
type input "DERUDET"
click at [183, 80] on span "90002054" at bounding box center [126, 79] width 143 height 8
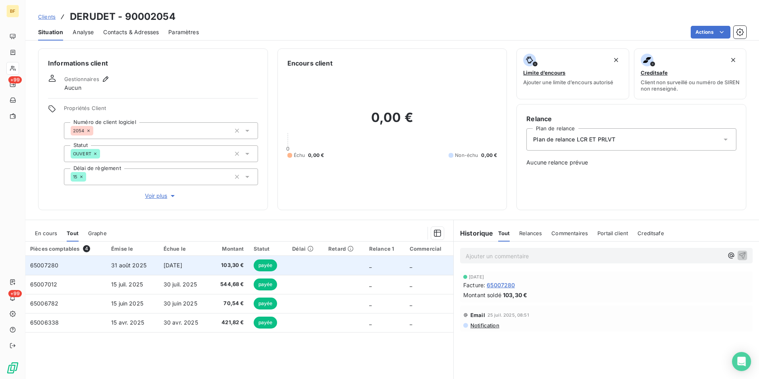
click at [181, 270] on td "[DATE]" at bounding box center [184, 265] width 51 height 19
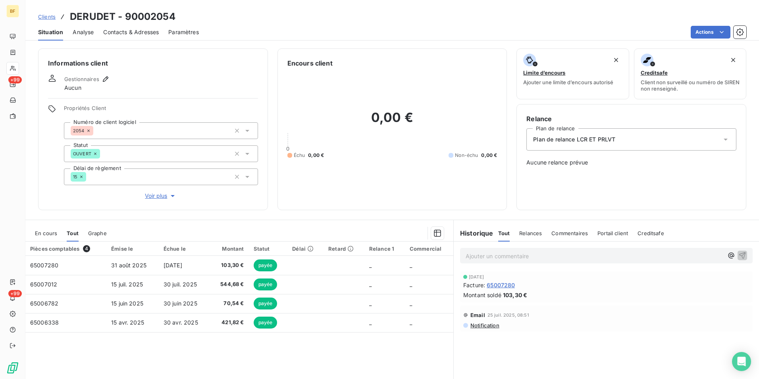
click at [141, 33] on span "Contacts & Adresses" at bounding box center [131, 32] width 56 height 8
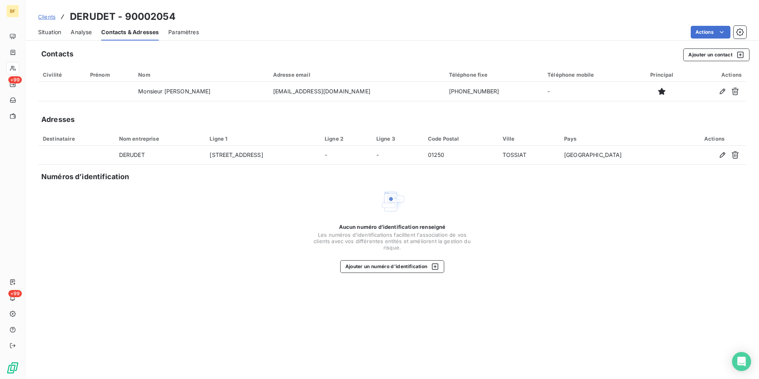
drag, startPoint x: 53, startPoint y: 31, endPoint x: 54, endPoint y: 39, distance: 8.0
click at [53, 32] on span "Situation" at bounding box center [49, 32] width 23 height 8
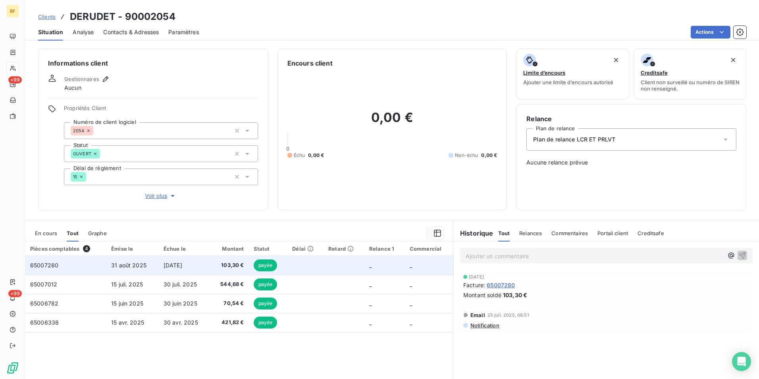
click at [180, 268] on td "[DATE]" at bounding box center [184, 265] width 51 height 19
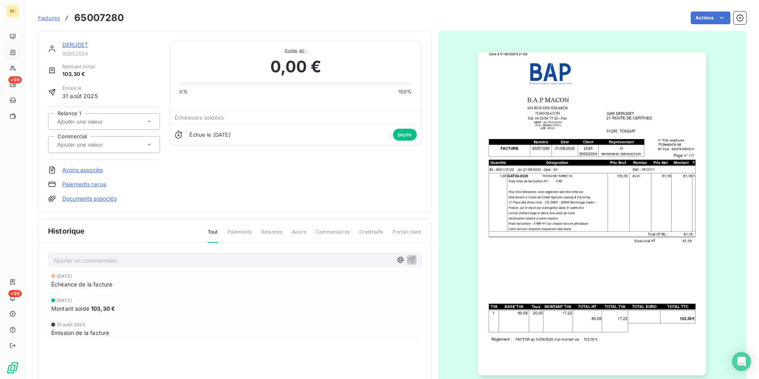
click at [593, 164] on img "button" at bounding box center [592, 213] width 228 height 323
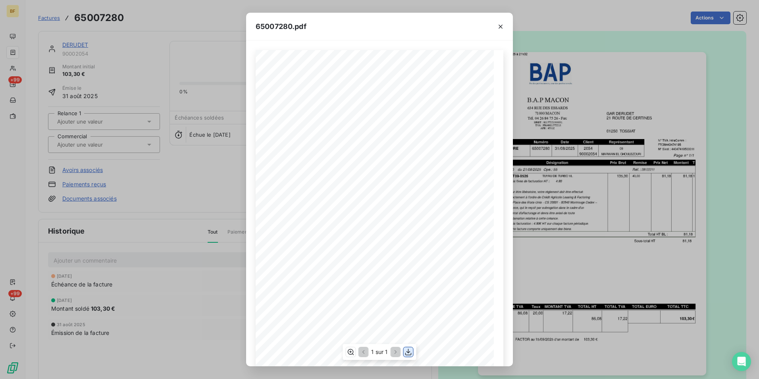
click at [412, 351] on icon "button" at bounding box center [409, 352] width 8 height 8
drag, startPoint x: 503, startPoint y: 26, endPoint x: 347, endPoint y: 21, distance: 156.1
click at [501, 26] on icon "button" at bounding box center [501, 27] width 8 height 8
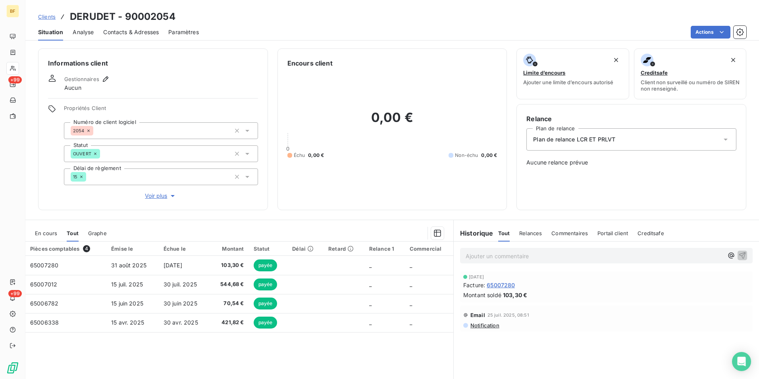
click at [148, 33] on span "Contacts & Adresses" at bounding box center [131, 32] width 56 height 8
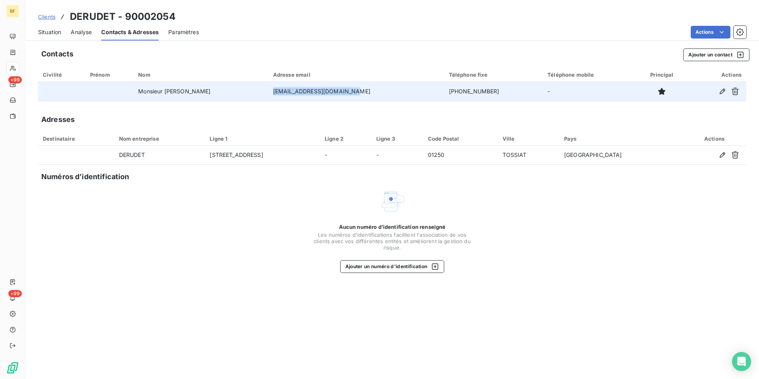
drag, startPoint x: 349, startPoint y: 90, endPoint x: 268, endPoint y: 92, distance: 81.0
click at [268, 92] on td "[EMAIL_ADDRESS][DOMAIN_NAME]" at bounding box center [356, 91] width 176 height 19
copy td "[EMAIL_ADDRESS][DOMAIN_NAME]"
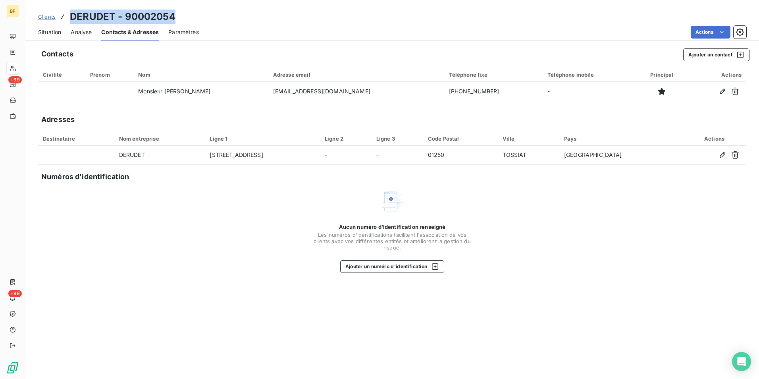
drag, startPoint x: 172, startPoint y: 14, endPoint x: 67, endPoint y: 16, distance: 105.2
click at [67, 16] on div "Clients DERUDET - 90002054" at bounding box center [392, 17] width 734 height 14
copy h3 "DERUDET - 90002054"
drag, startPoint x: 60, startPoint y: 33, endPoint x: 191, endPoint y: 36, distance: 131.4
click at [60, 33] on span "Situation" at bounding box center [49, 32] width 23 height 8
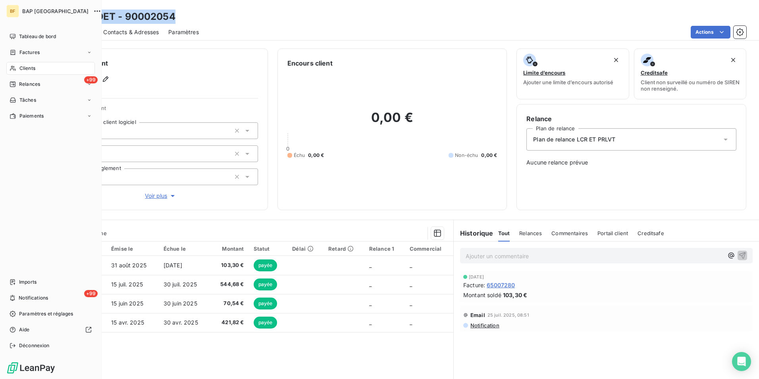
click at [27, 65] on span "Clients" at bounding box center [27, 68] width 16 height 7
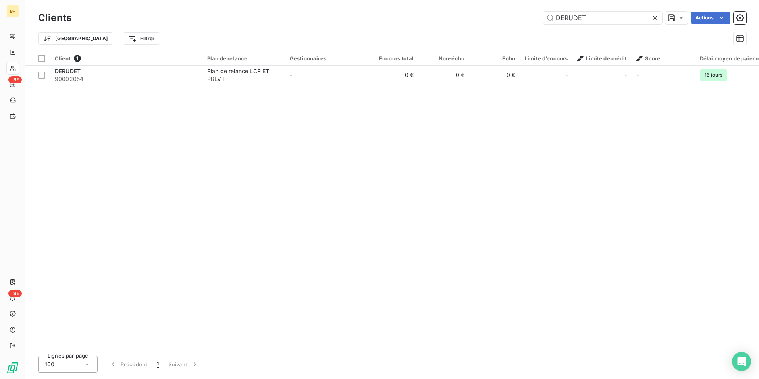
drag, startPoint x: 591, startPoint y: 14, endPoint x: 494, endPoint y: 6, distance: 96.8
click at [494, 6] on div "Clients DERUDET Actions Trier Filtrer" at bounding box center [392, 25] width 734 height 51
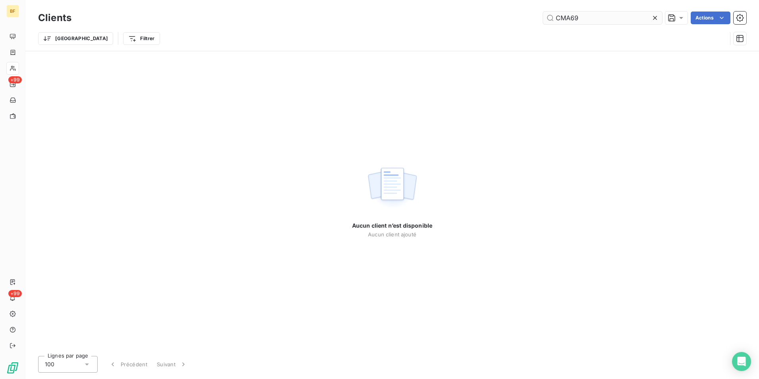
click at [568, 16] on input "CMA69" at bounding box center [602, 18] width 119 height 13
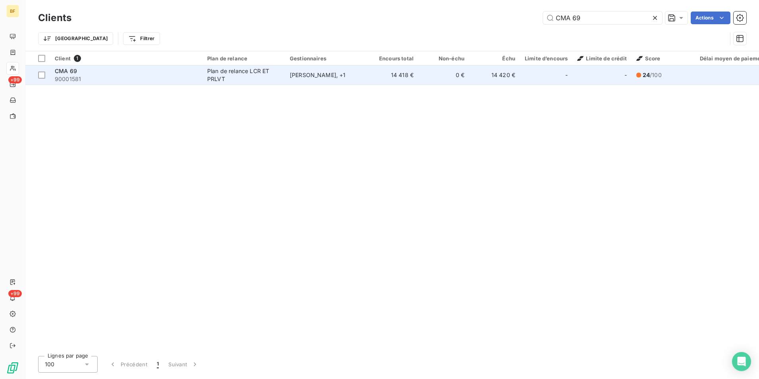
type input "CMA 69"
click at [488, 76] on td "14 420 €" at bounding box center [494, 75] width 51 height 19
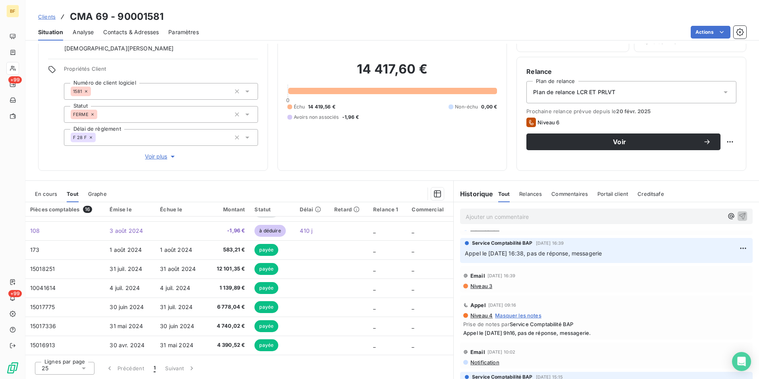
scroll to position [198, 0]
click at [481, 285] on span "Niveau 3" at bounding box center [481, 285] width 23 height 6
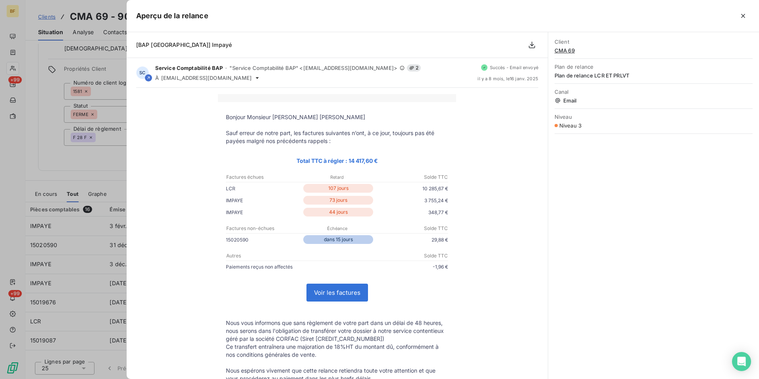
click at [28, 176] on div at bounding box center [379, 189] width 759 height 379
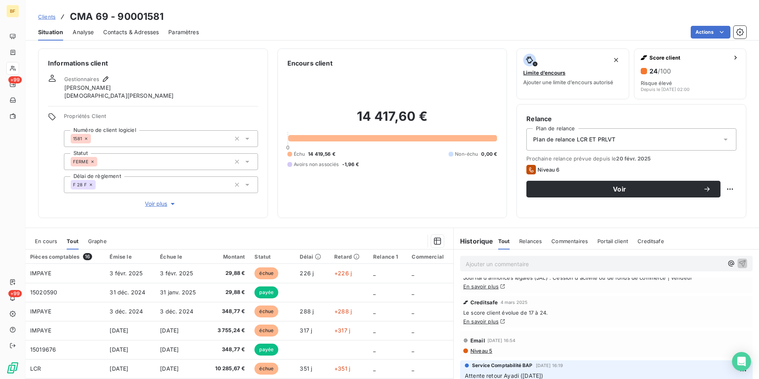
scroll to position [0, 0]
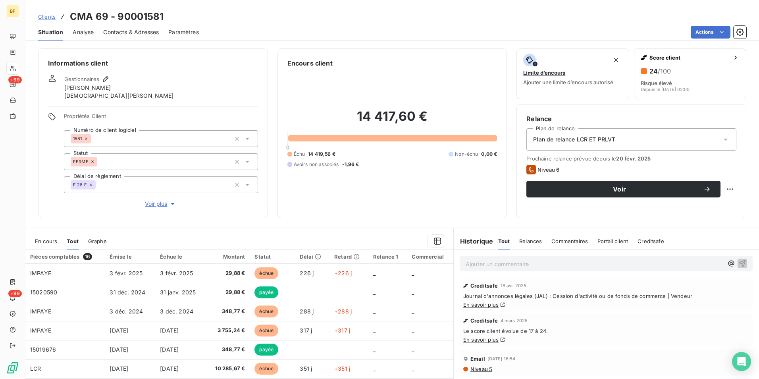
click at [119, 30] on span "Contacts & Adresses" at bounding box center [131, 32] width 56 height 8
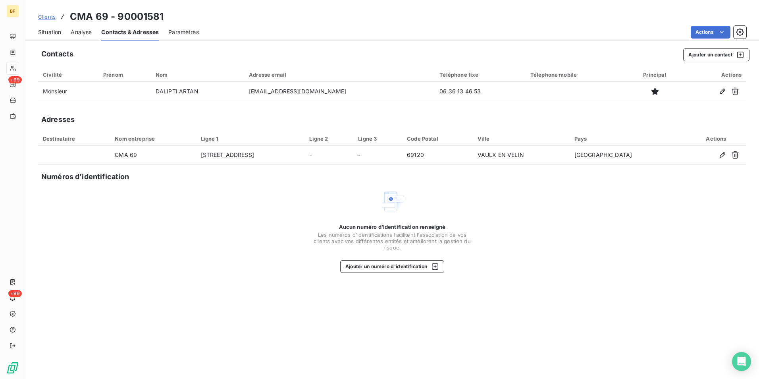
click at [48, 34] on span "Situation" at bounding box center [49, 32] width 23 height 8
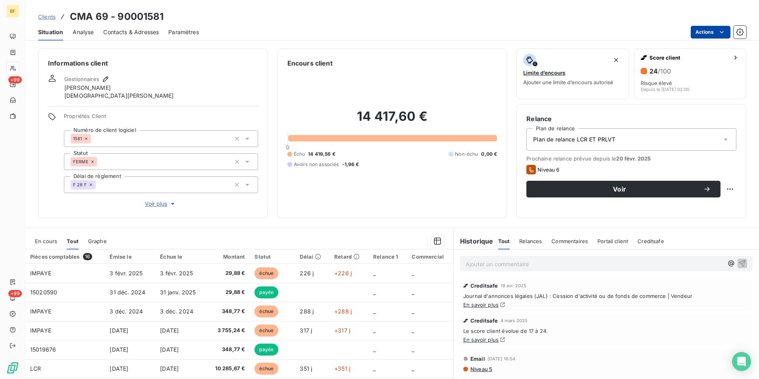
click at [721, 27] on html "BF +99 +99 Clients CMA 69 - 90001581 Situation Analyse Contacts & Adresses Para…" at bounding box center [379, 189] width 759 height 379
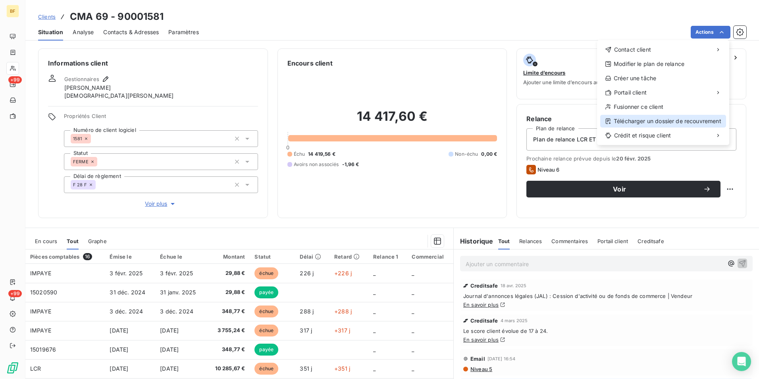
click at [646, 123] on div "Télécharger un dossier de recouvrement" at bounding box center [663, 121] width 126 height 13
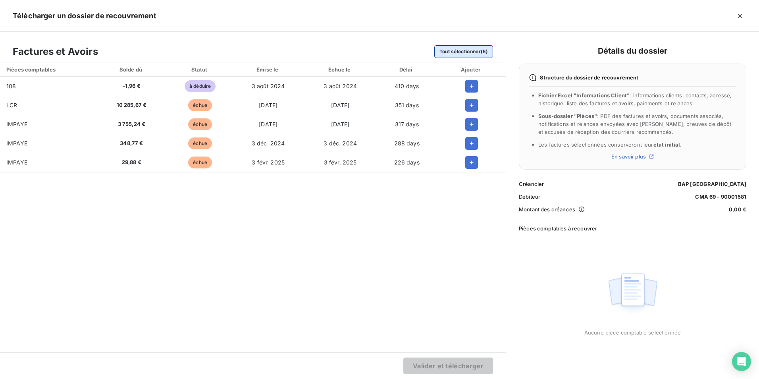
drag, startPoint x: 477, startPoint y: 48, endPoint x: 471, endPoint y: 81, distance: 33.9
click at [477, 49] on button "Tout sélectionner (5)" at bounding box center [463, 51] width 59 height 13
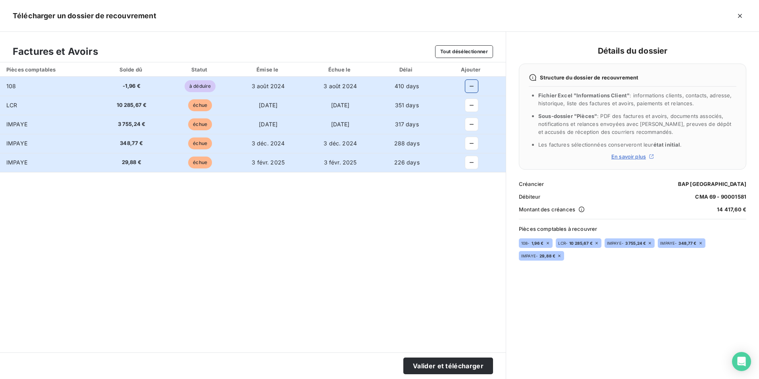
click at [471, 87] on icon "button" at bounding box center [472, 86] width 8 height 8
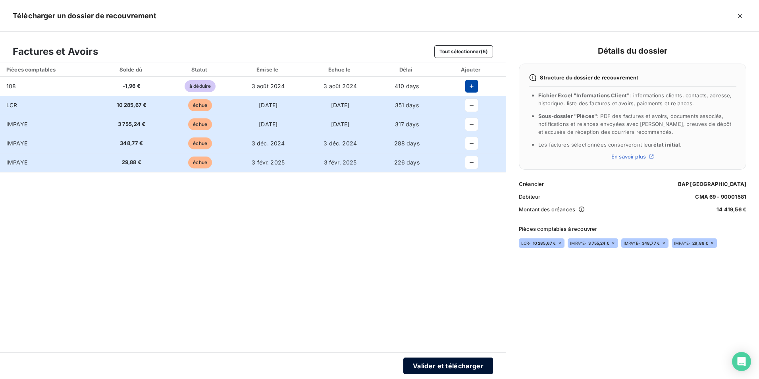
click at [456, 363] on button "Valider et télécharger" at bounding box center [448, 365] width 90 height 17
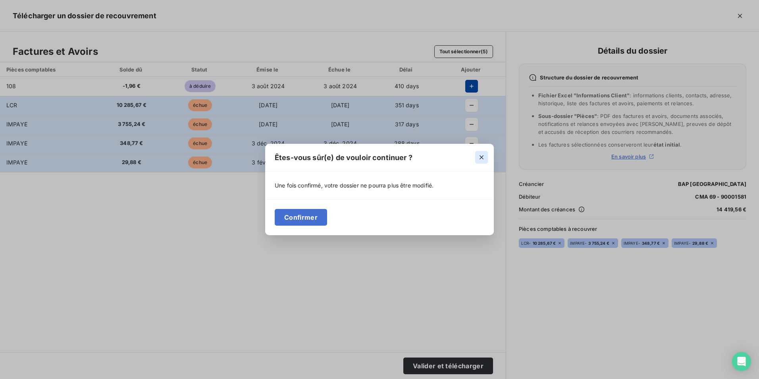
drag, startPoint x: 482, startPoint y: 155, endPoint x: 659, endPoint y: 62, distance: 199.4
click at [482, 154] on icon "button" at bounding box center [482, 157] width 8 height 8
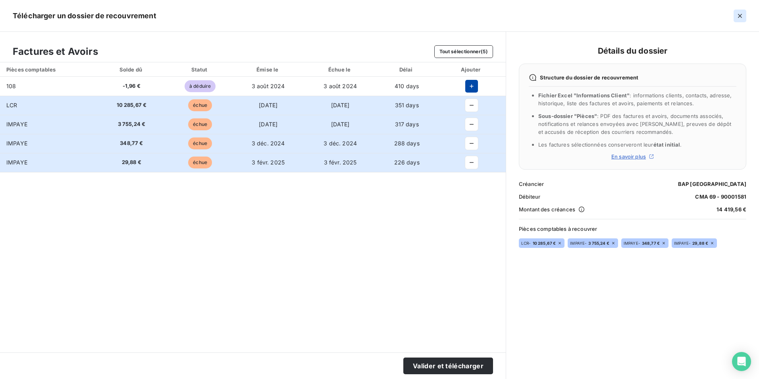
click at [740, 16] on icon "button" at bounding box center [740, 16] width 8 height 8
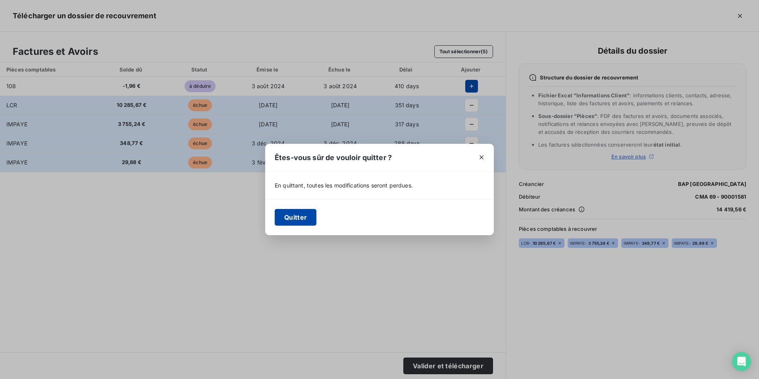
click at [294, 223] on button "Quitter" at bounding box center [296, 217] width 42 height 17
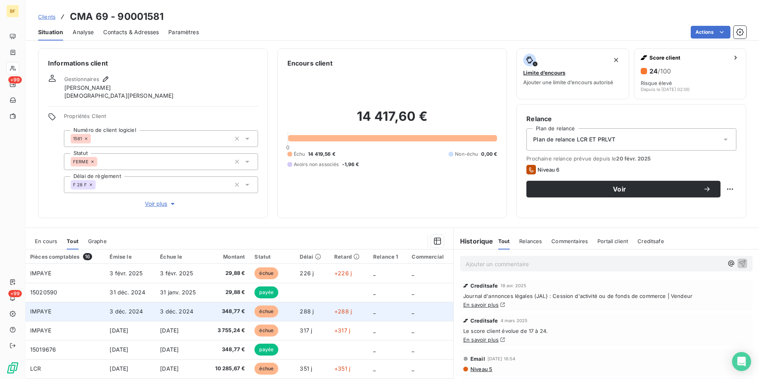
click at [209, 312] on td "348,77 €" at bounding box center [228, 311] width 44 height 19
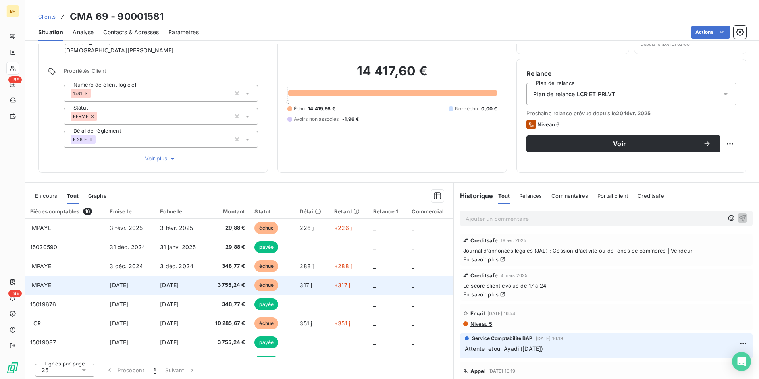
scroll to position [47, 0]
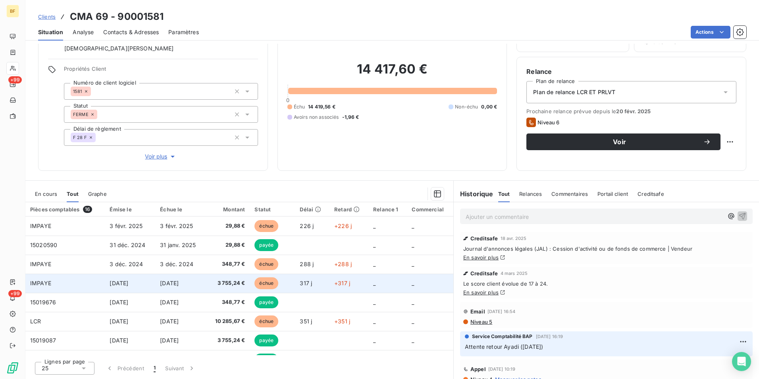
click at [208, 285] on td "3 755,24 €" at bounding box center [228, 283] width 44 height 19
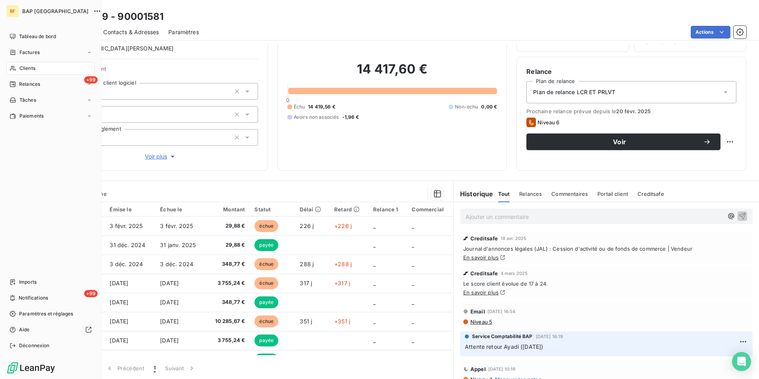
click at [19, 68] on div "Clients" at bounding box center [50, 68] width 89 height 13
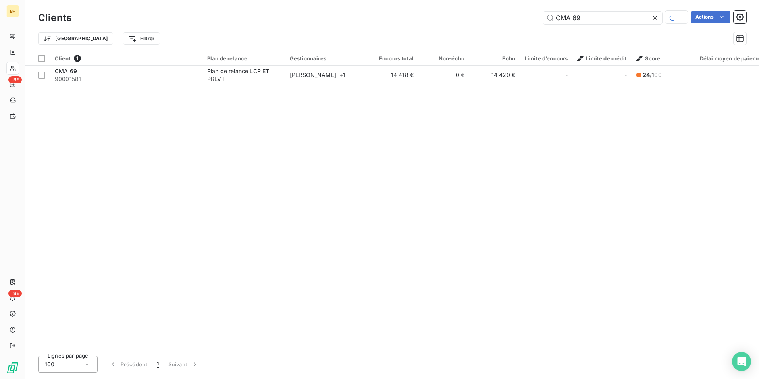
click at [468, 2] on div "Clients CMA 69 Actions Trier Filtrer" at bounding box center [392, 25] width 734 height 51
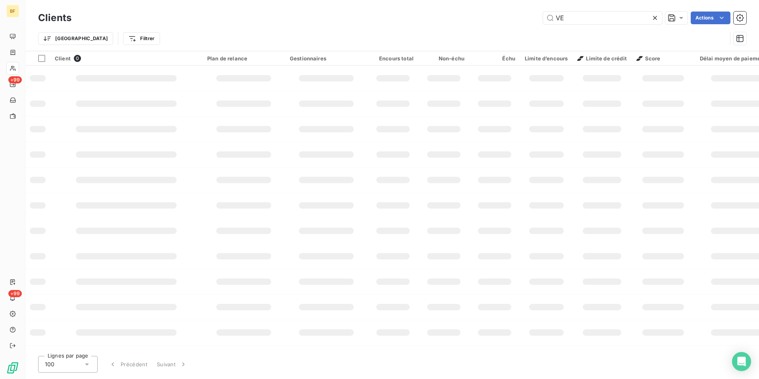
type input "V"
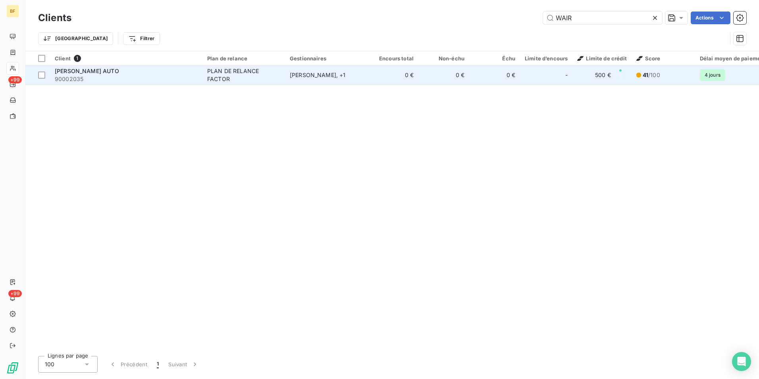
type input "WAIR"
click at [134, 77] on span "90002035" at bounding box center [126, 79] width 143 height 8
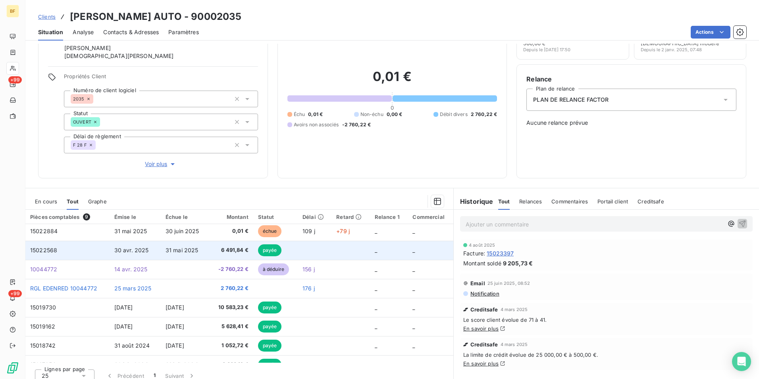
scroll to position [33, 0]
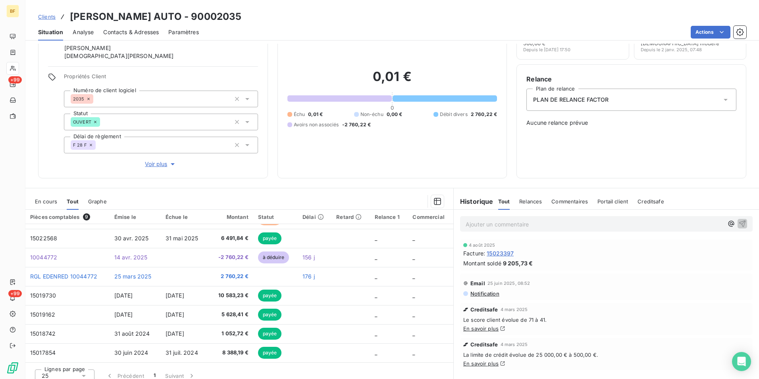
click at [54, 202] on span "En cours" at bounding box center [46, 201] width 22 height 6
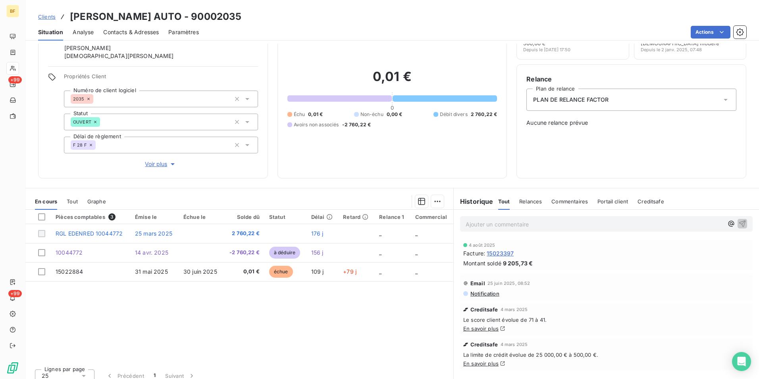
click at [72, 203] on div "Tout" at bounding box center [72, 201] width 11 height 17
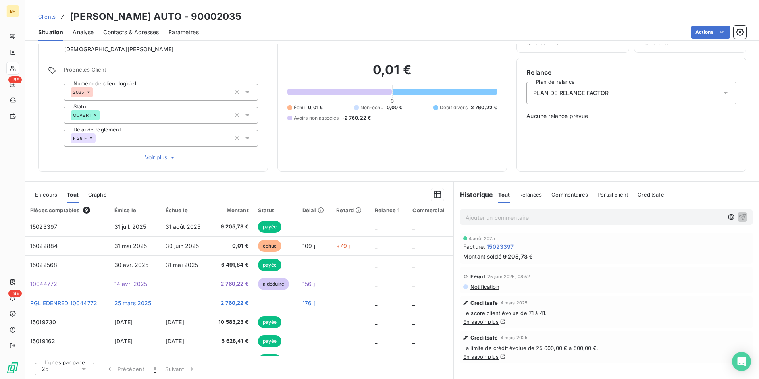
scroll to position [47, 0]
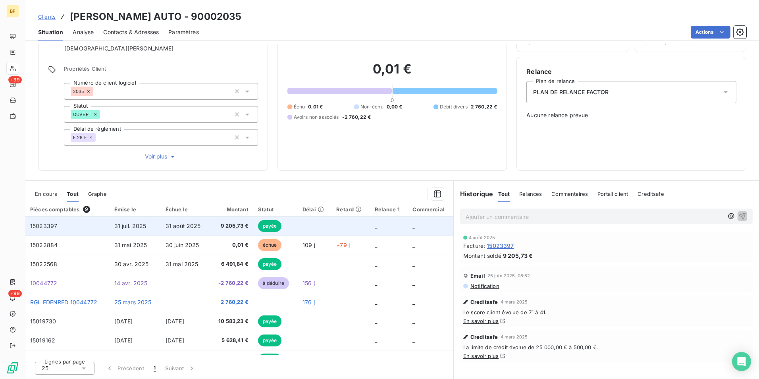
click at [181, 229] on span "31 août 2025" at bounding box center [183, 225] width 35 height 7
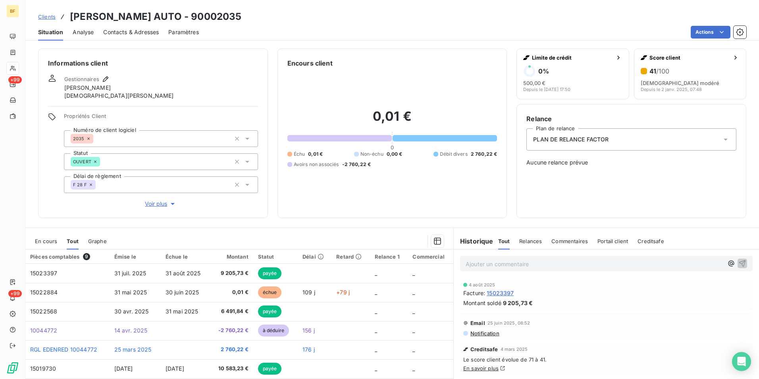
click at [140, 27] on div "Contacts & Adresses" at bounding box center [131, 32] width 56 height 17
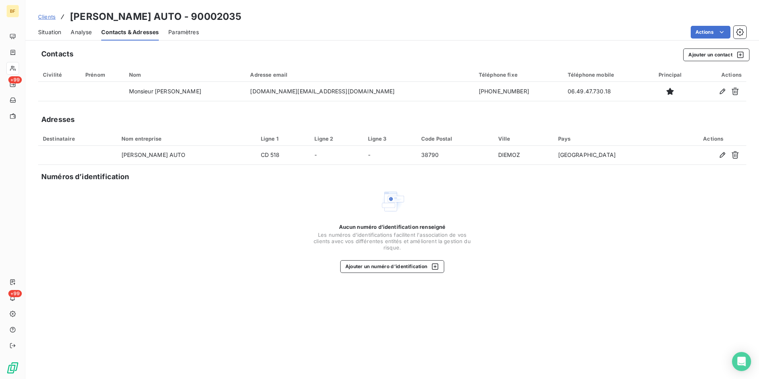
click at [60, 34] on span "Situation" at bounding box center [49, 32] width 23 height 8
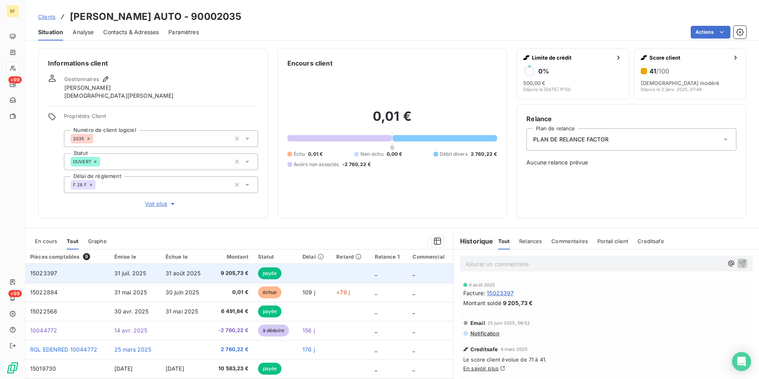
click at [230, 272] on span "9 205,73 €" at bounding box center [231, 273] width 34 height 8
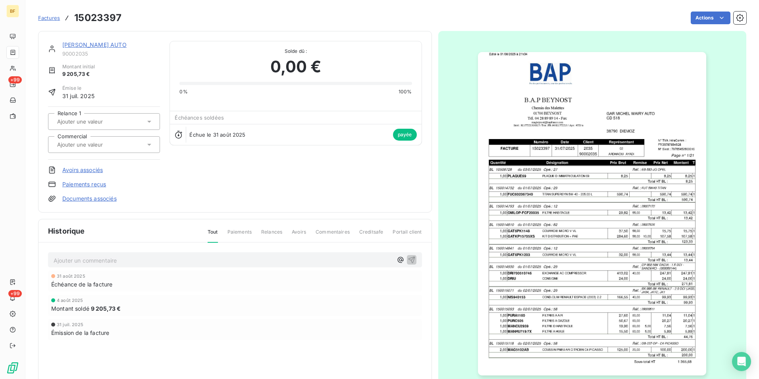
click at [545, 218] on img "button" at bounding box center [592, 213] width 228 height 323
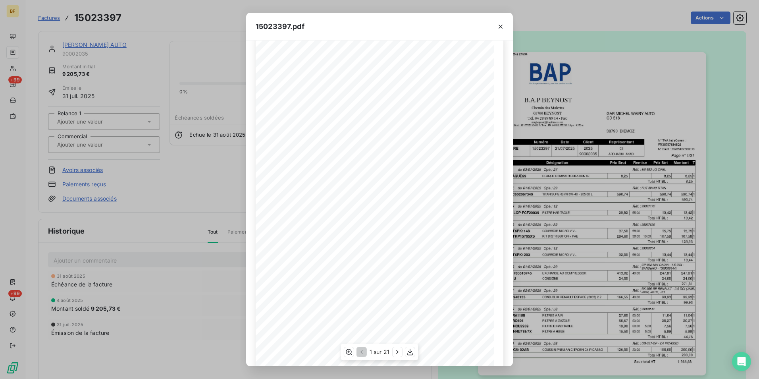
scroll to position [30, 0]
click at [413, 351] on icon "button" at bounding box center [410, 352] width 8 height 8
drag, startPoint x: 191, startPoint y: 25, endPoint x: 87, endPoint y: 7, distance: 105.5
click at [191, 25] on div "15023397.pdf B.A.P BEYNOST GAR [PERSON_NAME] AUTO Chemin des Malettes CD 518 01…" at bounding box center [379, 189] width 759 height 379
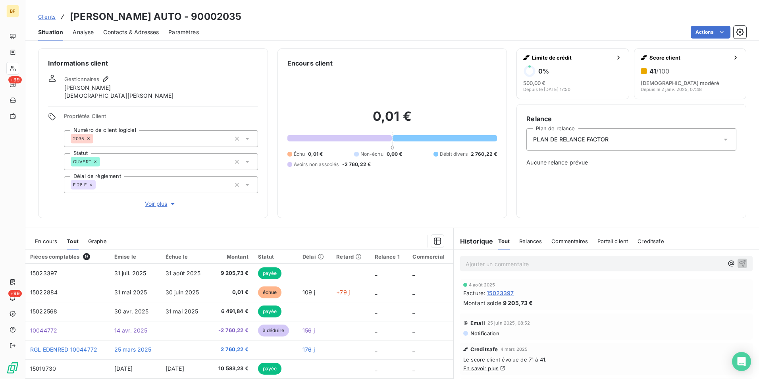
click at [153, 38] on div "Contacts & Adresses" at bounding box center [131, 32] width 56 height 17
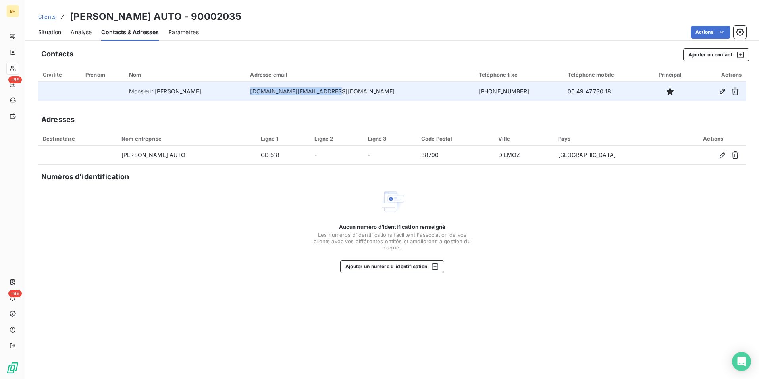
drag, startPoint x: 366, startPoint y: 91, endPoint x: 279, endPoint y: 89, distance: 87.0
click at [279, 89] on td "[DOMAIN_NAME][EMAIL_ADDRESS][DOMAIN_NAME]" at bounding box center [359, 91] width 228 height 19
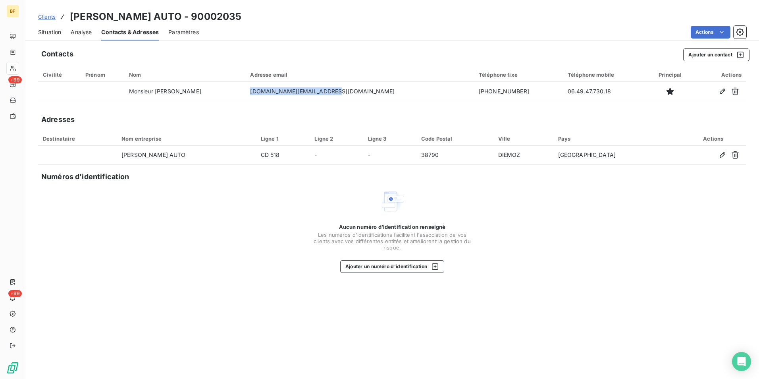
copy td "[DOMAIN_NAME][EMAIL_ADDRESS][DOMAIN_NAME]"
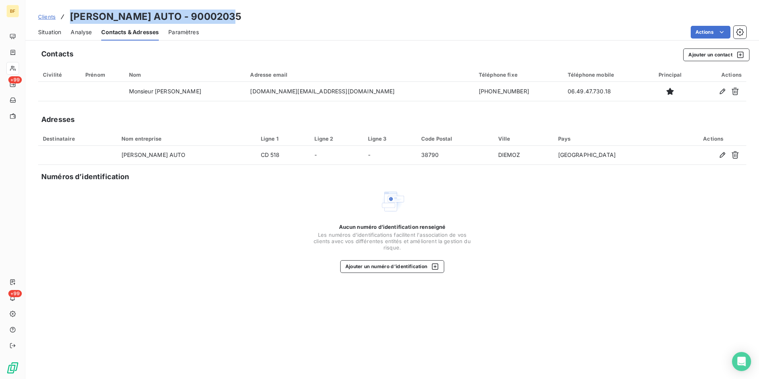
drag, startPoint x: 221, startPoint y: 17, endPoint x: 72, endPoint y: 19, distance: 148.5
click at [72, 19] on div "Clients [PERSON_NAME] AUTO - 90002035" at bounding box center [392, 17] width 734 height 14
copy h3 "[PERSON_NAME] AUTO - 90002035"
click at [56, 32] on span "Situation" at bounding box center [49, 32] width 23 height 8
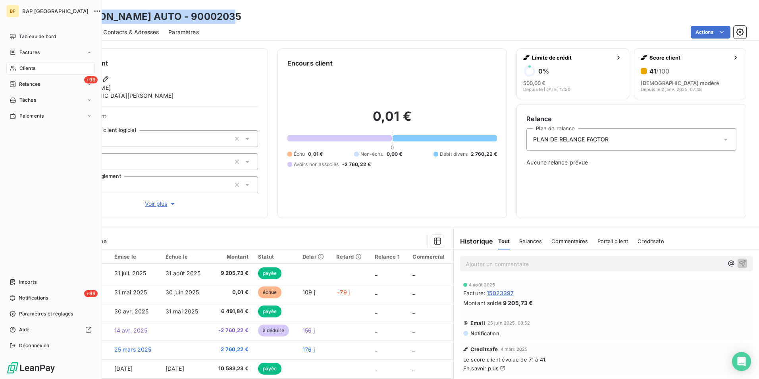
click at [27, 65] on span "Clients" at bounding box center [27, 68] width 16 height 7
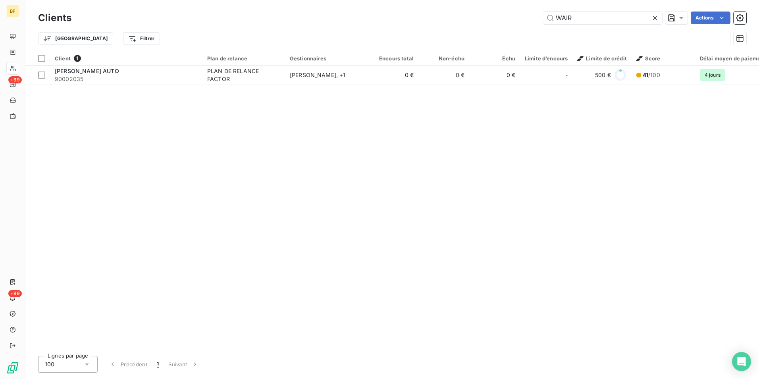
drag, startPoint x: 611, startPoint y: 22, endPoint x: 525, endPoint y: 14, distance: 86.2
click at [525, 14] on div "WAIR Actions" at bounding box center [413, 18] width 665 height 13
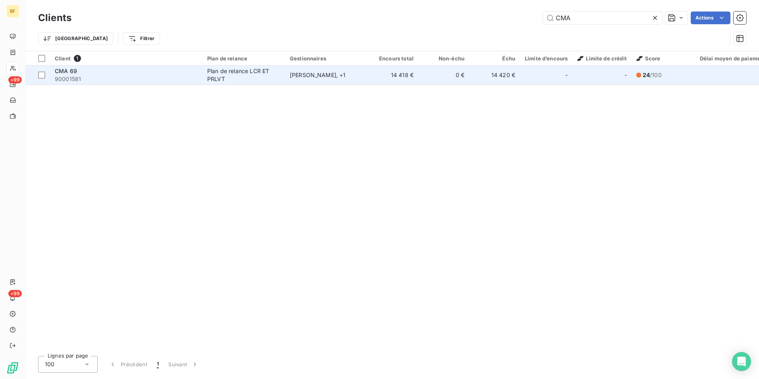
type input "CMA"
click at [238, 79] on div "Plan de relance LCR ET PRLVT" at bounding box center [243, 75] width 73 height 16
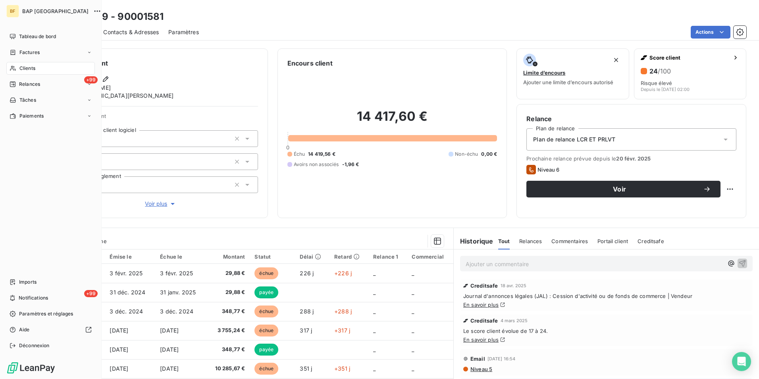
click at [14, 67] on icon at bounding box center [13, 68] width 6 height 5
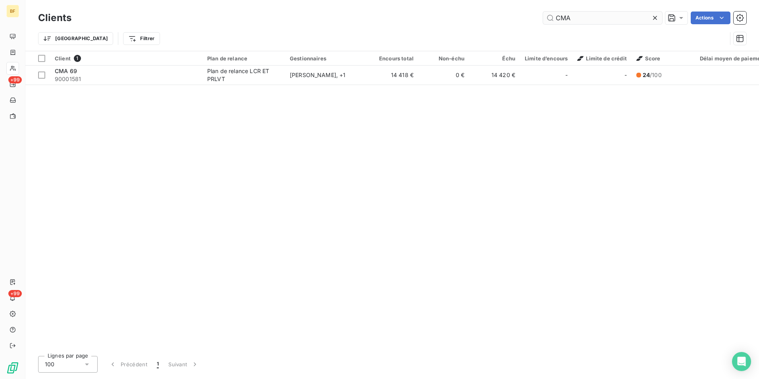
drag, startPoint x: 588, startPoint y: 19, endPoint x: 556, endPoint y: 21, distance: 31.8
click at [556, 21] on input "CMA" at bounding box center [602, 18] width 119 height 13
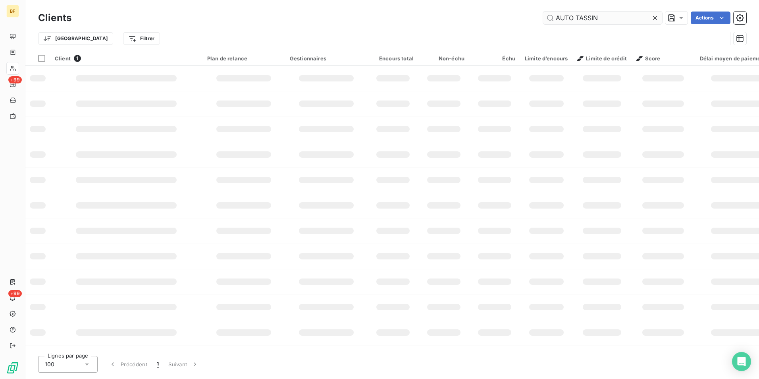
type input "AUTO TASSIN"
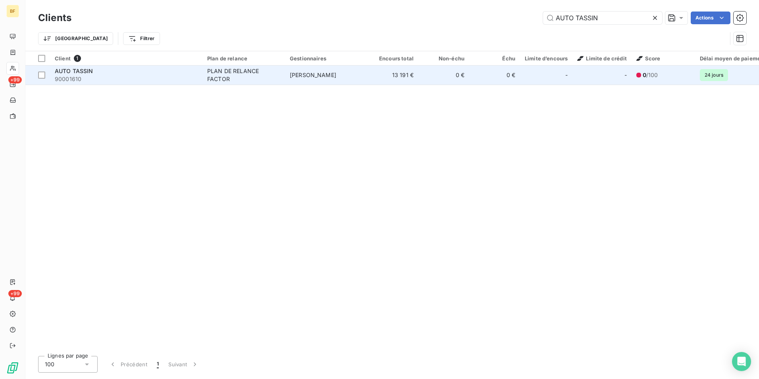
click at [246, 79] on div "PLAN DE RELANCE FACTOR" at bounding box center [243, 75] width 73 height 16
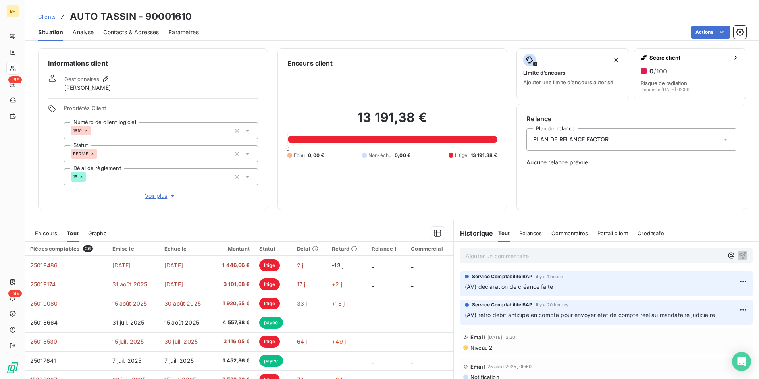
drag, startPoint x: 313, startPoint y: 204, endPoint x: 309, endPoint y: 213, distance: 9.4
click at [313, 204] on div "Encours client 13 191,38 € 0 Échu 0,00 € Non-échu 0,00 € Litige 13 191,38 €" at bounding box center [392, 129] width 230 height 162
click at [299, 5] on div "Clients AUTO TASSIN - 90001610 Situation Analyse Contacts & Adresses Paramètres…" at bounding box center [392, 20] width 734 height 40
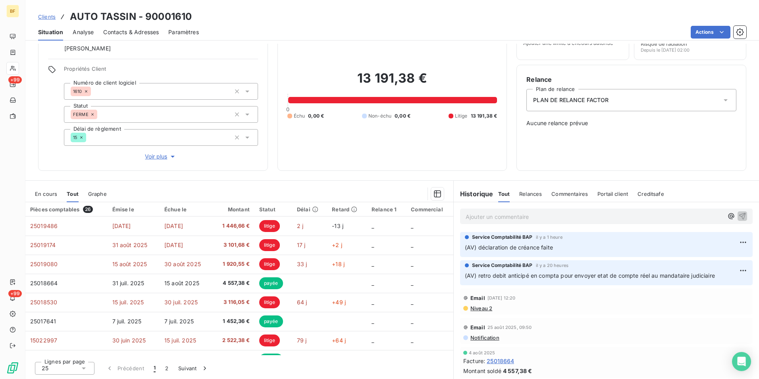
click at [122, 33] on span "Contacts & Adresses" at bounding box center [131, 32] width 56 height 8
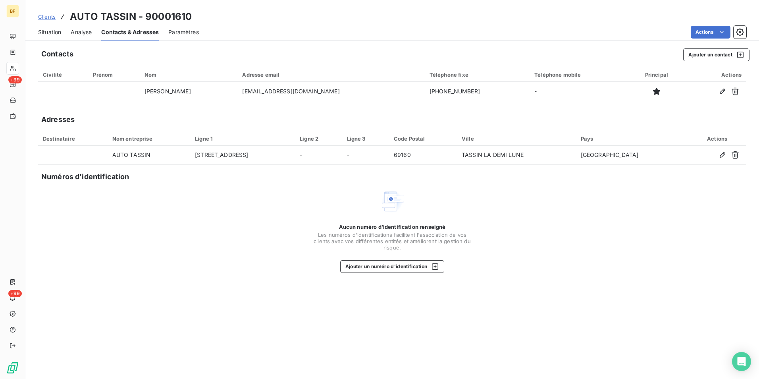
drag, startPoint x: 52, startPoint y: 34, endPoint x: 53, endPoint y: 4, distance: 30.2
click at [51, 31] on span "Situation" at bounding box center [49, 32] width 23 height 8
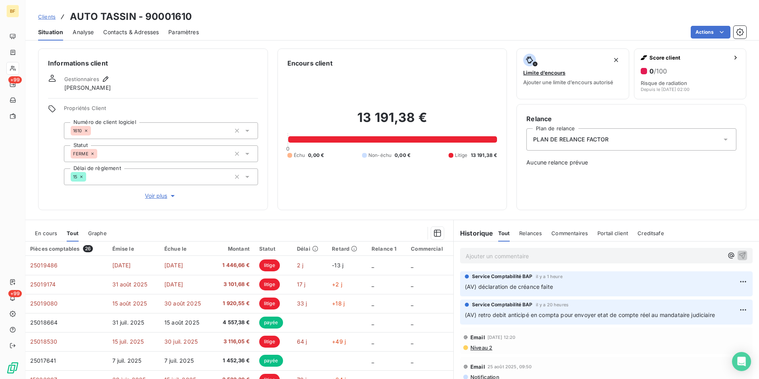
scroll to position [39, 0]
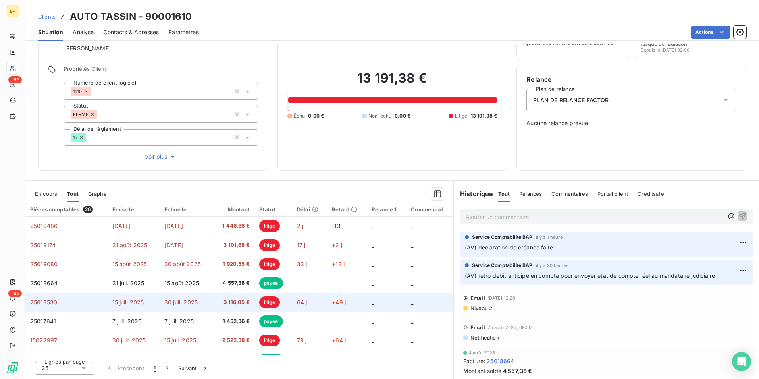
click at [148, 303] on td "15 juil. 2025" at bounding box center [134, 302] width 52 height 19
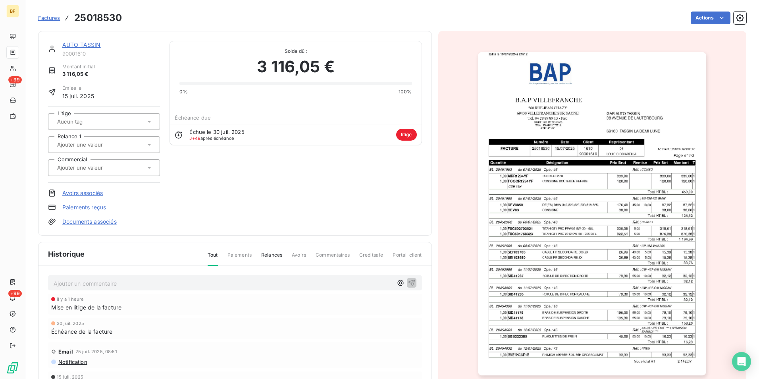
click at [551, 219] on img "button" at bounding box center [592, 213] width 228 height 323
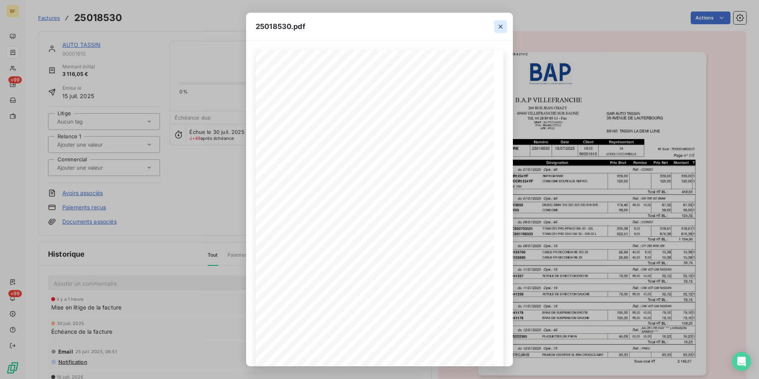
click at [499, 27] on icon "button" at bounding box center [501, 27] width 4 height 4
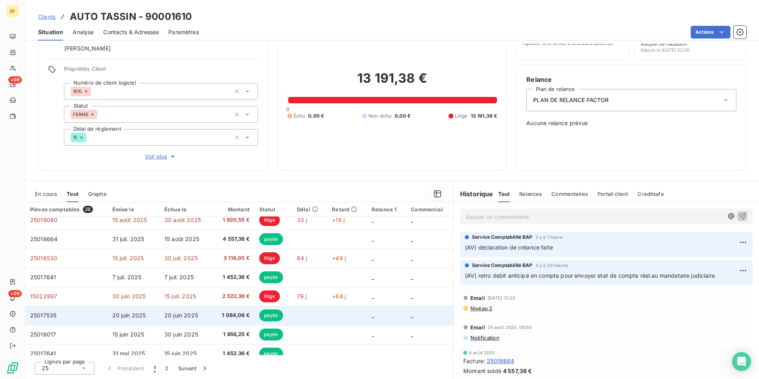
scroll to position [40, 0]
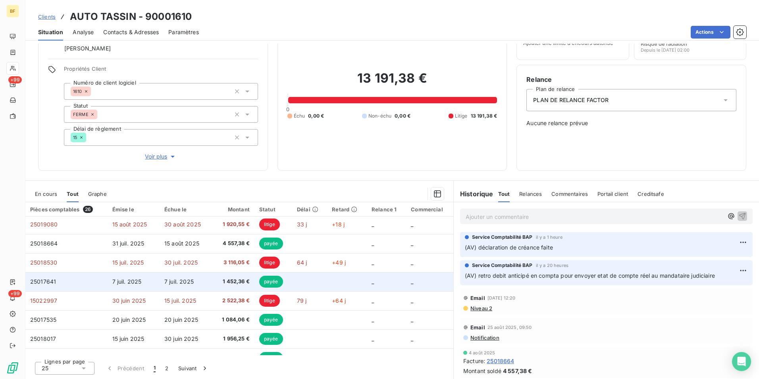
click at [200, 286] on td "7 juil. 2025" at bounding box center [186, 281] width 53 height 19
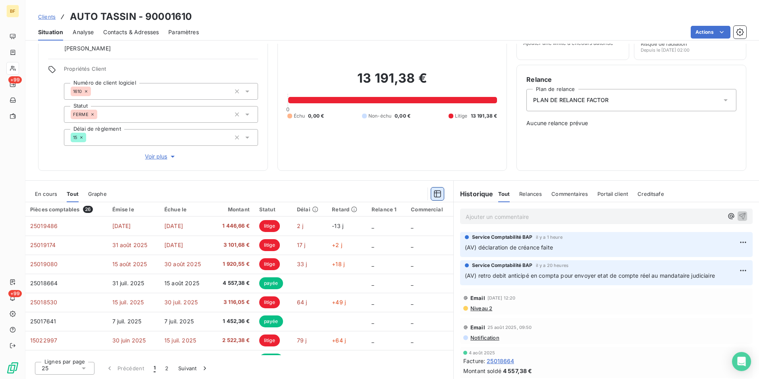
click at [435, 194] on icon "button" at bounding box center [438, 194] width 8 height 8
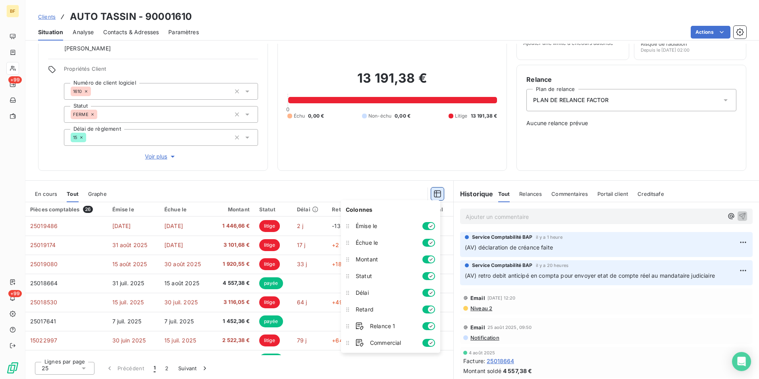
click at [431, 191] on button "button" at bounding box center [437, 193] width 13 height 13
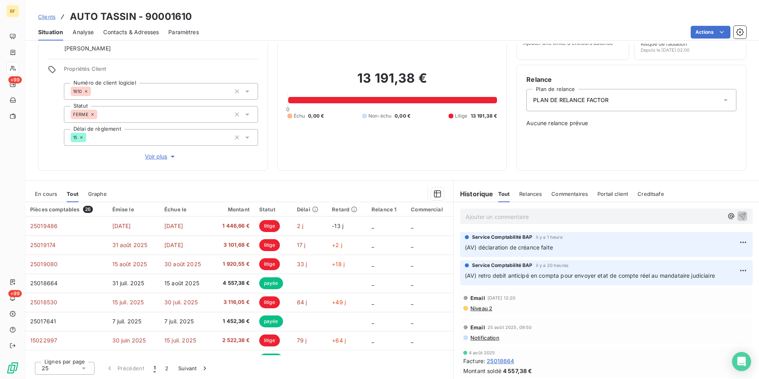
click at [356, 167] on div "Encours client 13 191,38 € 0 Échu 0,00 € Non-échu 0,00 € Litige 13 191,38 €" at bounding box center [392, 90] width 230 height 162
click at [81, 369] on icon at bounding box center [84, 368] width 8 height 8
click at [262, 178] on div "Informations client Gestionnaires [PERSON_NAME] Propriétés Client Numéro de cli…" at bounding box center [392, 211] width 734 height 335
click at [266, 204] on th "Statut" at bounding box center [273, 209] width 38 height 14
click at [268, 210] on div "Statut" at bounding box center [273, 209] width 28 height 6
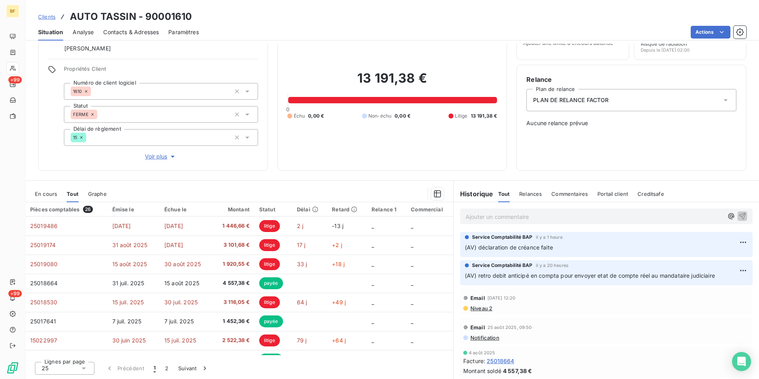
drag, startPoint x: 267, startPoint y: 210, endPoint x: 214, endPoint y: 107, distance: 116.3
click at [266, 209] on div "Statut" at bounding box center [273, 209] width 28 height 6
drag, startPoint x: 139, startPoint y: 28, endPoint x: 70, endPoint y: 28, distance: 69.1
click at [138, 28] on span "Contacts & Adresses" at bounding box center [131, 32] width 56 height 8
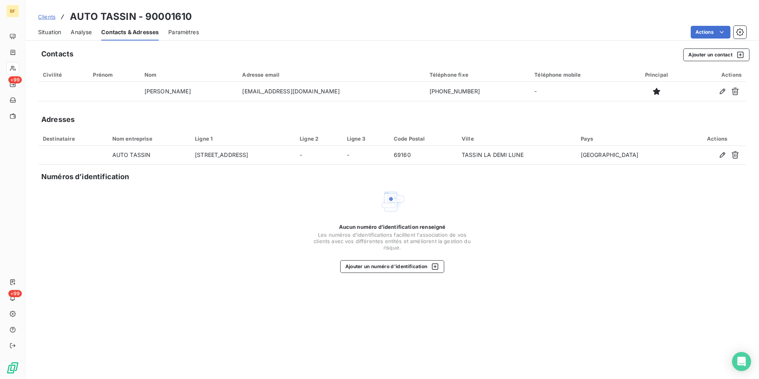
click at [58, 31] on span "Situation" at bounding box center [49, 32] width 23 height 8
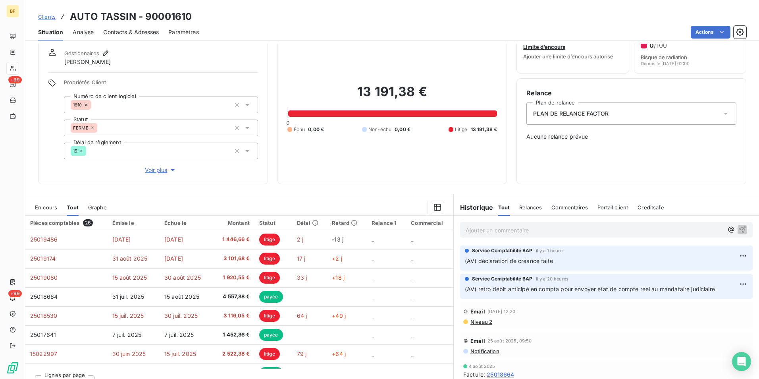
scroll to position [39, 0]
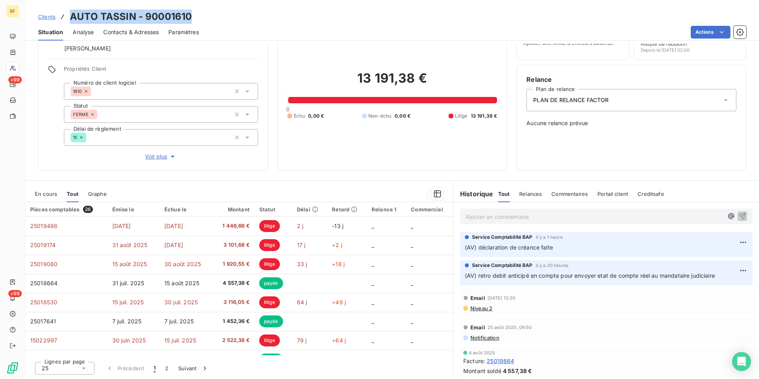
drag, startPoint x: 195, startPoint y: 16, endPoint x: 73, endPoint y: 9, distance: 122.5
click at [73, 9] on div "Clients AUTO TASSIN - 90001610 Situation Analyse Contacts & Adresses Paramètres…" at bounding box center [392, 20] width 734 height 40
copy h3 "AUTO TASSIN - 90001610"
drag, startPoint x: 306, startPoint y: 191, endPoint x: 520, endPoint y: 261, distance: 225.7
click at [306, 190] on div at bounding box center [280, 193] width 328 height 13
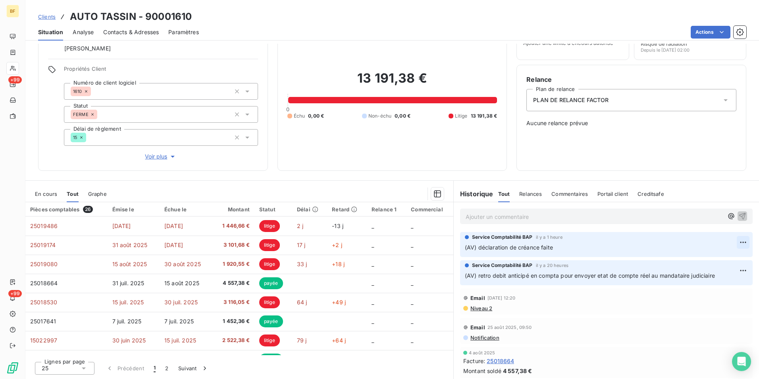
click at [730, 242] on html "BF +99 +99 Clients AUTO TASSIN - 90001610 Situation Analyse Contacts & Adresses…" at bounding box center [379, 189] width 759 height 379
click at [707, 263] on div "Editer" at bounding box center [712, 259] width 44 height 13
click at [389, 178] on div "Informations client Gestionnaires [PERSON_NAME] Propriétés Client Numéro de cli…" at bounding box center [392, 211] width 734 height 335
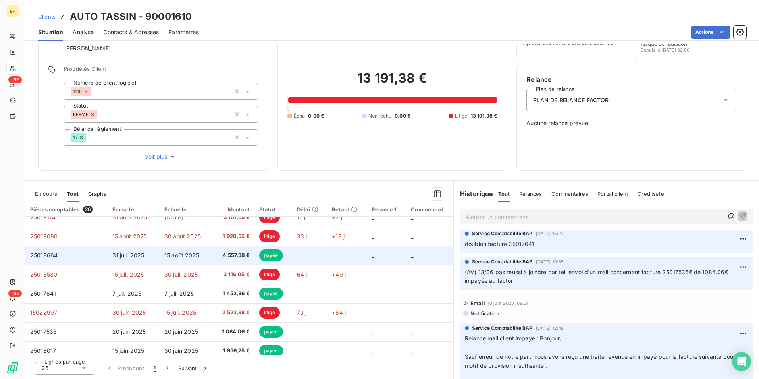
scroll to position [0, 0]
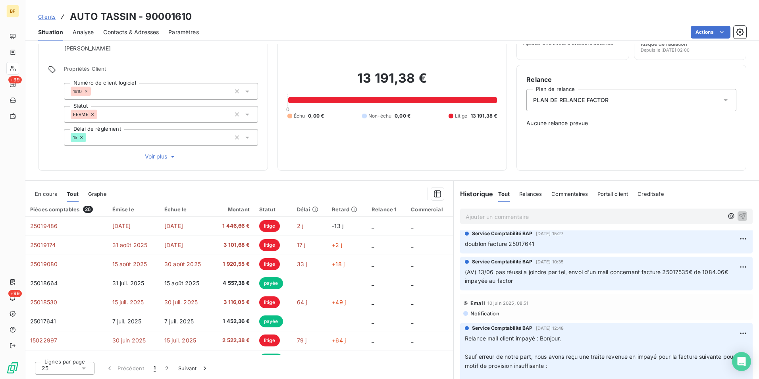
click at [73, 194] on span "Tout" at bounding box center [73, 194] width 12 height 6
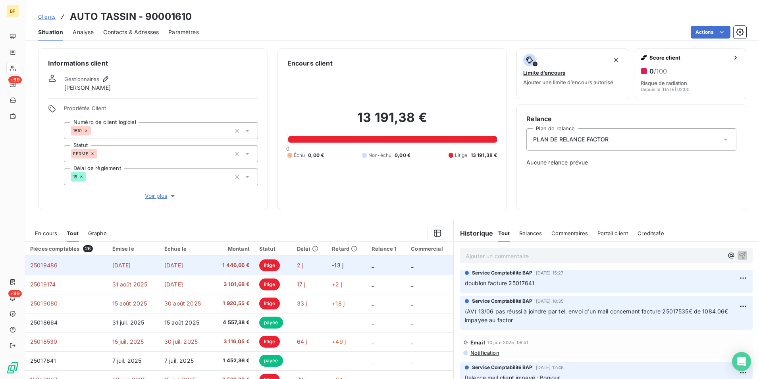
click at [221, 265] on span "1 446,66 €" at bounding box center [233, 265] width 33 height 8
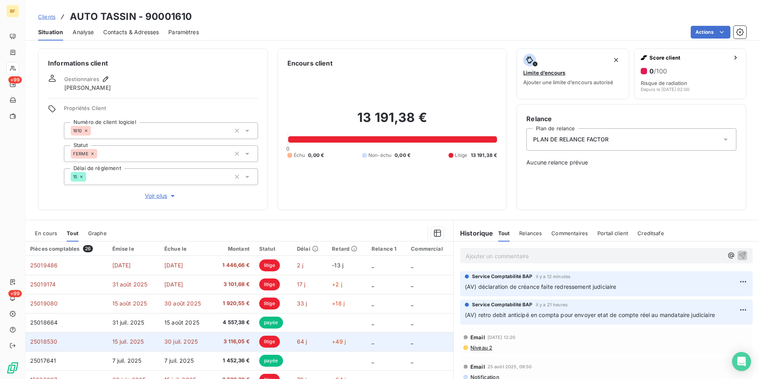
click at [229, 343] on span "3 116,05 €" at bounding box center [233, 341] width 33 height 8
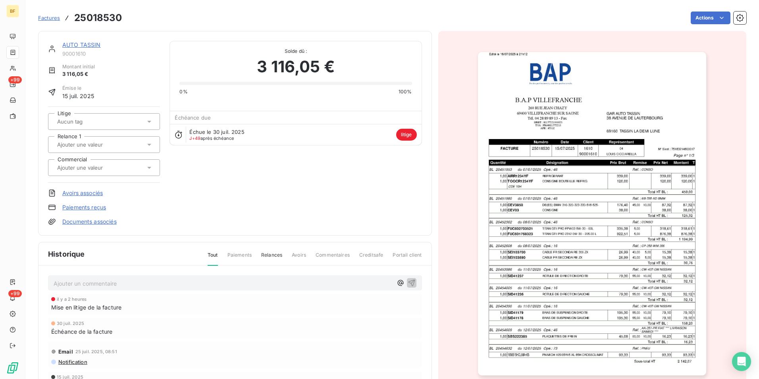
click at [624, 215] on img "button" at bounding box center [592, 213] width 228 height 323
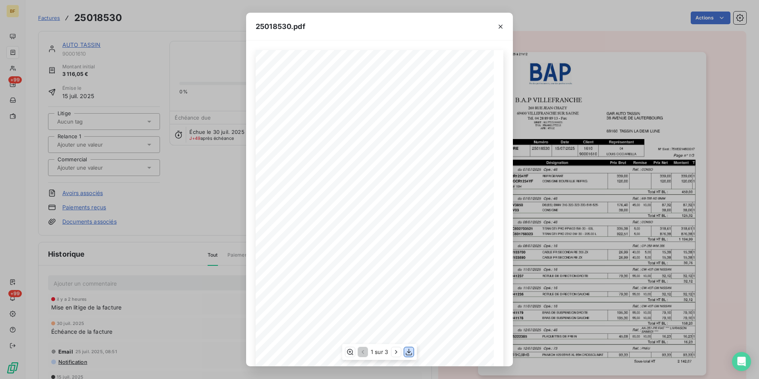
drag, startPoint x: 410, startPoint y: 350, endPoint x: 412, endPoint y: 346, distance: 4.6
click at [409, 350] on icon "button" at bounding box center [409, 352] width 8 height 8
click at [497, 24] on icon "button" at bounding box center [501, 27] width 8 height 8
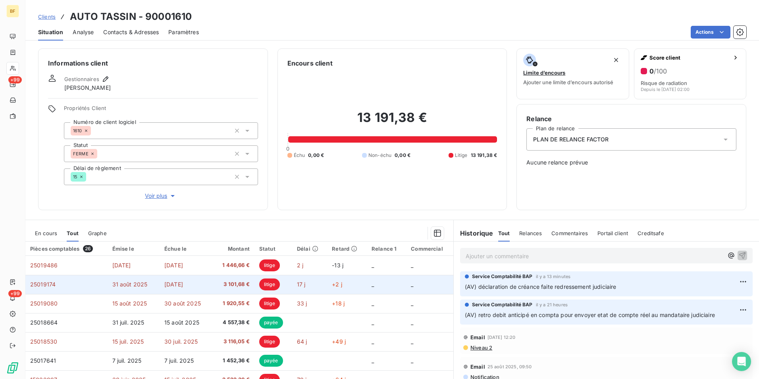
click at [232, 286] on span "3 101,68 €" at bounding box center [233, 284] width 33 height 8
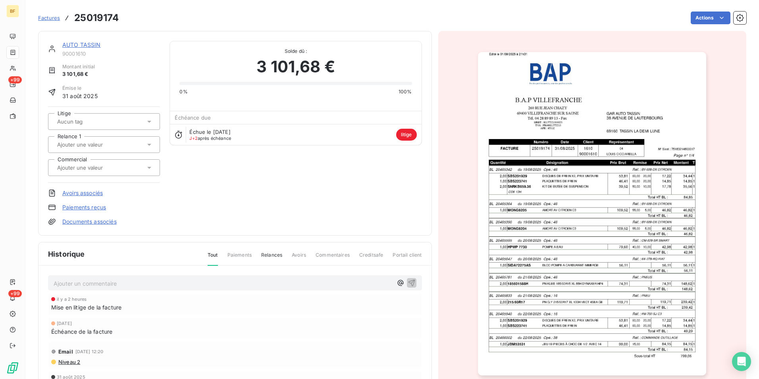
click at [570, 211] on img "button" at bounding box center [592, 213] width 228 height 323
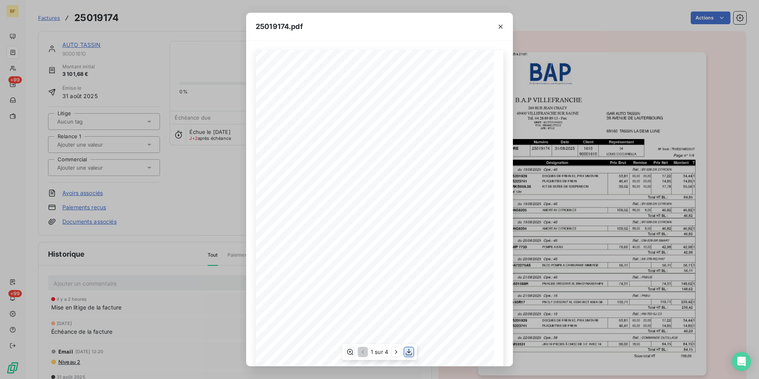
click at [411, 350] on icon "button" at bounding box center [409, 352] width 8 height 8
click at [500, 31] on button "button" at bounding box center [500, 26] width 13 height 13
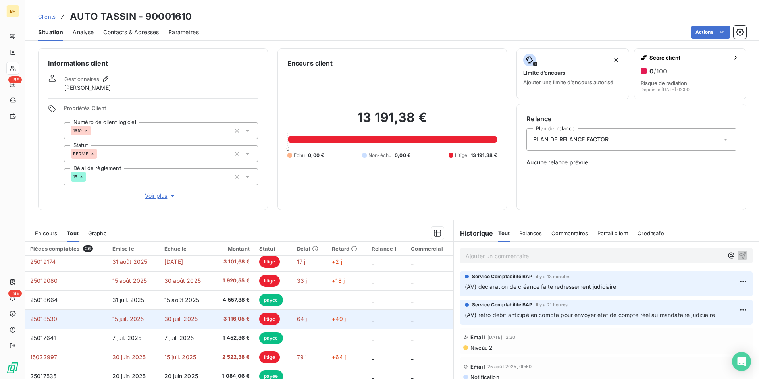
scroll to position [40, 0]
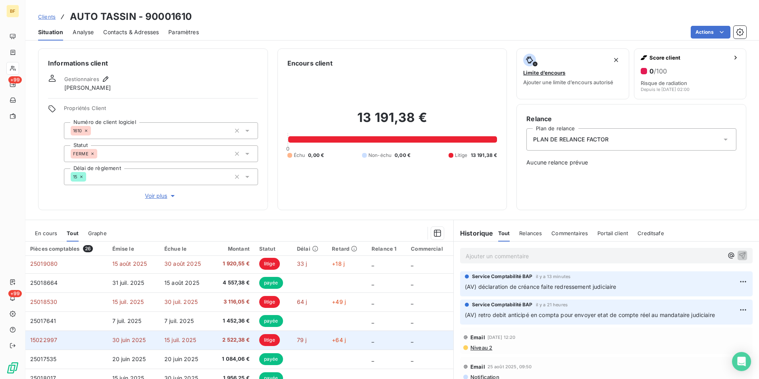
click at [233, 336] on span "2 522,38 €" at bounding box center [233, 340] width 33 height 8
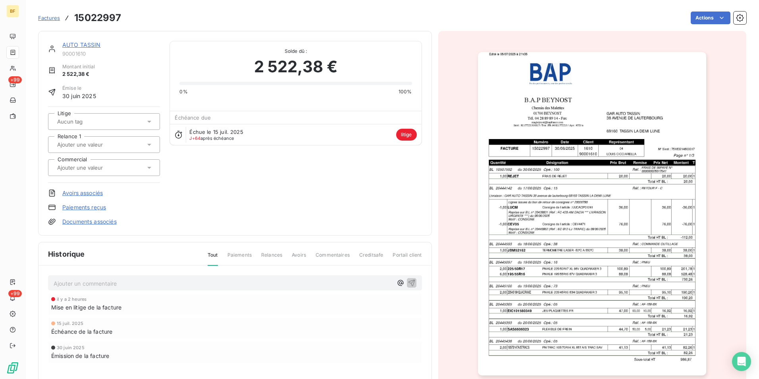
click at [567, 199] on img "button" at bounding box center [592, 213] width 228 height 323
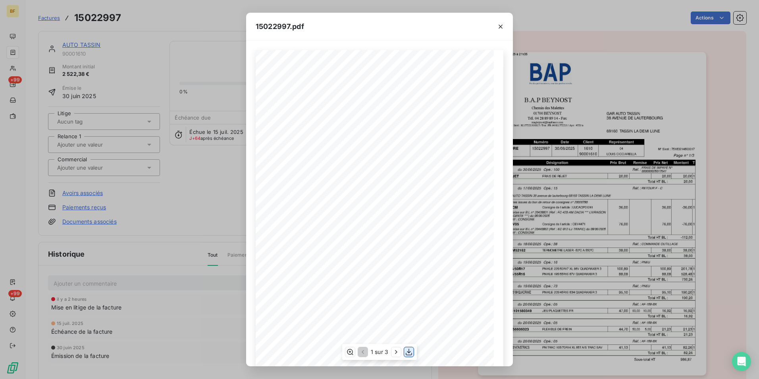
click at [407, 351] on icon "button" at bounding box center [409, 352] width 8 height 8
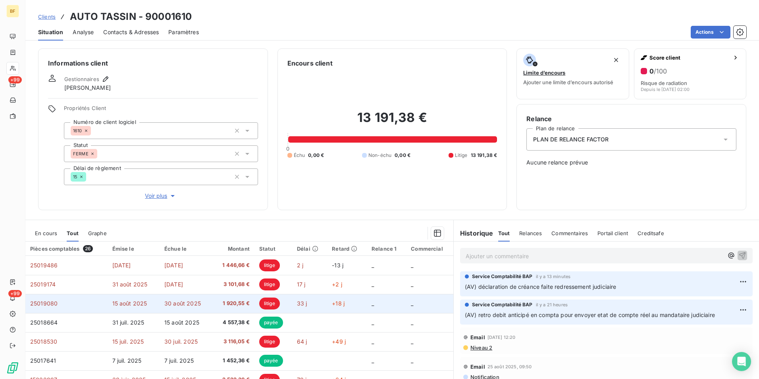
click at [221, 304] on span "1 920,55 €" at bounding box center [233, 303] width 33 height 8
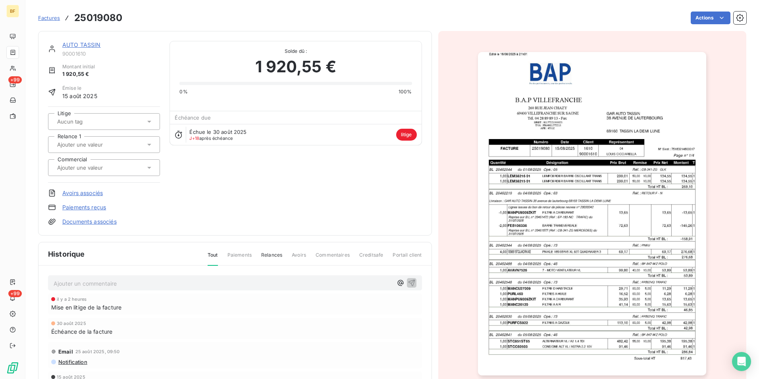
click at [549, 195] on img "button" at bounding box center [592, 213] width 228 height 323
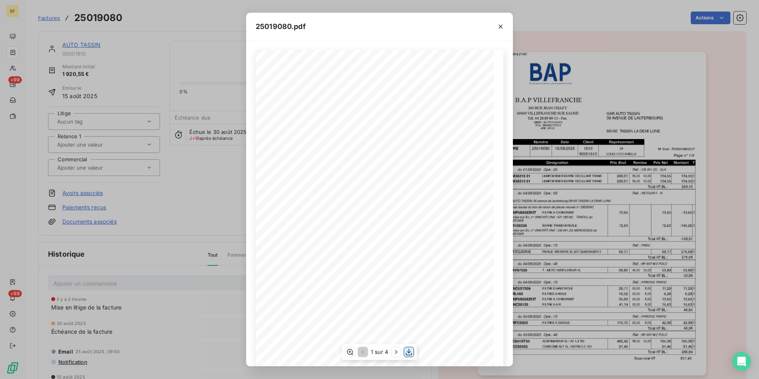
click at [410, 349] on icon "button" at bounding box center [409, 352] width 8 height 8
click at [399, 351] on icon "button" at bounding box center [396, 352] width 8 height 8
click at [398, 351] on icon "button" at bounding box center [397, 352] width 8 height 8
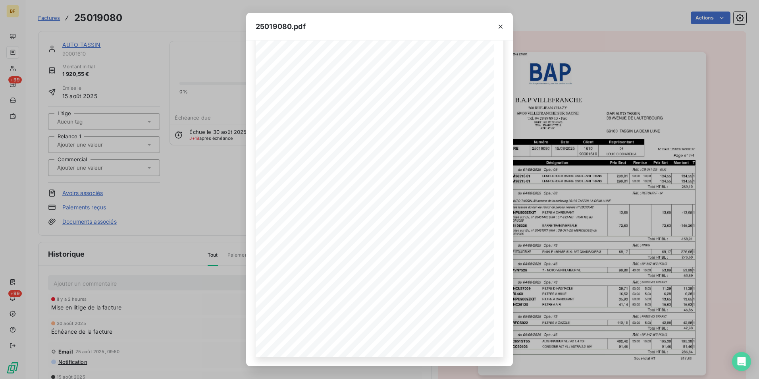
drag, startPoint x: 142, startPoint y: 21, endPoint x: 50, endPoint y: 11, distance: 92.7
click at [142, 21] on div "25019080.pdf B.A.P VILLEFRANCHE GAR AUTO TASSIN 260 RUE [PERSON_NAME] [STREET_A…" at bounding box center [379, 189] width 759 height 379
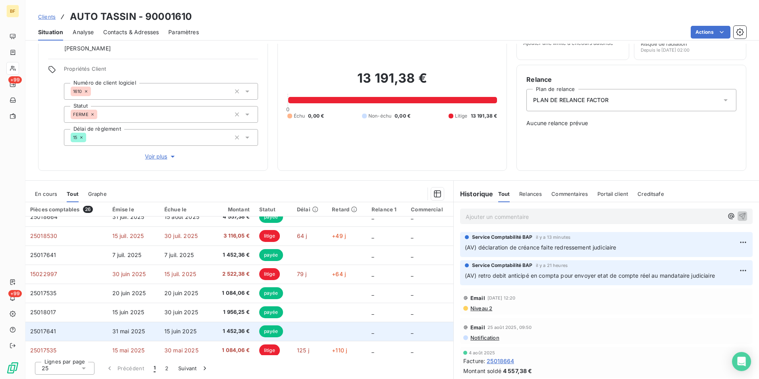
scroll to position [79, 0]
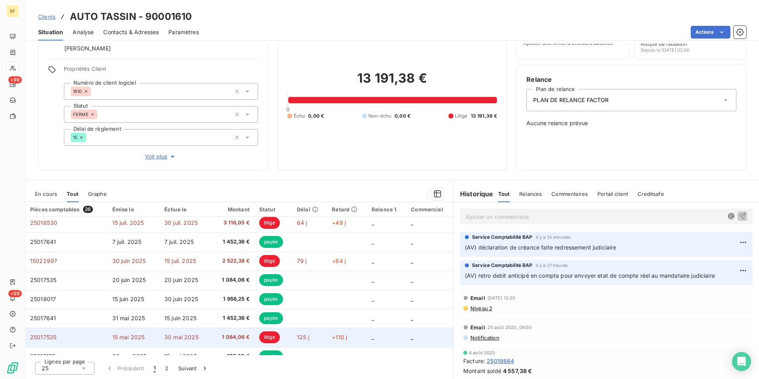
click at [228, 335] on span "1 084,06 €" at bounding box center [233, 337] width 33 height 8
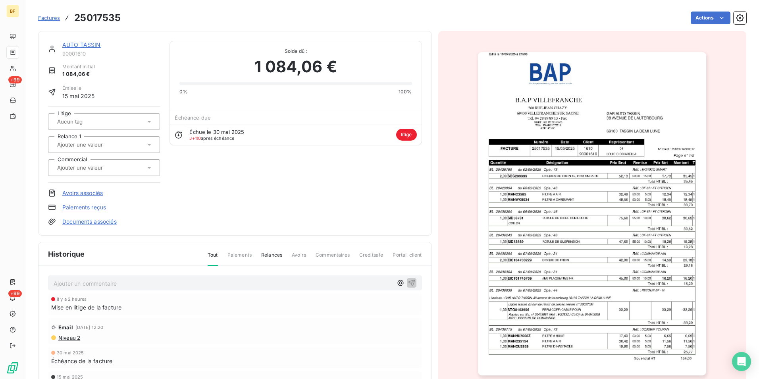
click at [600, 212] on img "button" at bounding box center [592, 213] width 228 height 323
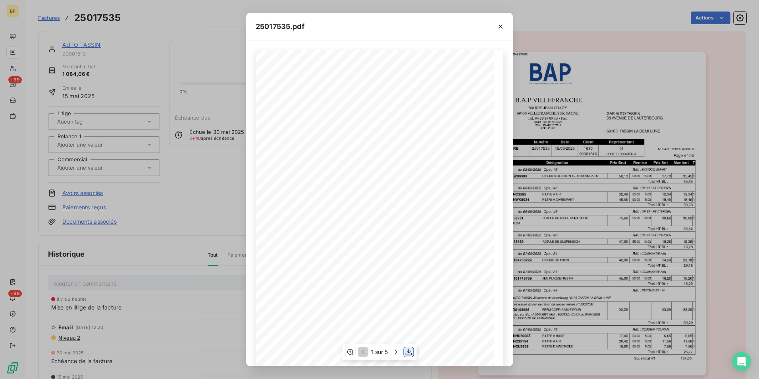
click at [410, 352] on icon "button" at bounding box center [409, 352] width 6 height 7
drag, startPoint x: 164, startPoint y: 26, endPoint x: 19, endPoint y: 3, distance: 146.7
click at [153, 24] on div "25017535.pdf B.A.P VILLEFRANCHE GAR AUTO TASSIN [STREET_ADDRESS] [PERSON_NAME] …" at bounding box center [379, 189] width 759 height 379
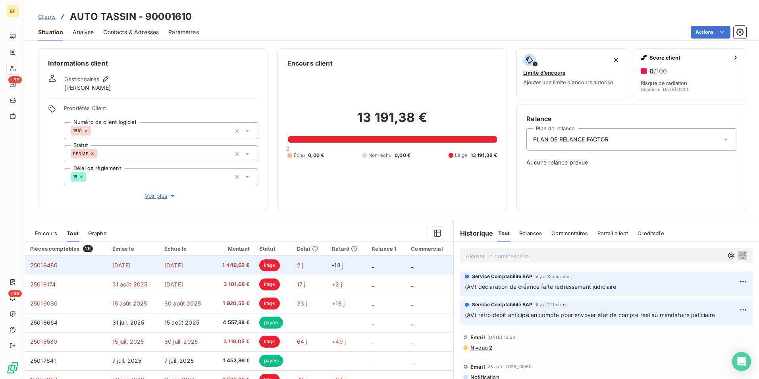
click at [210, 268] on td "[DATE]" at bounding box center [186, 265] width 53 height 19
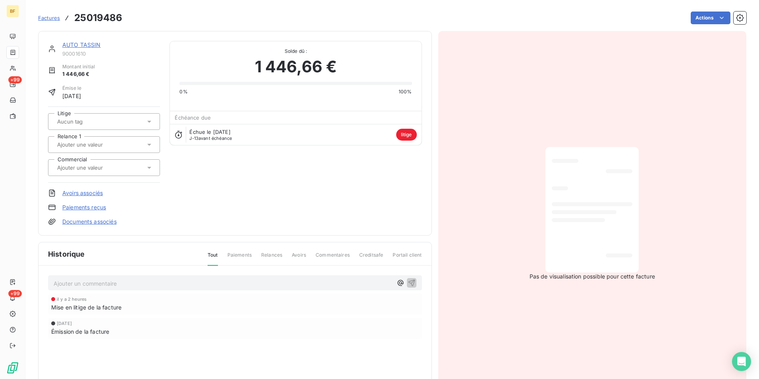
click at [108, 15] on h3 "25019486" at bounding box center [98, 18] width 48 height 14
copy h3 "25019486"
drag, startPoint x: 171, startPoint y: 25, endPoint x: 114, endPoint y: 37, distance: 58.4
click at [171, 25] on div "Factures 25019486 Actions" at bounding box center [392, 18] width 708 height 17
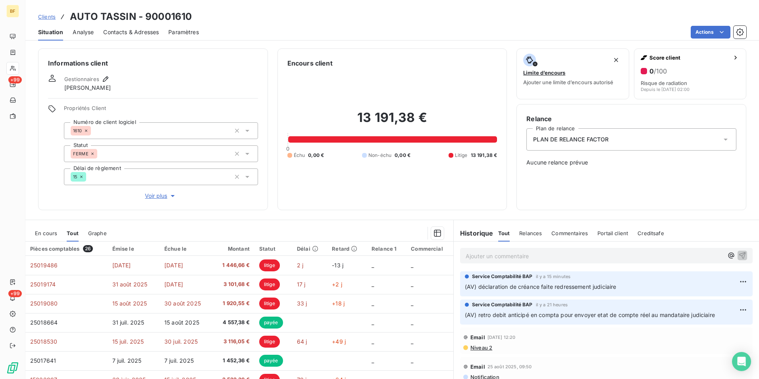
drag, startPoint x: 135, startPoint y: 27, endPoint x: 151, endPoint y: 29, distance: 16.1
click at [135, 27] on div "Contacts & Adresses" at bounding box center [131, 32] width 56 height 17
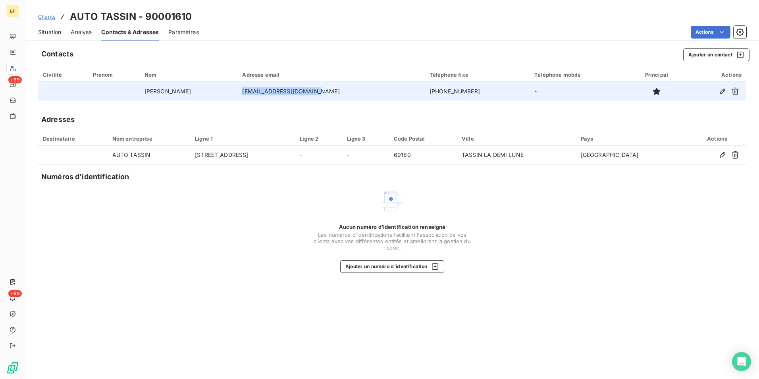
drag, startPoint x: 324, startPoint y: 92, endPoint x: 254, endPoint y: 96, distance: 69.6
click at [254, 96] on td "[EMAIL_ADDRESS][DOMAIN_NAME]" at bounding box center [330, 91] width 187 height 19
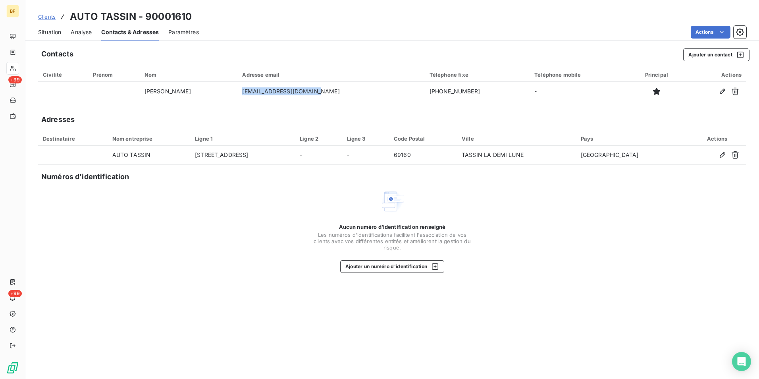
click at [49, 35] on span "Situation" at bounding box center [49, 32] width 23 height 8
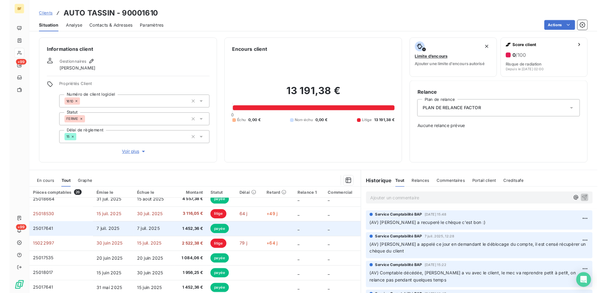
scroll to position [79, 0]
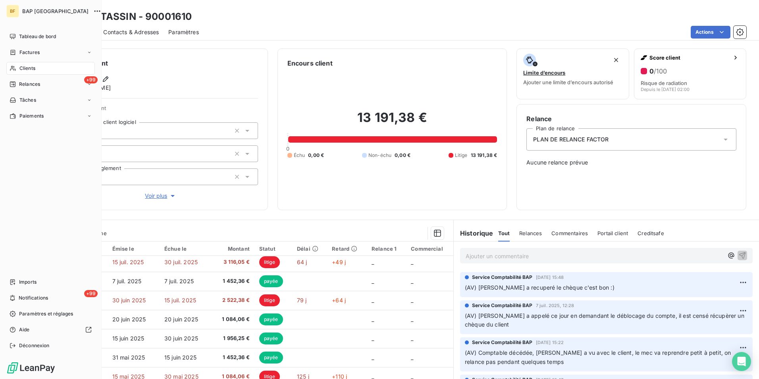
click at [21, 67] on span "Clients" at bounding box center [27, 68] width 16 height 7
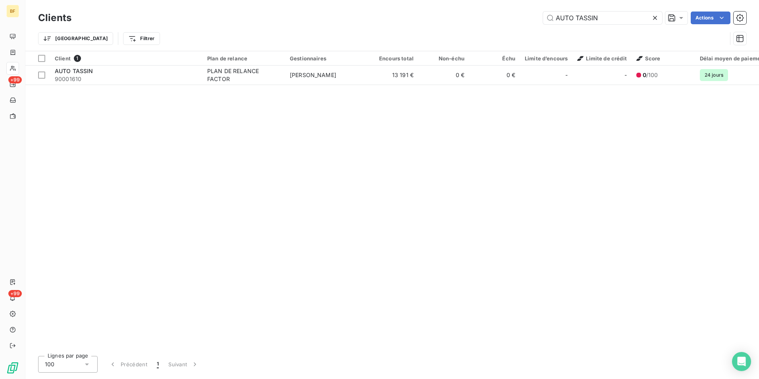
drag, startPoint x: 617, startPoint y: 19, endPoint x: 466, endPoint y: 10, distance: 150.3
click at [466, 10] on div "Clients AUTO TASSIN Actions" at bounding box center [392, 18] width 708 height 17
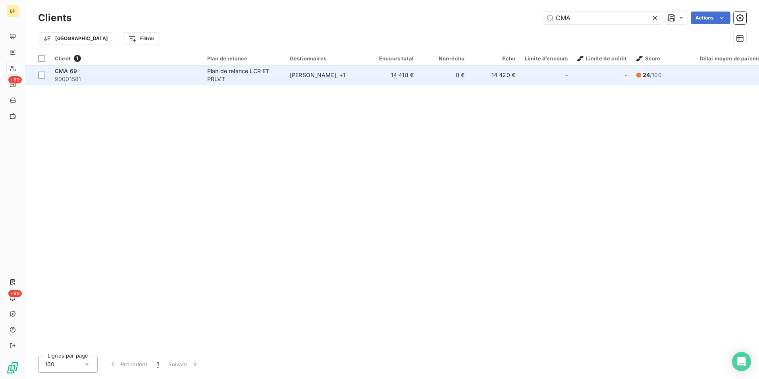
type input "CMA"
click at [171, 75] on span "90001581" at bounding box center [126, 79] width 143 height 8
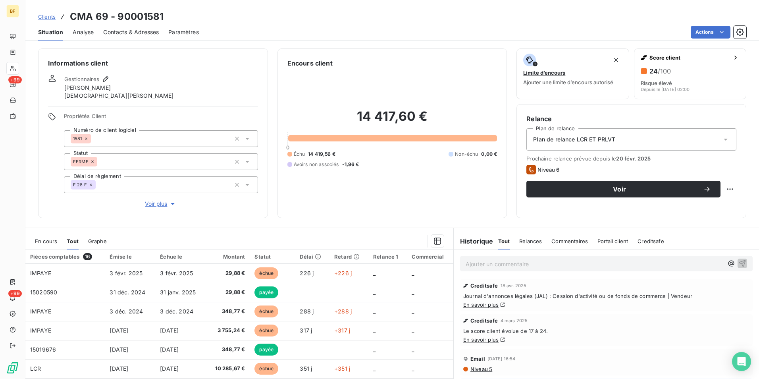
click at [526, 201] on div "Relance Plan de relance Plan de relance LCR ET PRLVT Prochaine relance prévue d…" at bounding box center [631, 161] width 210 height 94
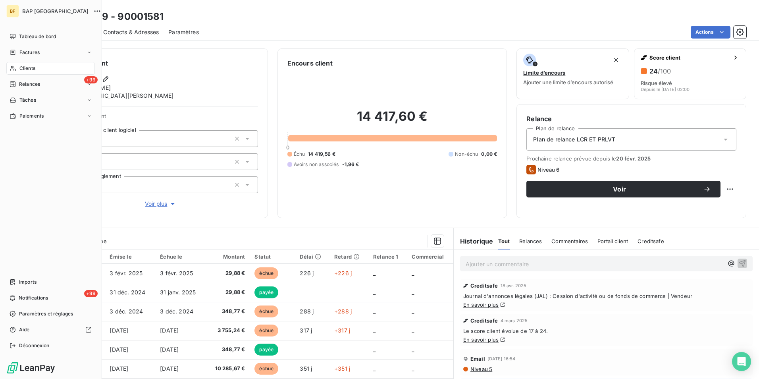
click at [18, 67] on div "Clients" at bounding box center [50, 68] width 89 height 13
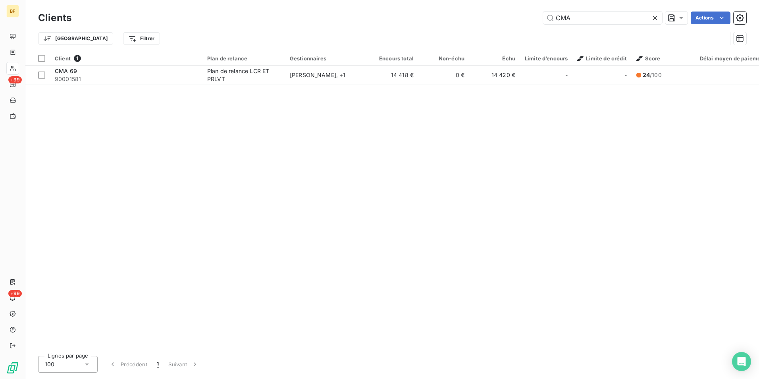
drag, startPoint x: 595, startPoint y: 21, endPoint x: 521, endPoint y: 19, distance: 73.9
click at [521, 19] on div "CMA Actions" at bounding box center [413, 18] width 665 height 13
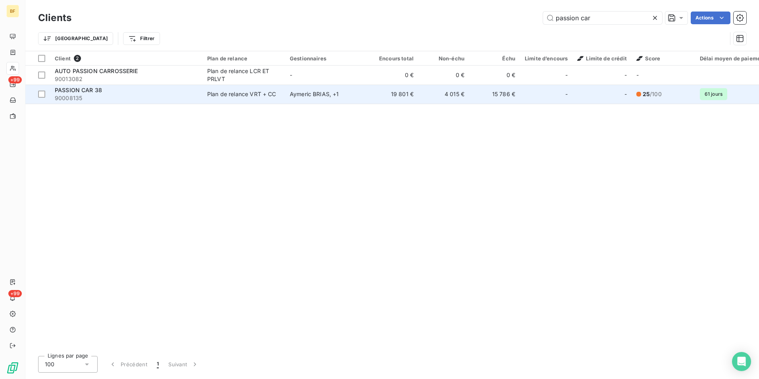
type input "passion car"
click at [291, 98] on td "Aymeric BRIAS , + 1" at bounding box center [326, 94] width 83 height 19
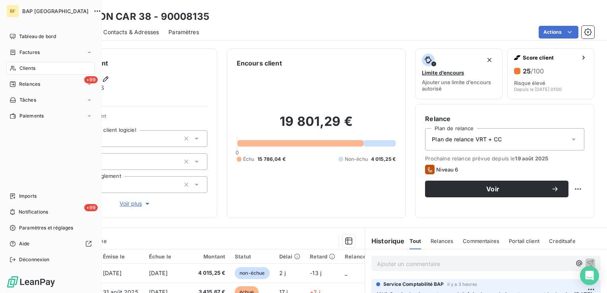
click at [16, 66] on div "Clients" at bounding box center [50, 68] width 89 height 13
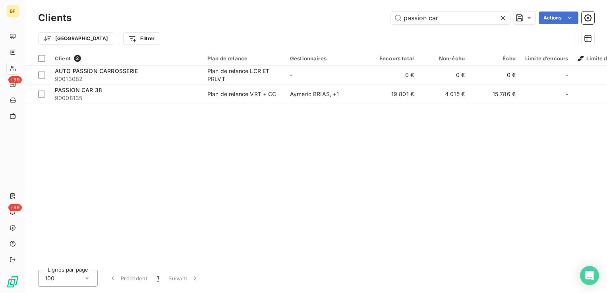
drag, startPoint x: 461, startPoint y: 15, endPoint x: 299, endPoint y: 10, distance: 162.1
click at [299, 10] on div "Clients passion car Actions" at bounding box center [316, 18] width 556 height 17
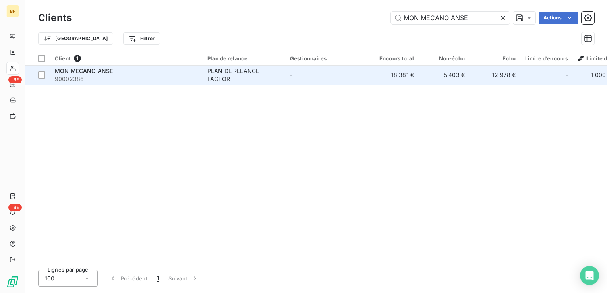
type input "MON MECANO ANSE"
click at [192, 77] on span "90002386" at bounding box center [126, 79] width 143 height 8
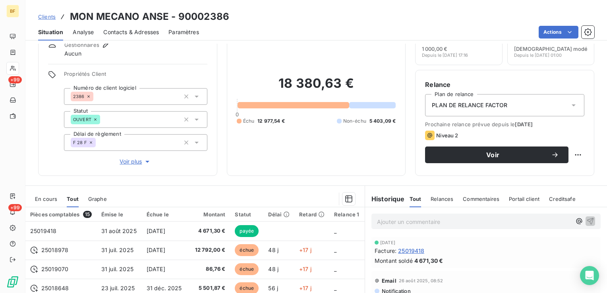
scroll to position [79, 0]
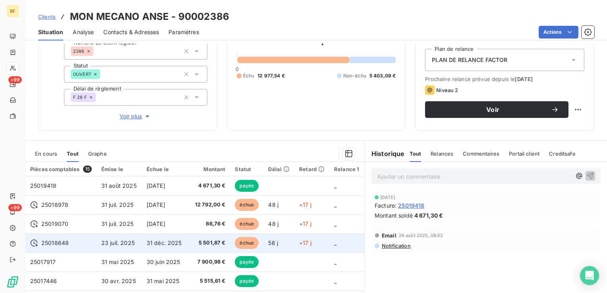
click at [165, 237] on td "31 déc. 2025" at bounding box center [165, 242] width 46 height 19
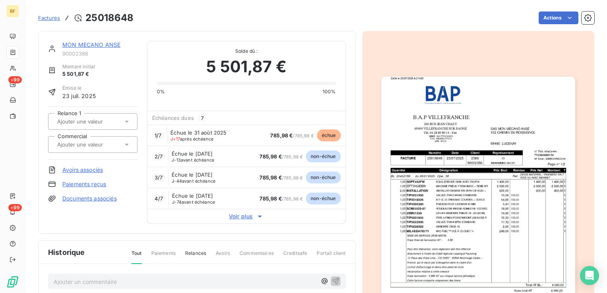
click at [492, 175] on img "button" at bounding box center [478, 214] width 194 height 274
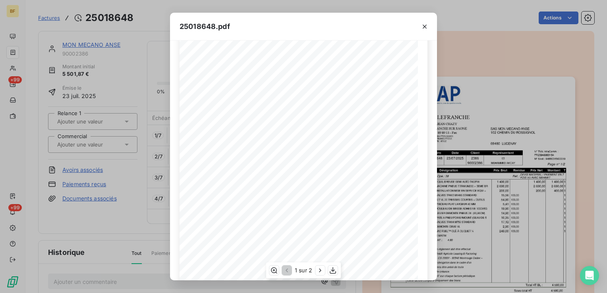
scroll to position [116, 0]
click at [320, 268] on icon "button" at bounding box center [320, 270] width 8 height 8
click at [424, 27] on icon "button" at bounding box center [424, 27] width 4 height 4
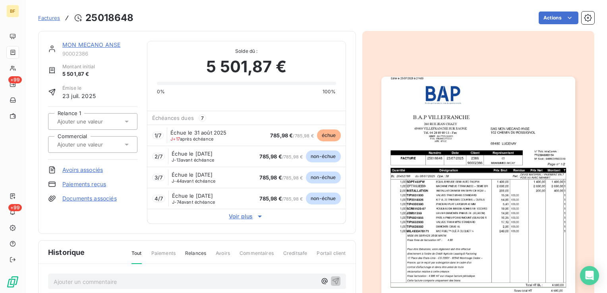
click at [436, 177] on img "button" at bounding box center [478, 214] width 194 height 274
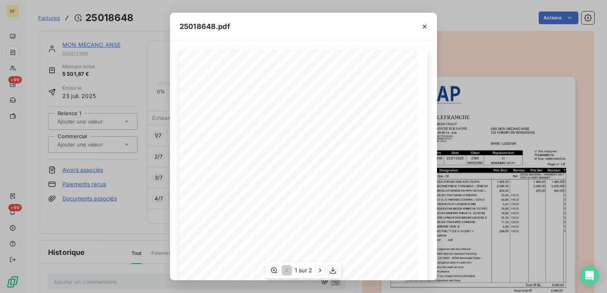
scroll to position [116, 0]
drag, startPoint x: 319, startPoint y: 273, endPoint x: 326, endPoint y: 264, distance: 11.4
click at [318, 273] on icon "button" at bounding box center [320, 270] width 8 height 8
drag, startPoint x: 422, startPoint y: 25, endPoint x: 258, endPoint y: 4, distance: 165.8
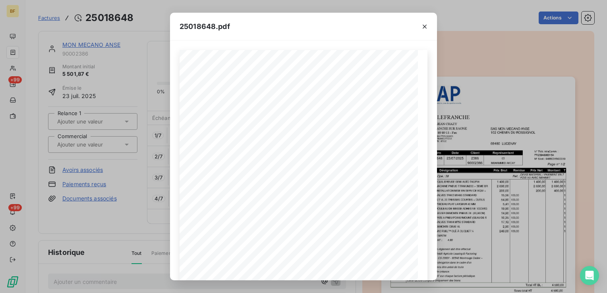
click at [422, 26] on icon "button" at bounding box center [424, 27] width 8 height 8
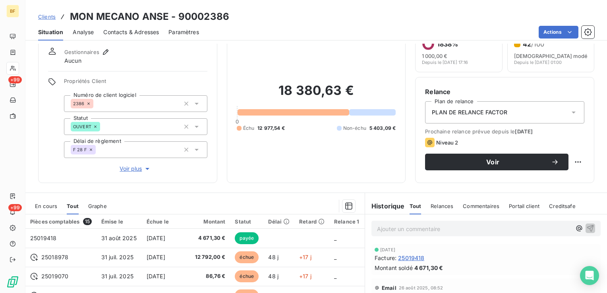
scroll to position [79, 0]
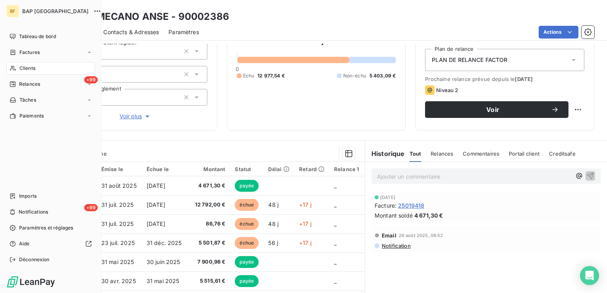
click at [32, 66] on span "Clients" at bounding box center [27, 68] width 16 height 7
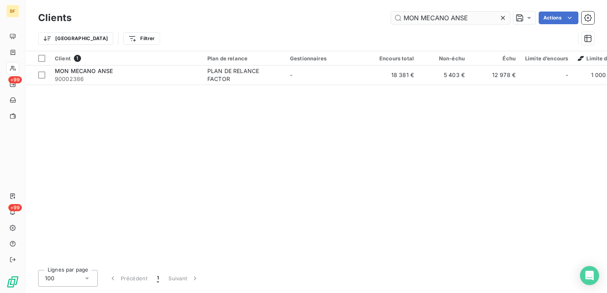
drag, startPoint x: 480, startPoint y: 12, endPoint x: 406, endPoint y: 15, distance: 74.3
click at [406, 15] on input "MON MECANO ANSE" at bounding box center [450, 18] width 119 height 13
type input "M"
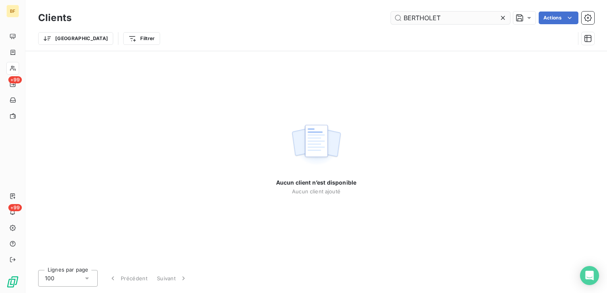
click at [427, 17] on input "BERTHOLET" at bounding box center [450, 18] width 119 height 13
drag, startPoint x: 464, startPoint y: 16, endPoint x: 249, endPoint y: -4, distance: 215.7
click at [249, 0] on html "BF +99 +99 Clients BERTOLET Actions Trier Filtrer Aucun client n’est disponible…" at bounding box center [303, 146] width 607 height 293
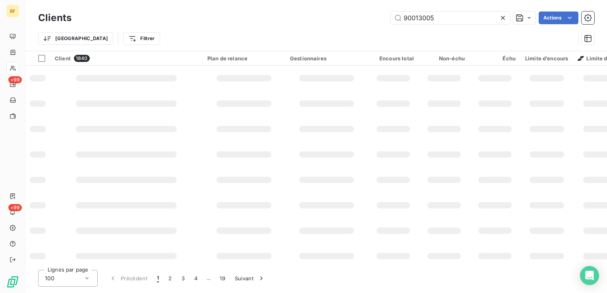
type input "90013005"
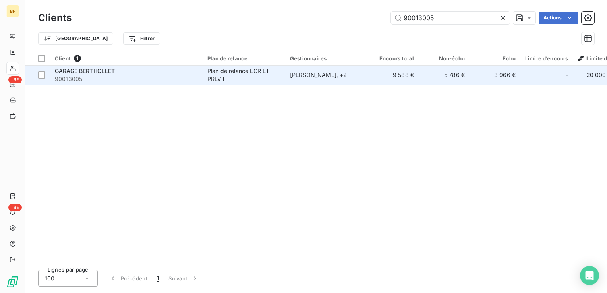
click at [329, 81] on td "[PERSON_NAME] , + 2" at bounding box center [326, 75] width 83 height 19
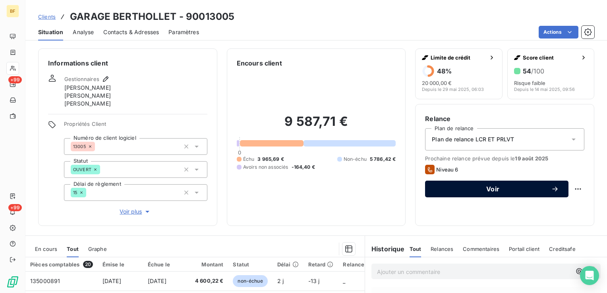
drag, startPoint x: 316, startPoint y: 64, endPoint x: 454, endPoint y: 193, distance: 189.3
click at [316, 64] on div "Encours client" at bounding box center [316, 63] width 159 height 10
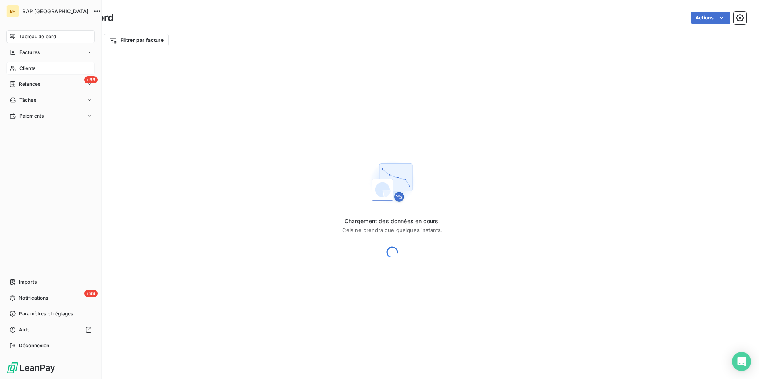
click at [18, 65] on div "Clients" at bounding box center [50, 68] width 89 height 13
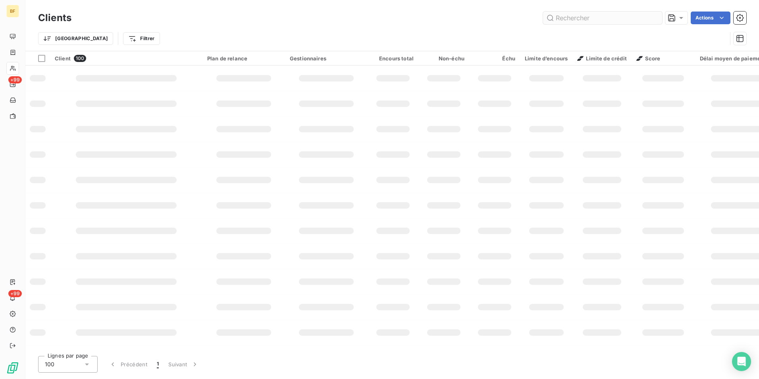
click at [572, 20] on input "text" at bounding box center [602, 18] width 119 height 13
type input "auto tassin"
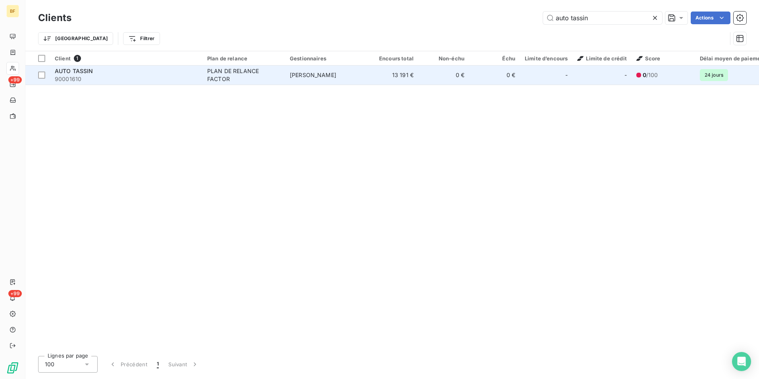
click at [218, 75] on div "PLAN DE RELANCE FACTOR" at bounding box center [243, 75] width 73 height 16
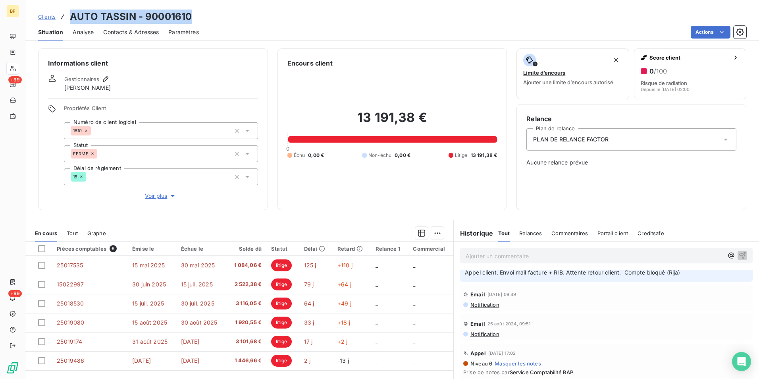
drag, startPoint x: 194, startPoint y: 15, endPoint x: 72, endPoint y: 13, distance: 121.9
click at [72, 13] on div "Clients AUTO TASSIN - 90001610" at bounding box center [392, 17] width 734 height 14
copy h3 "AUTO TASSIN - 90001610"
drag, startPoint x: 117, startPoint y: 32, endPoint x: 128, endPoint y: 36, distance: 11.8
click at [117, 32] on span "Contacts & Adresses" at bounding box center [131, 32] width 56 height 8
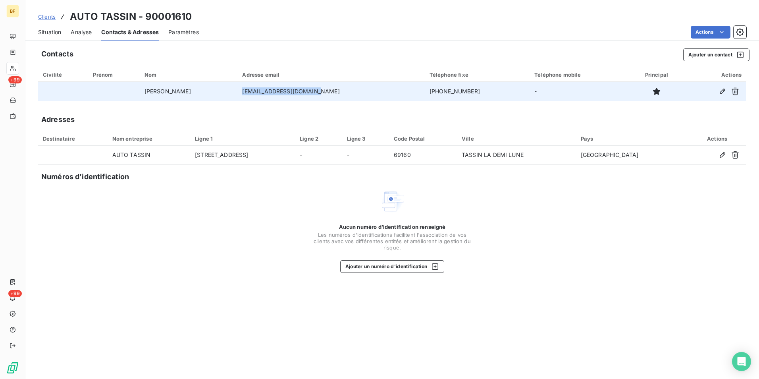
drag, startPoint x: 326, startPoint y: 88, endPoint x: 256, endPoint y: 85, distance: 69.5
click at [256, 85] on td "[EMAIL_ADDRESS][DOMAIN_NAME]" at bounding box center [330, 91] width 187 height 19
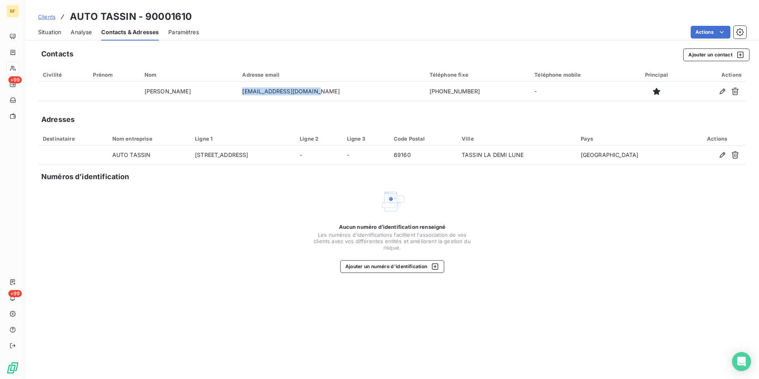
copy td "[EMAIL_ADDRESS][DOMAIN_NAME]"
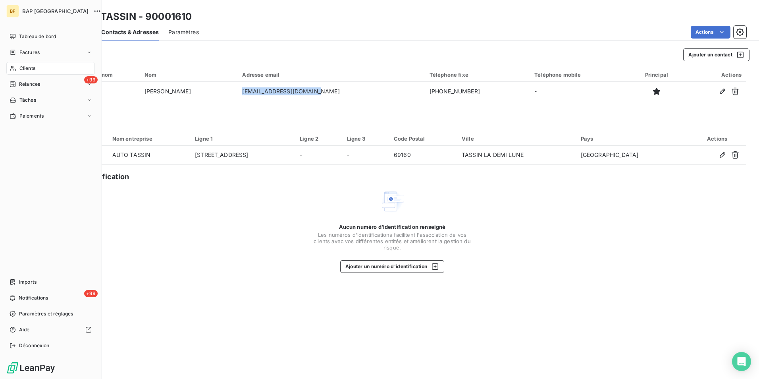
click at [4, 68] on div "BF BAP France Tableau de bord Factures Clients +99 Relances Tâches Paiements Im…" at bounding box center [51, 189] width 102 height 379
click at [24, 67] on span "Clients" at bounding box center [27, 68] width 16 height 7
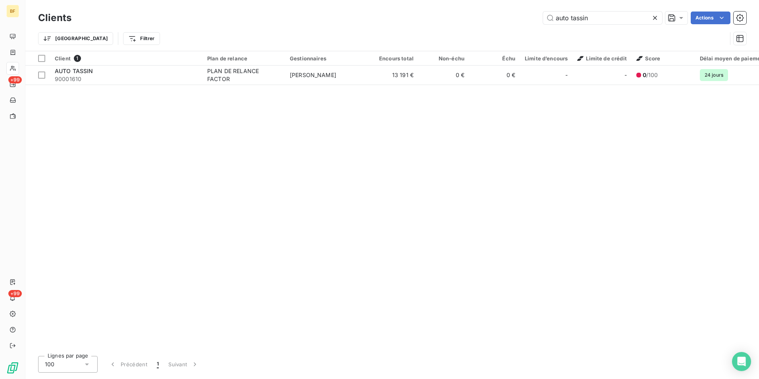
drag, startPoint x: 599, startPoint y: 19, endPoint x: 502, endPoint y: 10, distance: 97.3
click at [502, 10] on div "Clients auto tassin Actions" at bounding box center [392, 18] width 708 height 17
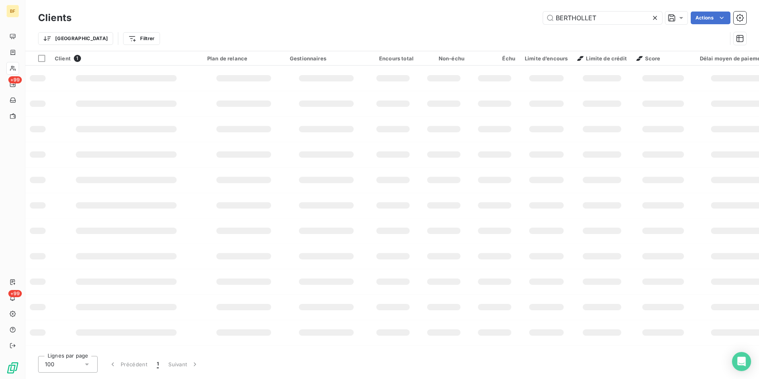
type input "BERTHOLLET"
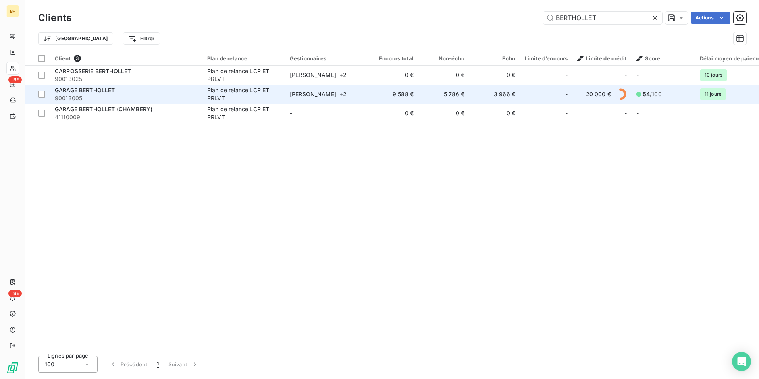
click at [119, 93] on div "GARAGE BERTHOLLET" at bounding box center [126, 90] width 143 height 8
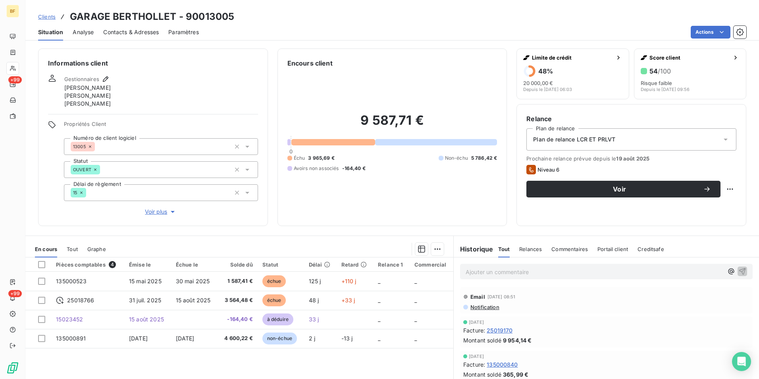
click at [135, 32] on span "Contacts & Adresses" at bounding box center [131, 32] width 56 height 8
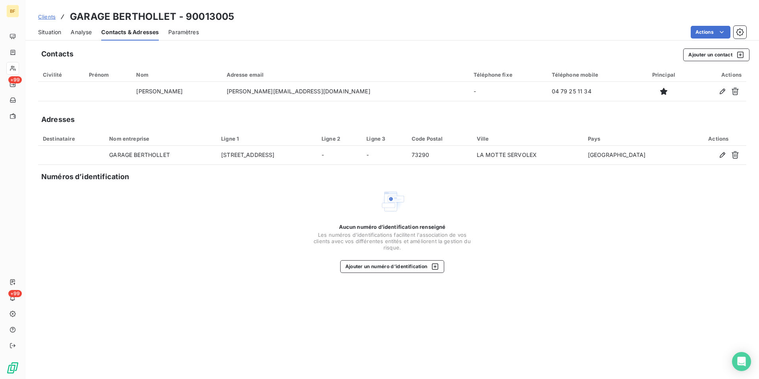
click at [50, 33] on span "Situation" at bounding box center [49, 32] width 23 height 8
